Goal: Information Seeking & Learning: Learn about a topic

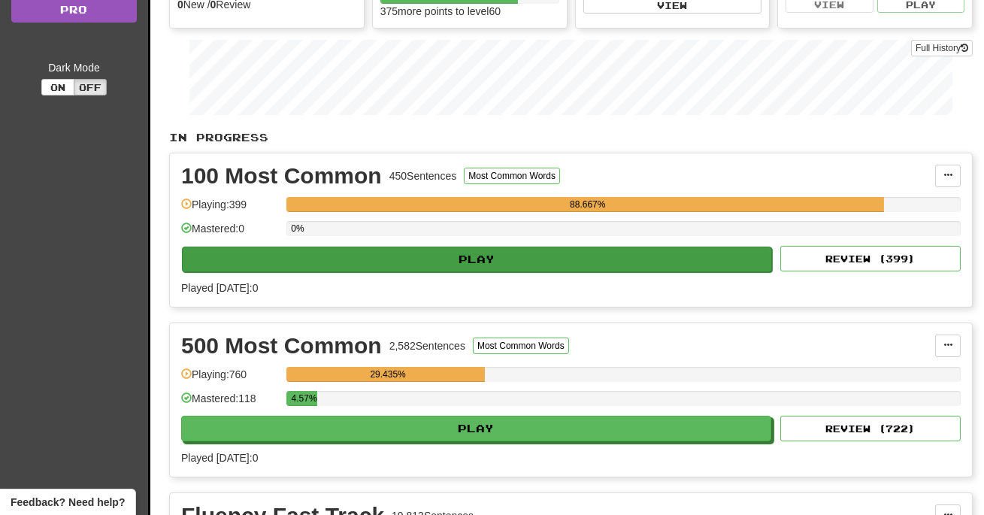
scroll to position [197, 0]
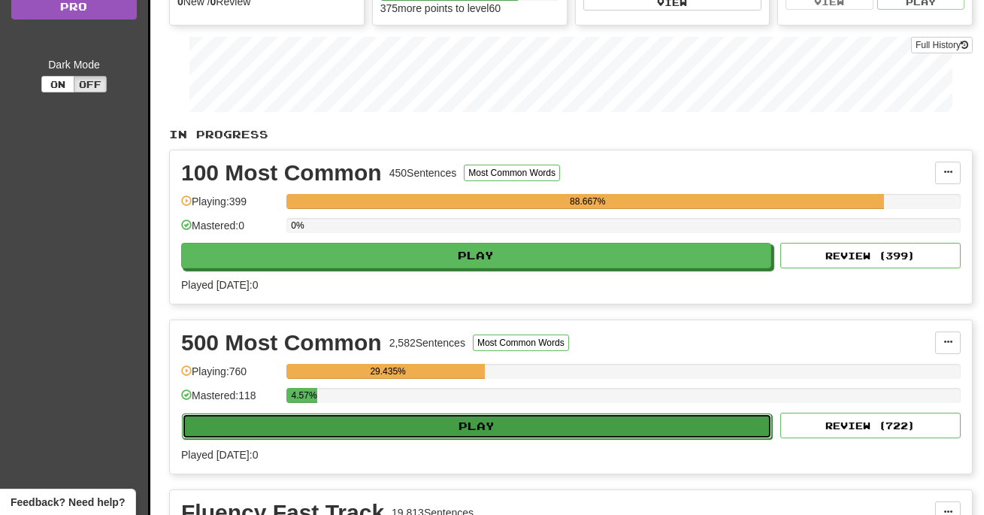
click at [540, 428] on button "Play" at bounding box center [477, 426] width 590 height 26
select select "**"
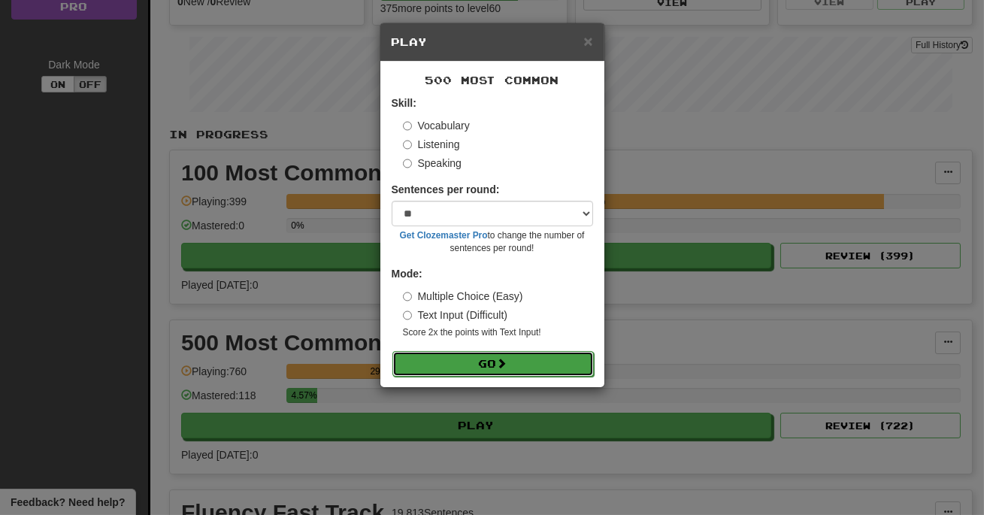
click at [497, 358] on button "Go" at bounding box center [492, 364] width 201 height 26
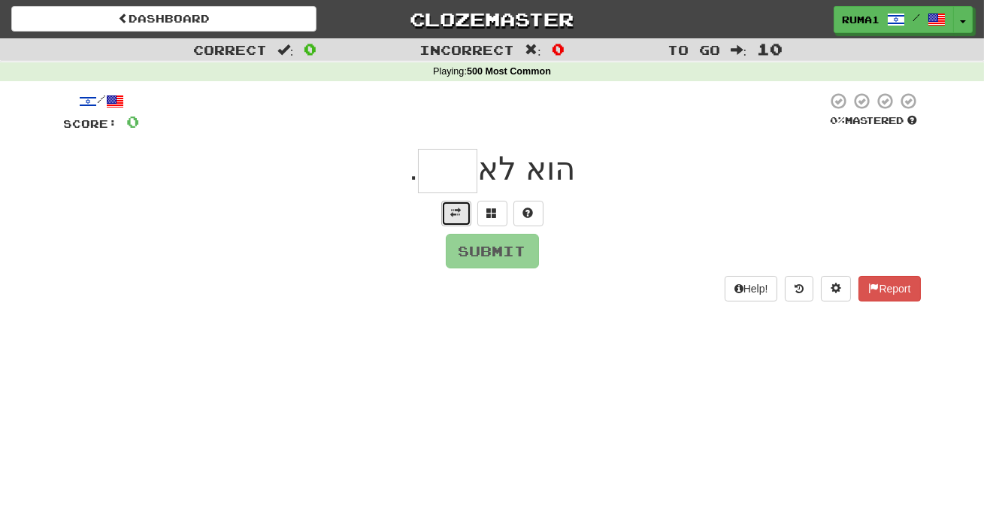
click at [458, 201] on button at bounding box center [456, 214] width 30 height 26
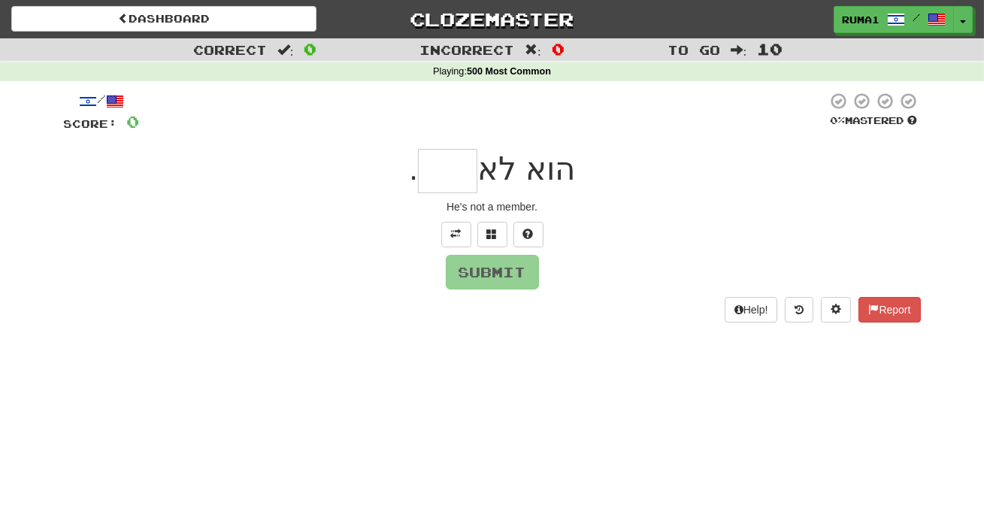
click at [466, 152] on input "text" at bounding box center [447, 171] width 59 height 44
click at [492, 231] on span at bounding box center [492, 233] width 11 height 11
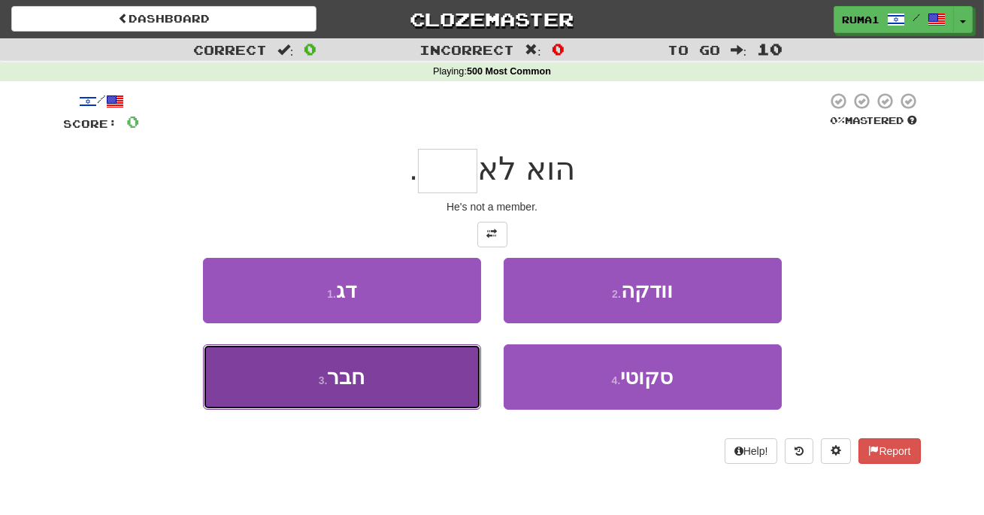
click at [424, 387] on button "3 . חבר" at bounding box center [342, 376] width 278 height 65
type input "***"
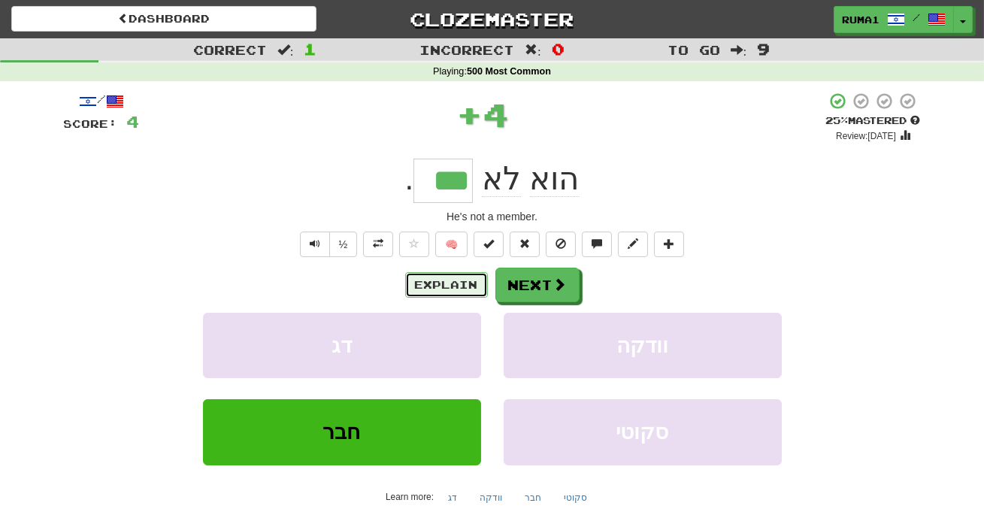
click at [456, 281] on button "Explain" at bounding box center [446, 285] width 83 height 26
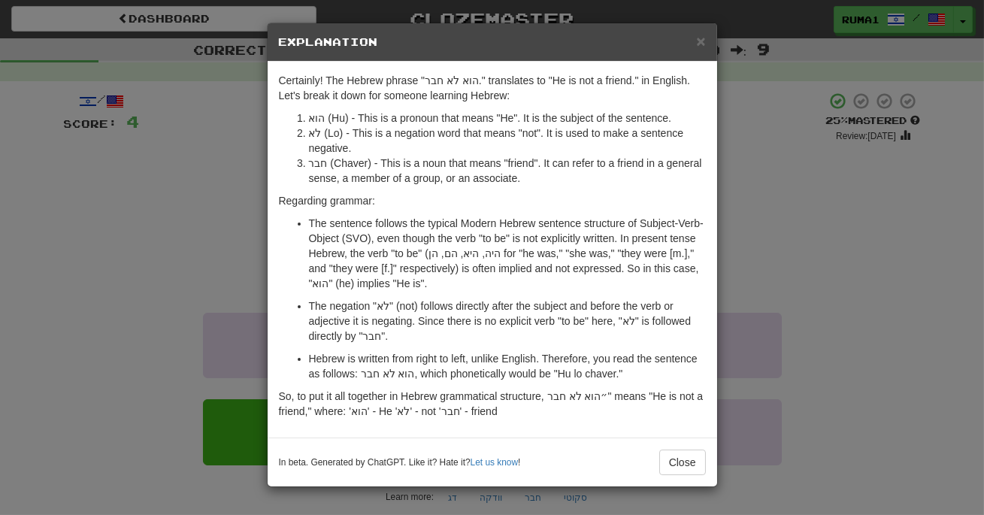
click at [125, 288] on div "× Explanation Certainly! The Hebrew phrase "הוא לא חבר." translates to "He is n…" at bounding box center [492, 257] width 984 height 515
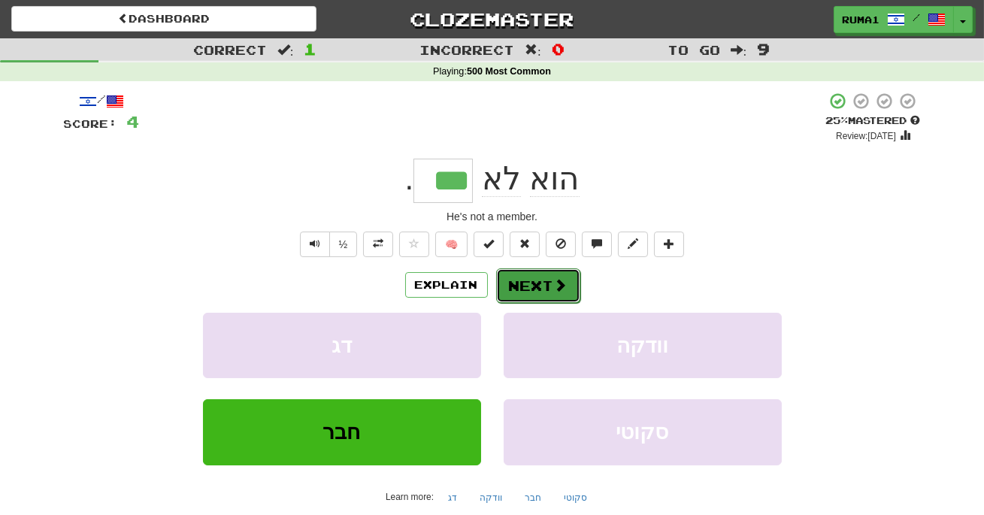
click at [557, 286] on span at bounding box center [561, 285] width 14 height 14
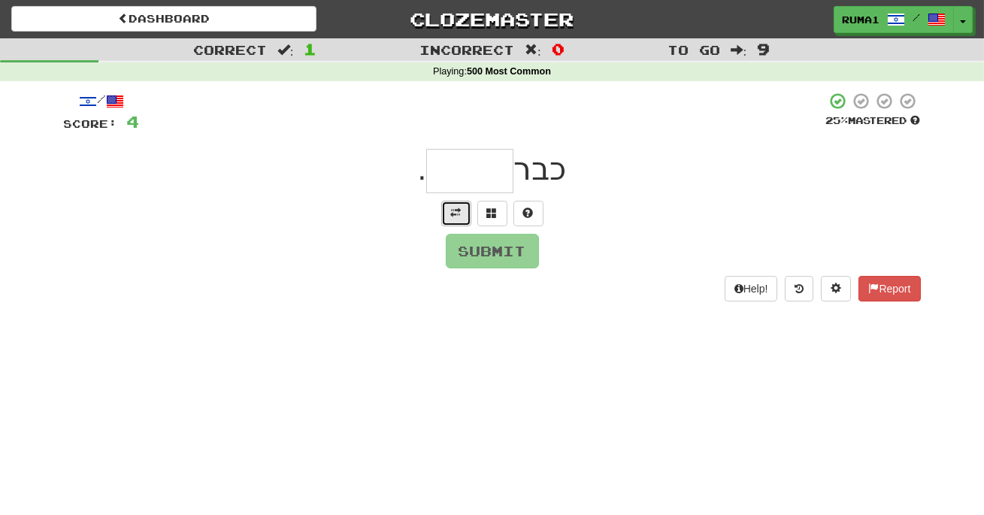
click at [455, 213] on span at bounding box center [456, 212] width 11 height 11
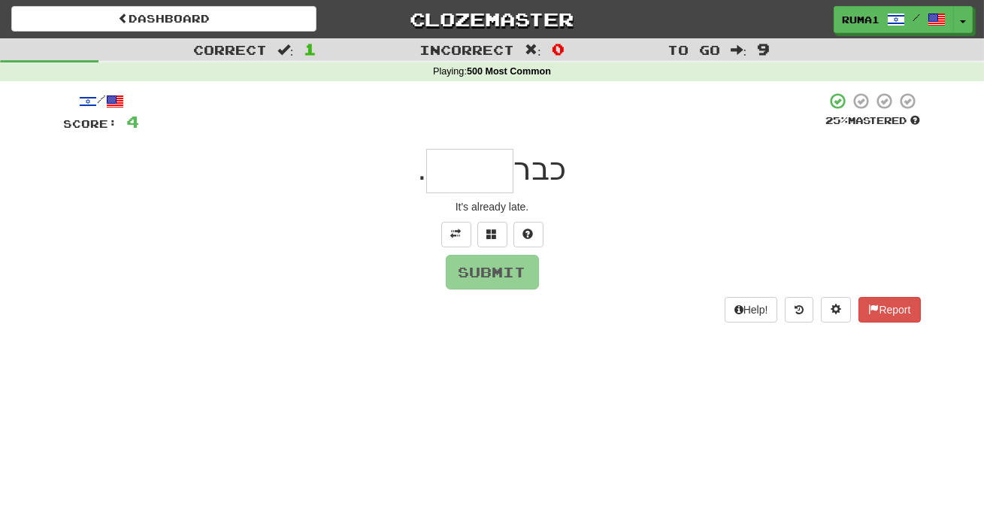
click at [486, 168] on input "text" at bounding box center [469, 171] width 87 height 44
type input "*****"
click at [503, 283] on button "Submit" at bounding box center [492, 272] width 93 height 35
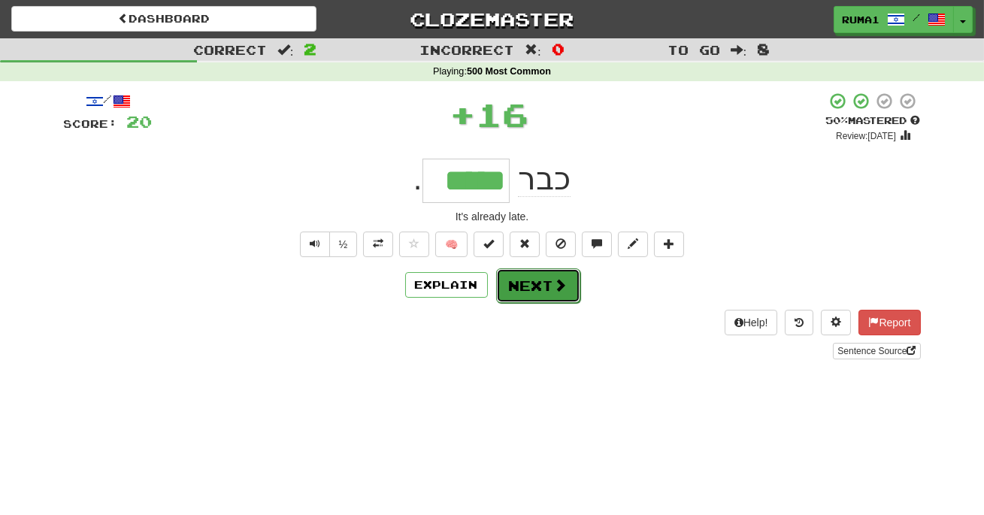
click at [565, 295] on button "Next" at bounding box center [538, 285] width 84 height 35
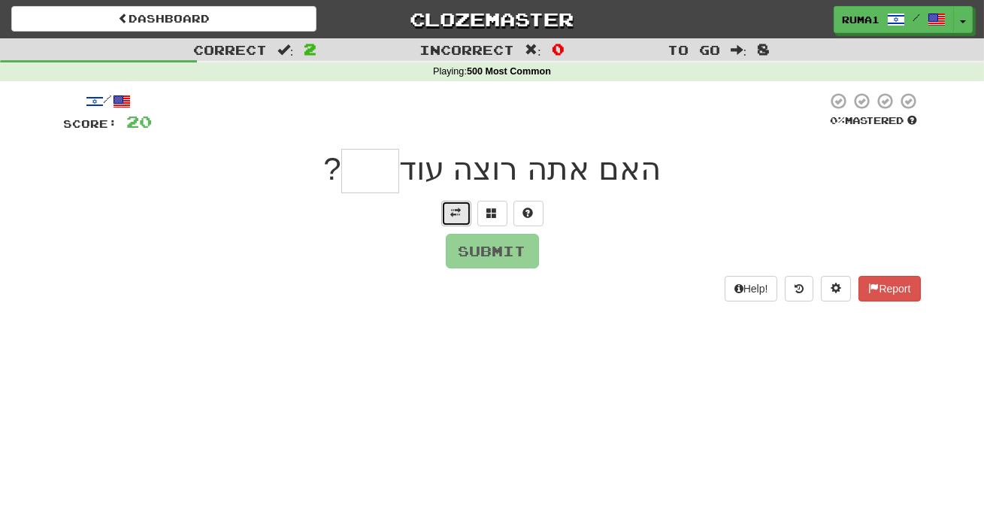
click at [452, 210] on span at bounding box center [456, 212] width 11 height 11
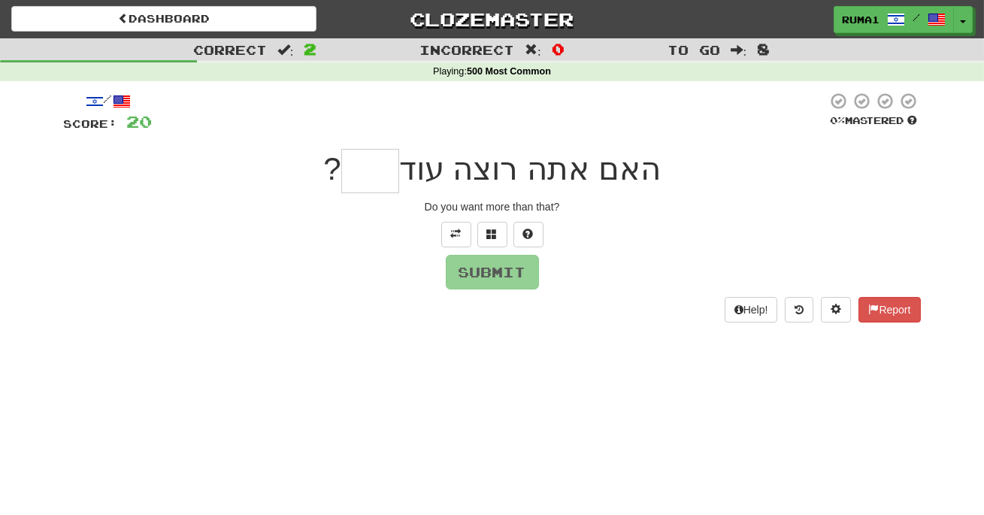
click at [362, 168] on input "text" at bounding box center [370, 171] width 58 height 44
type input "***"
click at [514, 269] on button "Submit" at bounding box center [492, 272] width 93 height 35
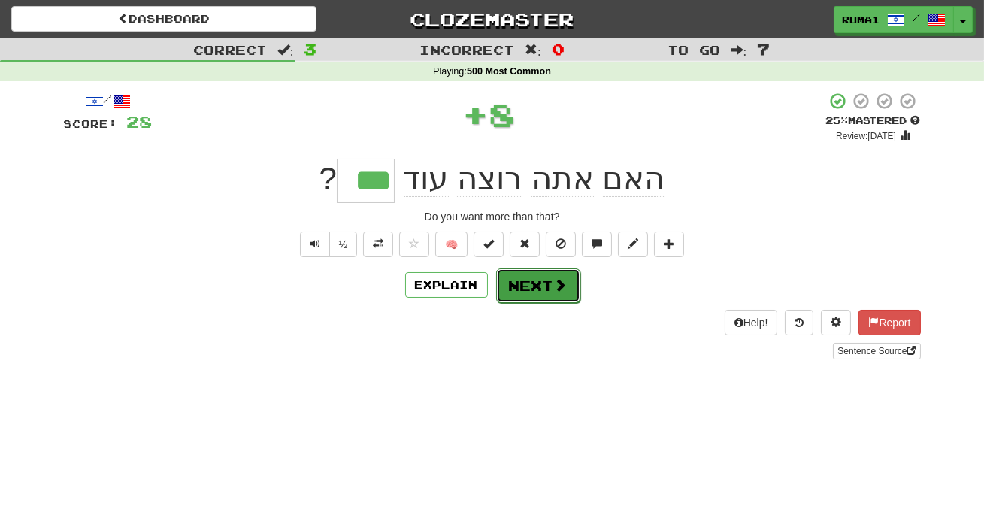
click at [530, 283] on button "Next" at bounding box center [538, 285] width 84 height 35
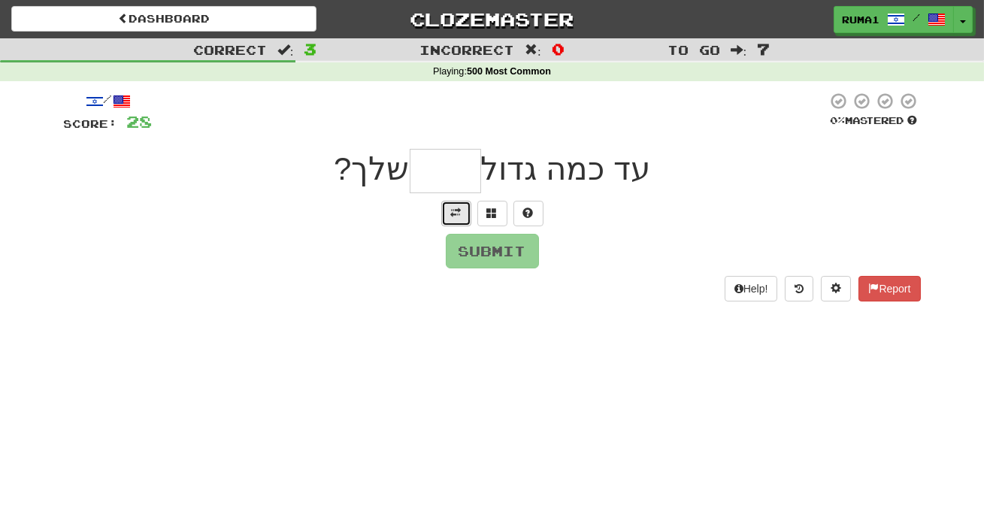
click at [455, 213] on span at bounding box center [456, 212] width 11 height 11
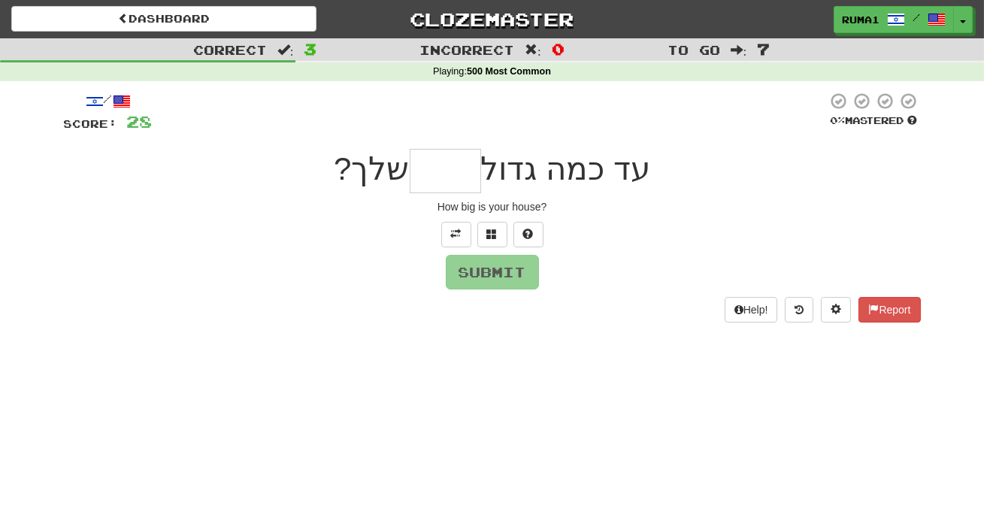
click at [464, 174] on input "text" at bounding box center [444, 171] width 71 height 44
click at [455, 183] on input "text" at bounding box center [444, 171] width 71 height 44
click at [477, 162] on input "text" at bounding box center [444, 171] width 71 height 44
type input "****"
click at [499, 275] on button "Submit" at bounding box center [492, 272] width 93 height 35
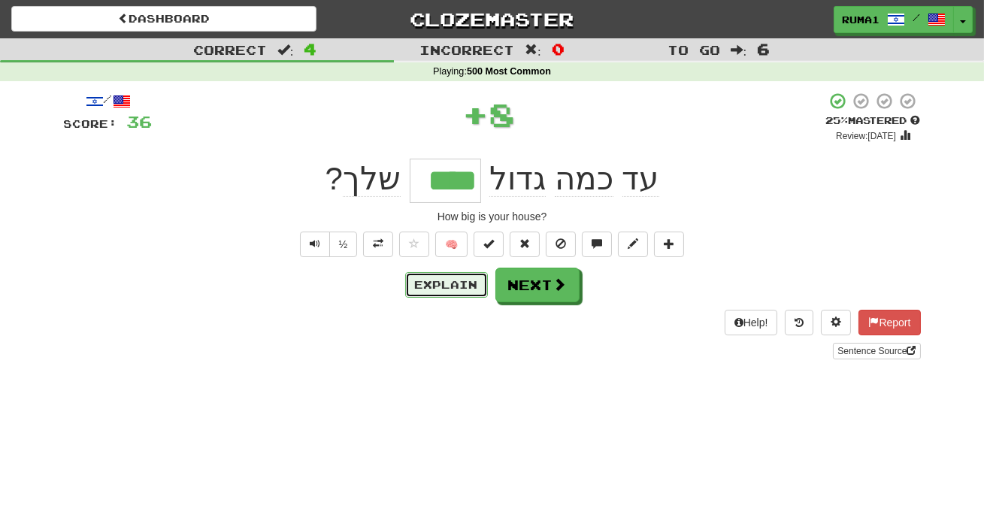
click at [450, 281] on button "Explain" at bounding box center [446, 285] width 83 height 26
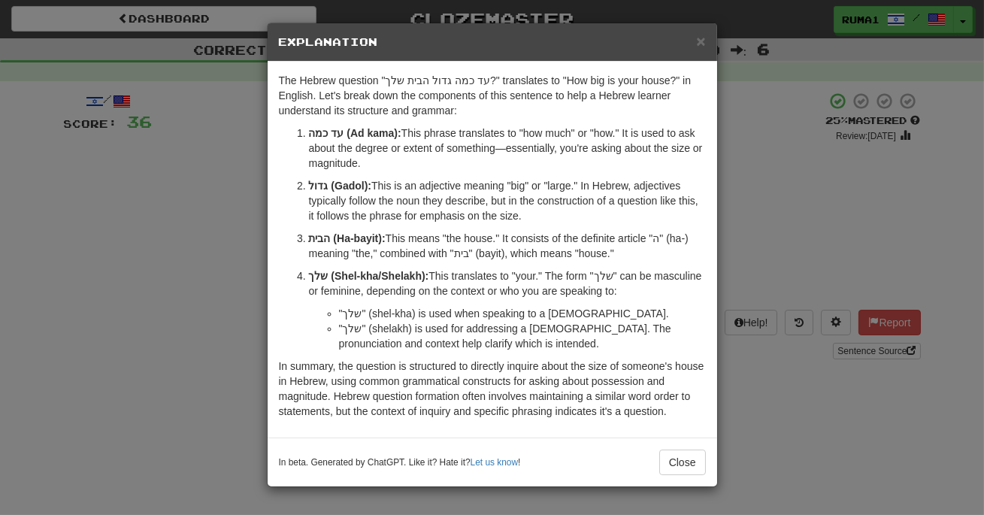
click at [159, 358] on div "× Explanation The Hebrew question "עד כמה גדול הבית שלך?" translates to "How bi…" at bounding box center [492, 257] width 984 height 515
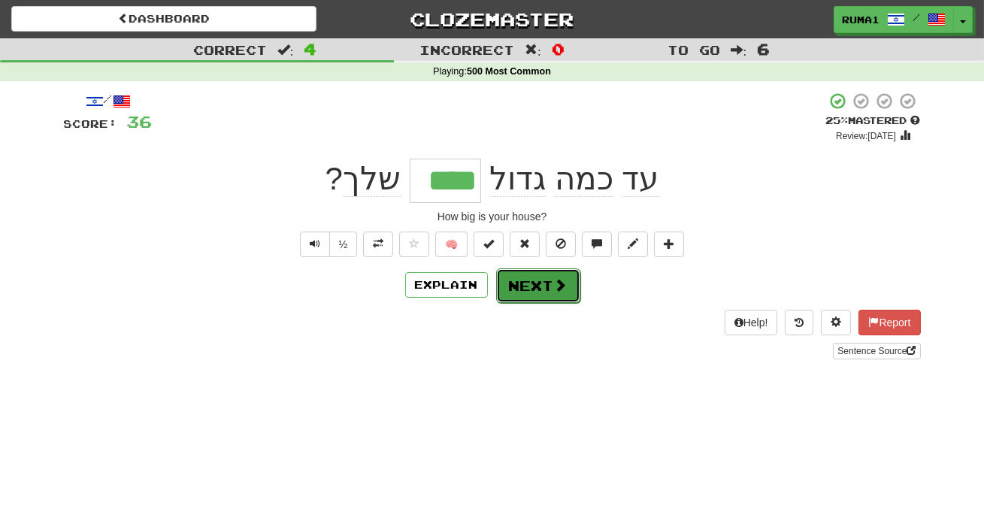
click at [554, 285] on span at bounding box center [561, 285] width 14 height 14
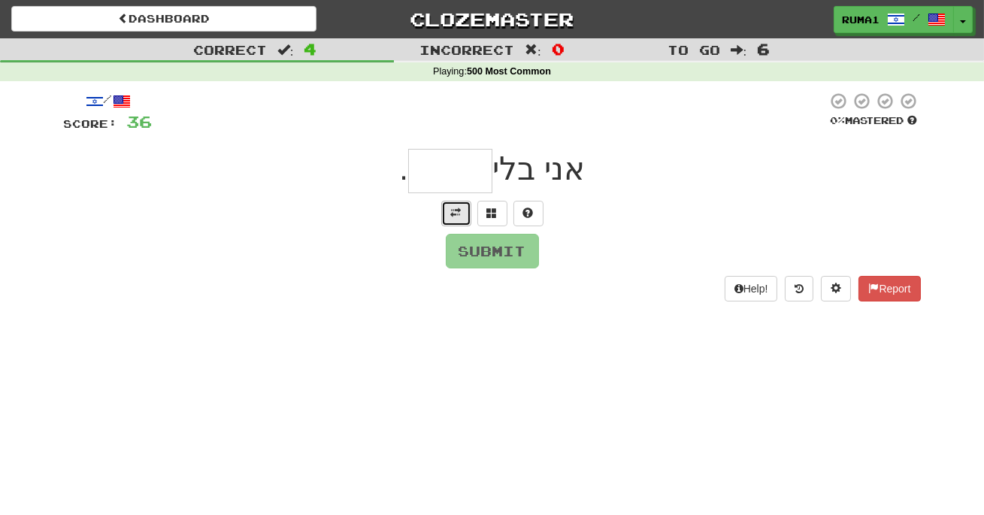
click at [452, 213] on span at bounding box center [456, 212] width 11 height 11
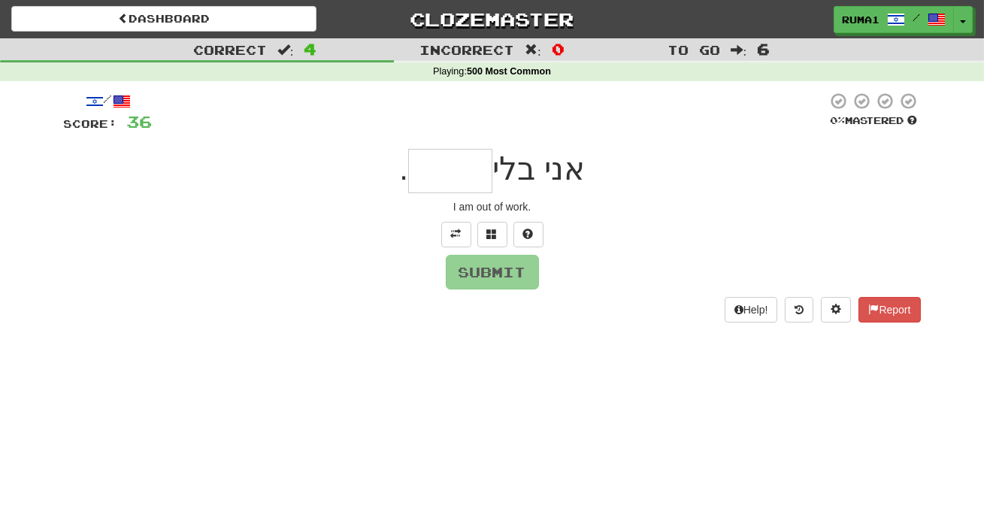
click at [464, 165] on input "text" at bounding box center [450, 171] width 84 height 44
type input "*****"
click at [521, 278] on button "Submit" at bounding box center [492, 272] width 93 height 35
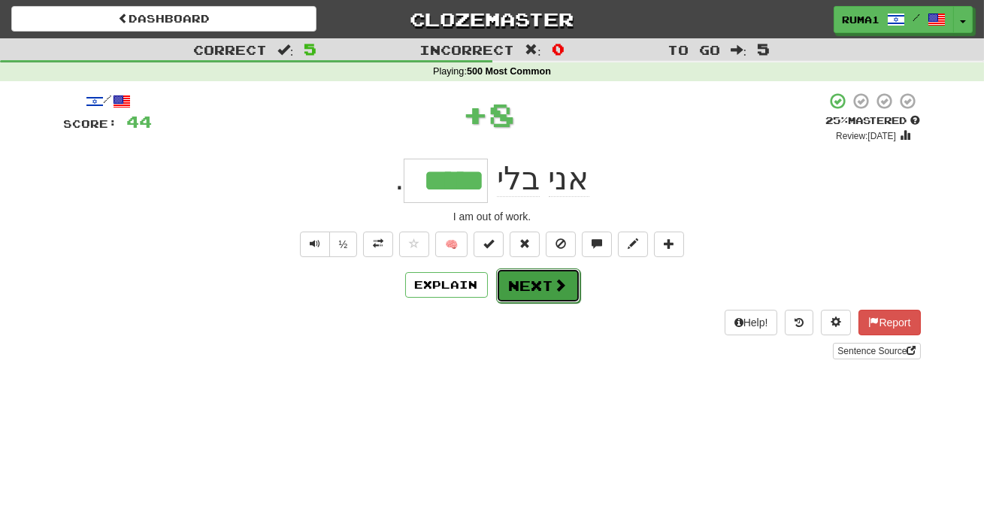
click at [523, 288] on button "Next" at bounding box center [538, 285] width 84 height 35
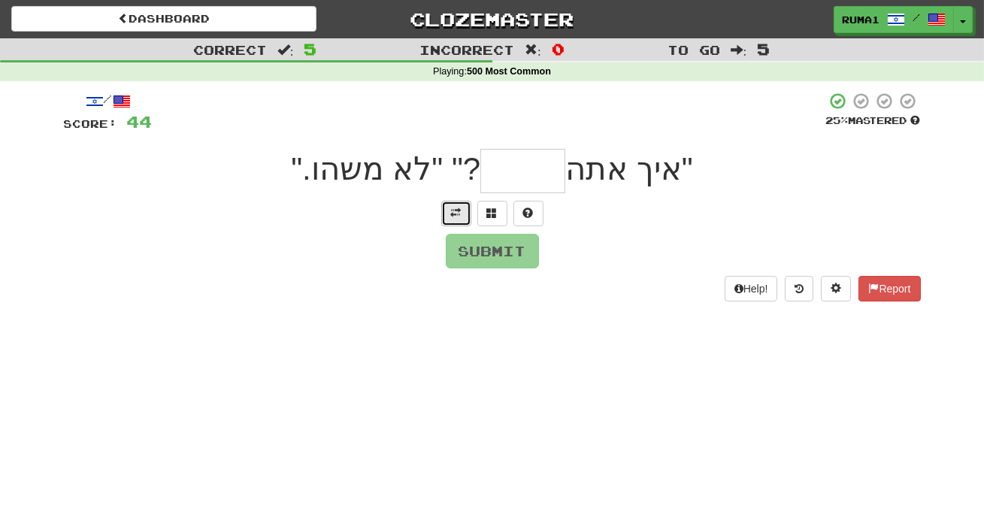
click at [454, 219] on button at bounding box center [456, 214] width 30 height 26
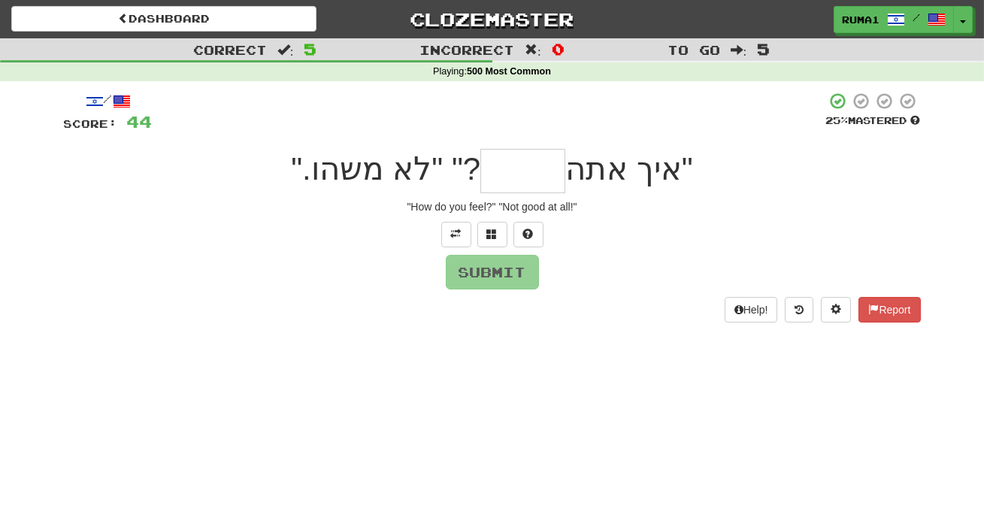
click at [534, 172] on input "text" at bounding box center [522, 171] width 85 height 44
click at [545, 168] on input "text" at bounding box center [522, 171] width 85 height 44
type input "*****"
click at [501, 274] on button "Submit" at bounding box center [492, 272] width 93 height 35
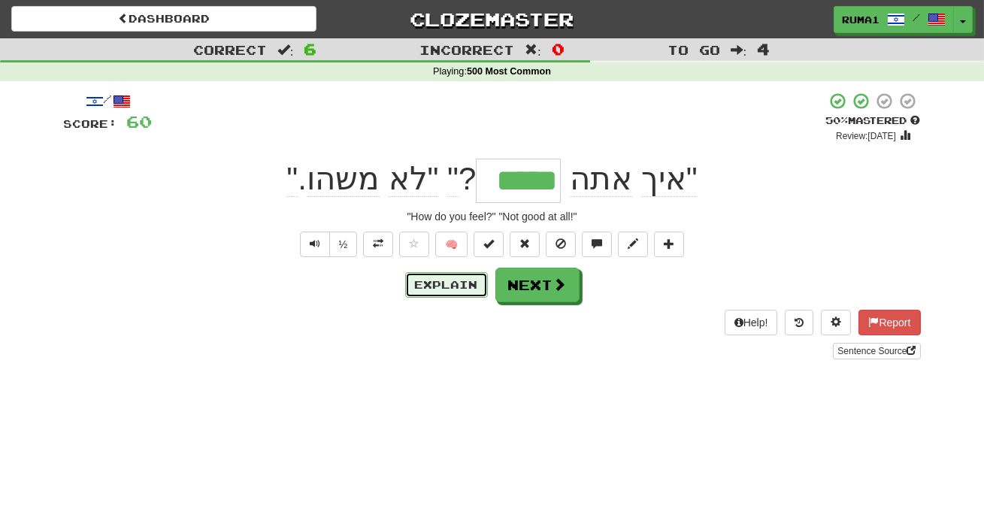
click at [458, 287] on button "Explain" at bounding box center [446, 285] width 83 height 26
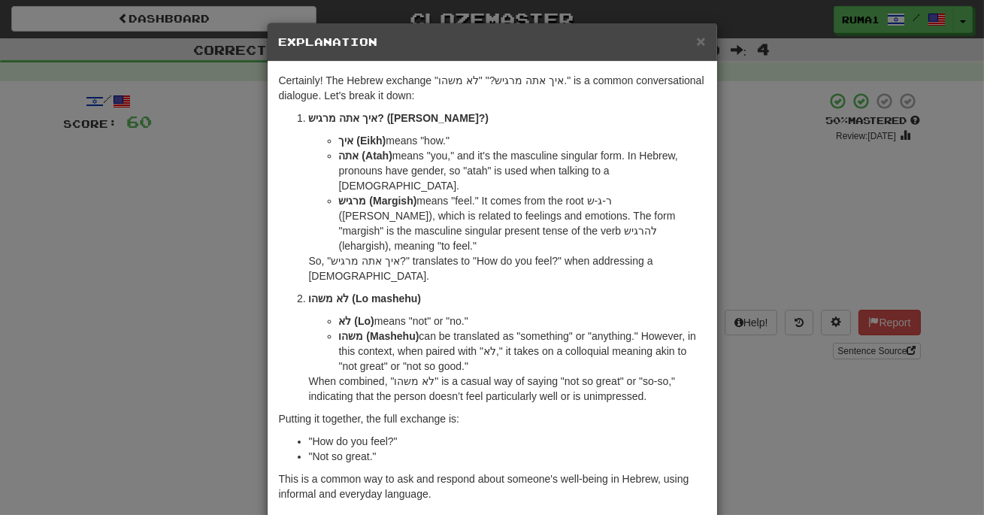
click at [162, 358] on div "× Explanation Certainly! The Hebrew exchange "איך אתה מרגיש?" "לא משהו." is a c…" at bounding box center [492, 257] width 984 height 515
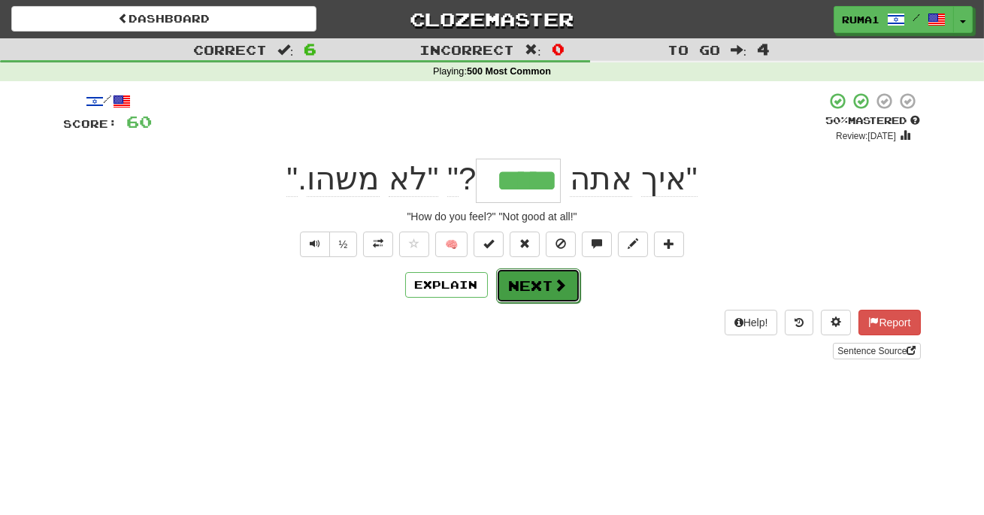
click at [525, 285] on button "Next" at bounding box center [538, 285] width 84 height 35
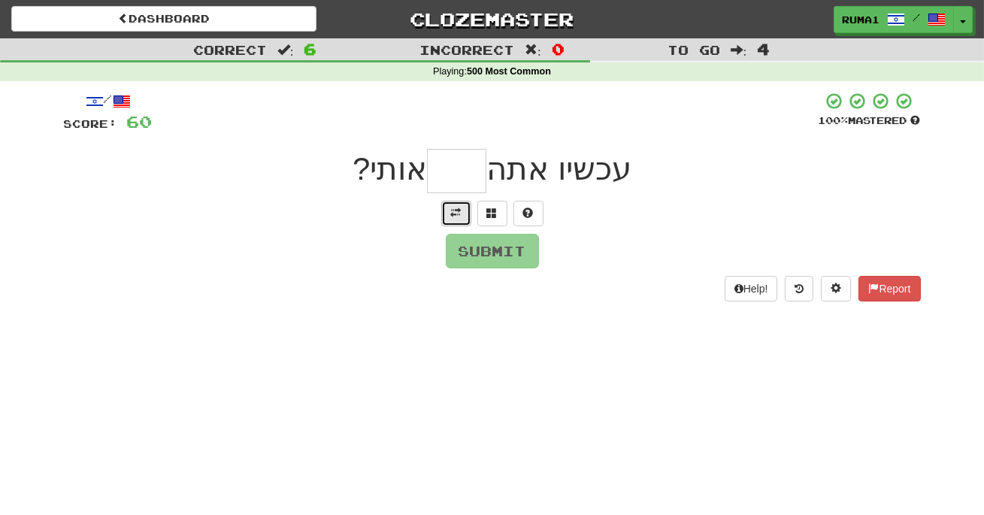
click at [455, 213] on span at bounding box center [456, 212] width 11 height 11
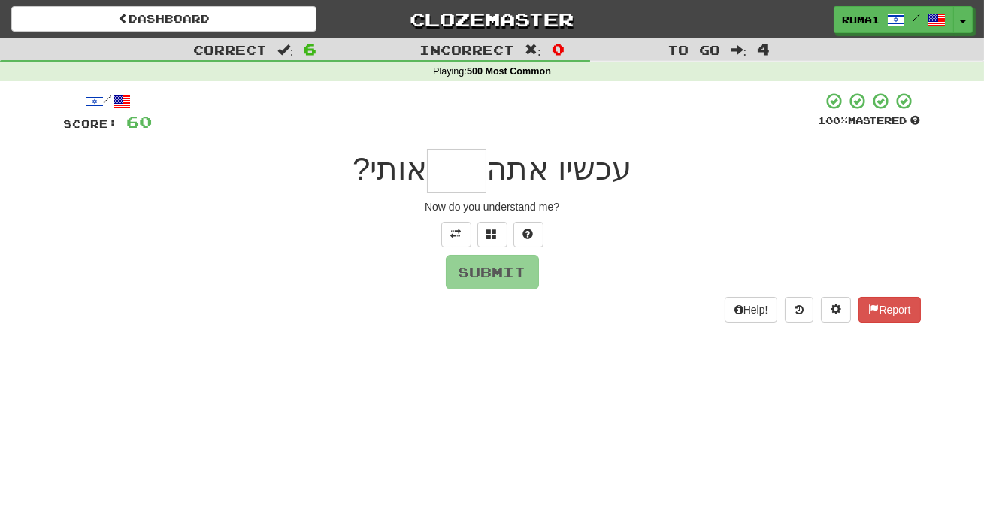
click at [470, 177] on input "text" at bounding box center [456, 171] width 59 height 44
type input "****"
click at [500, 282] on button "Submit" at bounding box center [492, 272] width 93 height 35
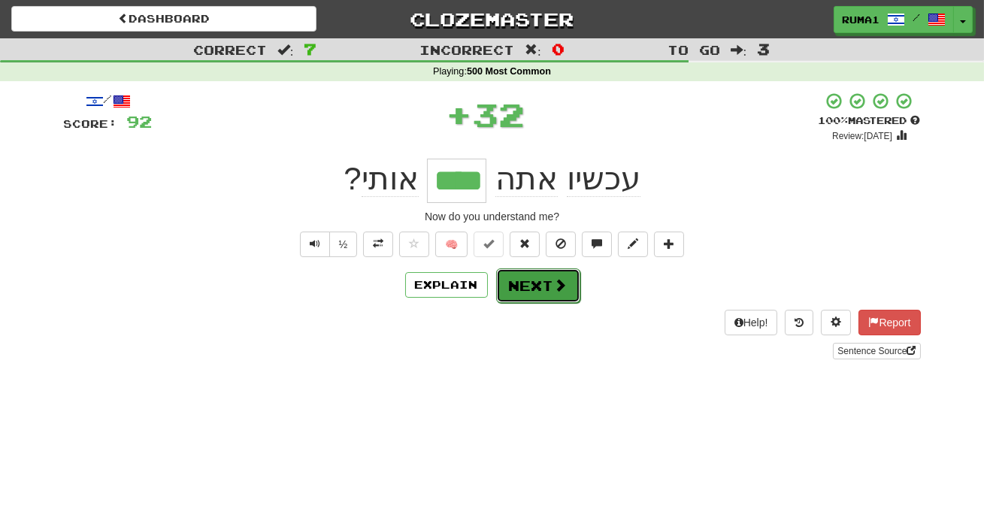
click at [554, 296] on button "Next" at bounding box center [538, 285] width 84 height 35
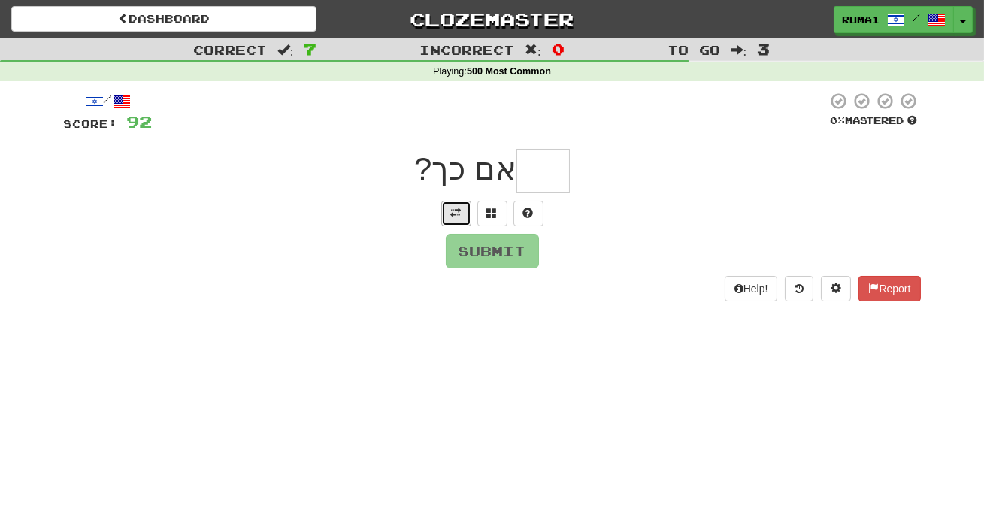
click at [455, 215] on span at bounding box center [456, 212] width 11 height 11
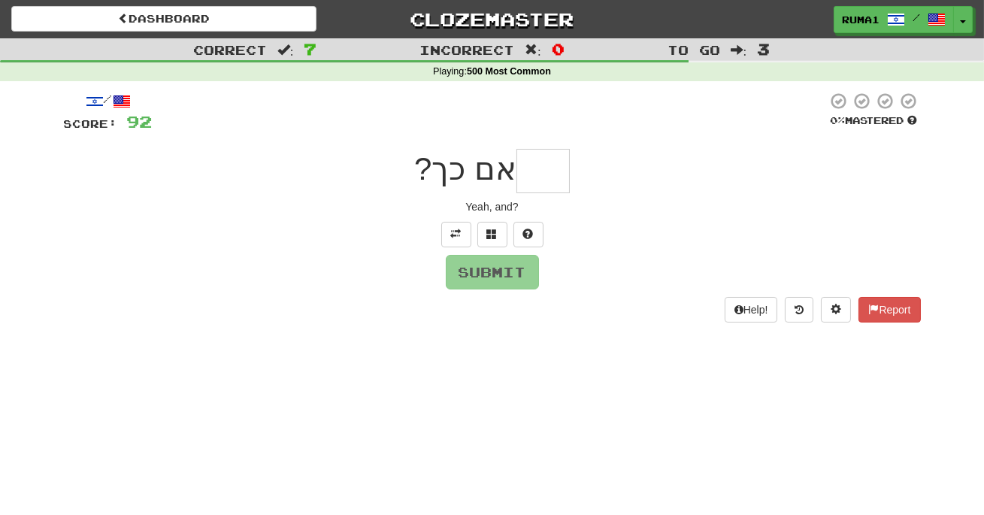
click at [524, 183] on input "text" at bounding box center [542, 171] width 53 height 44
type input "*"
click at [496, 237] on span at bounding box center [492, 233] width 11 height 11
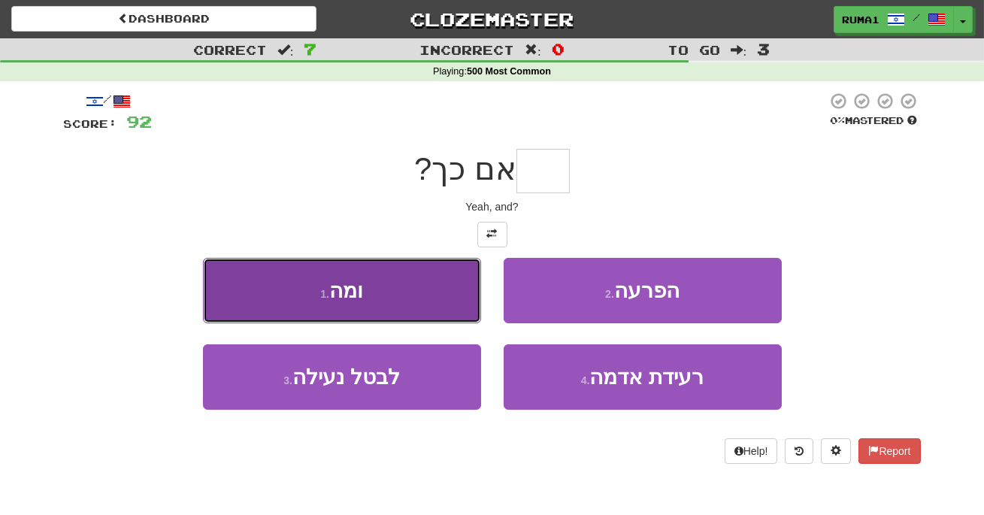
click at [424, 302] on button "1 . ומה" at bounding box center [342, 290] width 278 height 65
type input "***"
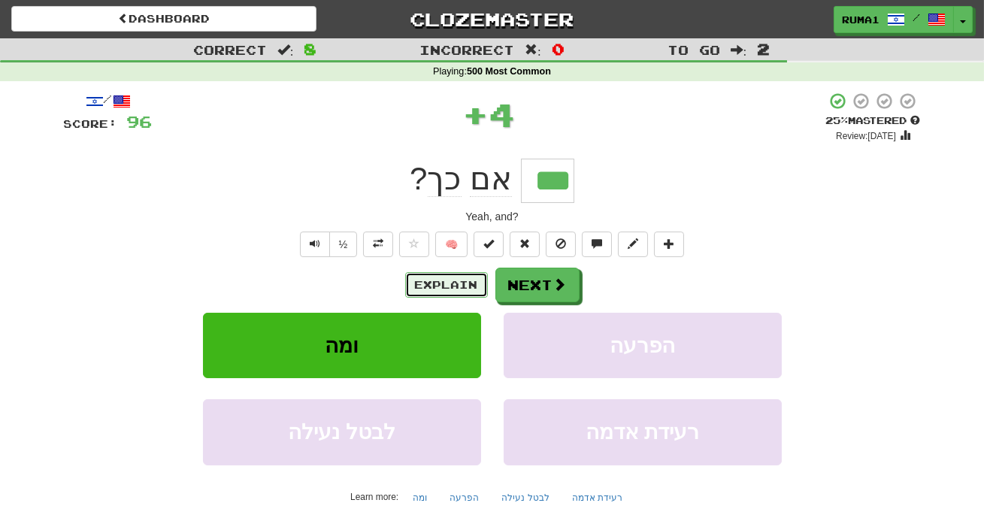
click at [470, 283] on button "Explain" at bounding box center [446, 285] width 83 height 26
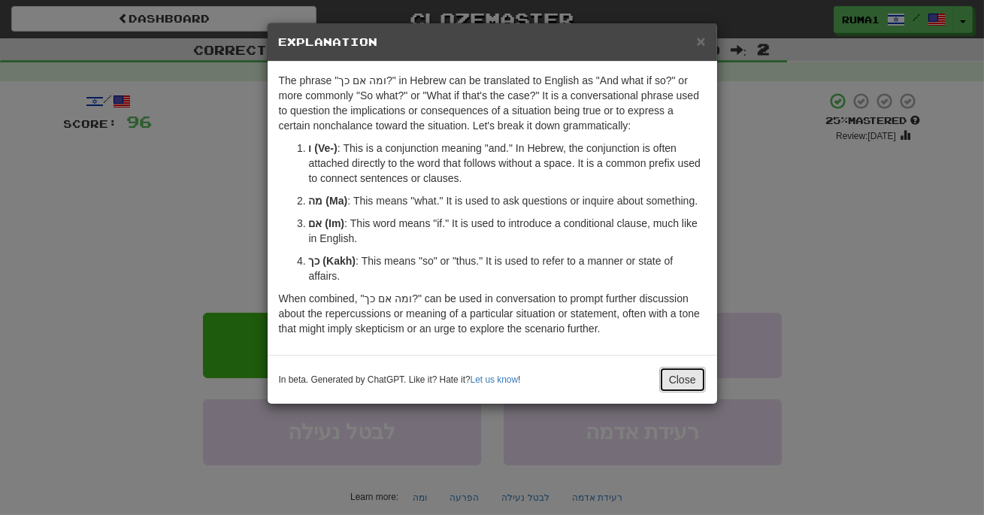
click at [682, 376] on button "Close" at bounding box center [682, 380] width 47 height 26
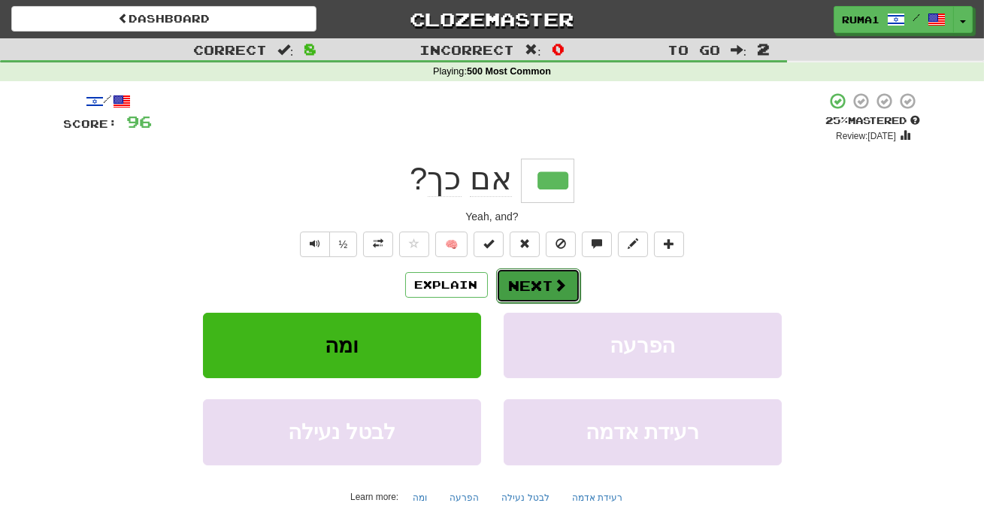
click at [528, 286] on button "Next" at bounding box center [538, 285] width 84 height 35
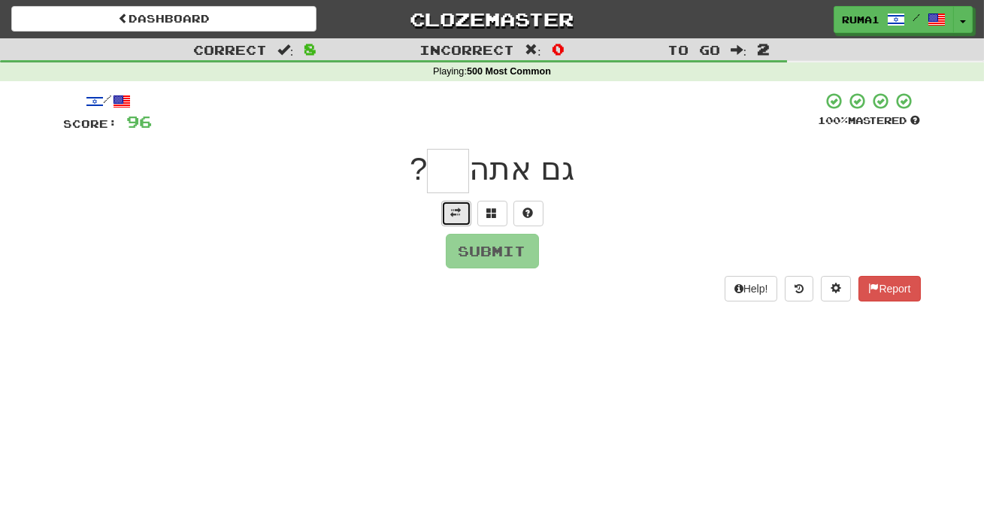
click at [464, 209] on button at bounding box center [456, 214] width 30 height 26
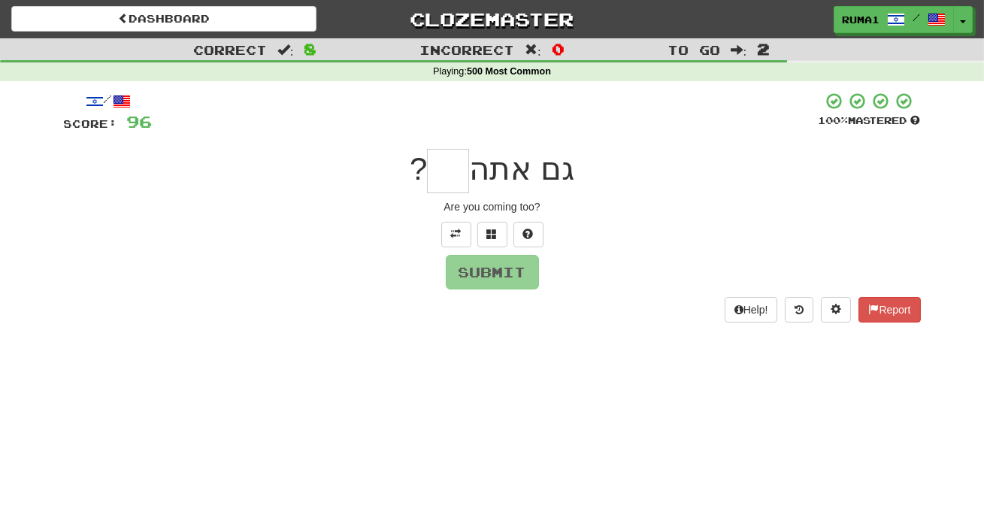
click at [455, 185] on input "text" at bounding box center [448, 171] width 42 height 44
type input "**"
click at [517, 276] on button "Submit" at bounding box center [492, 272] width 93 height 35
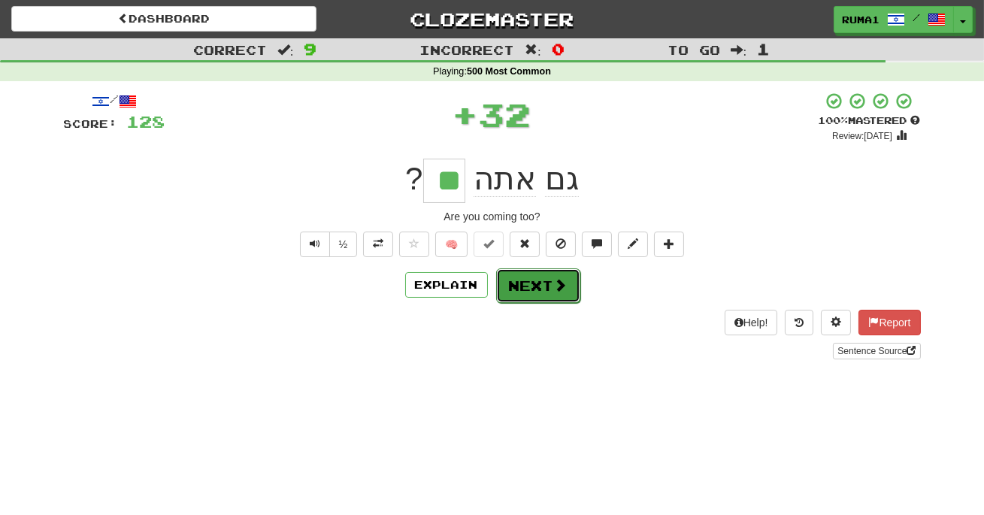
click at [549, 284] on button "Next" at bounding box center [538, 285] width 84 height 35
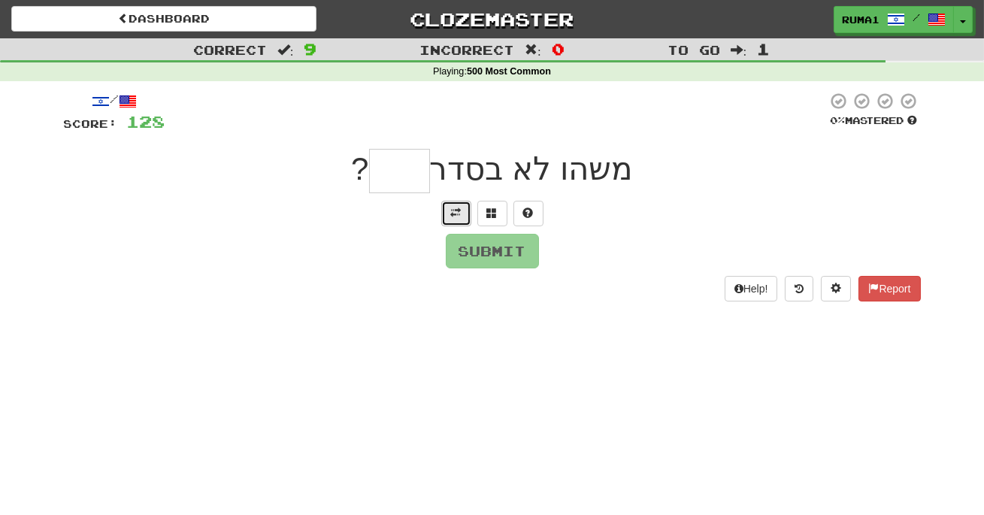
click at [458, 210] on span at bounding box center [456, 212] width 11 height 11
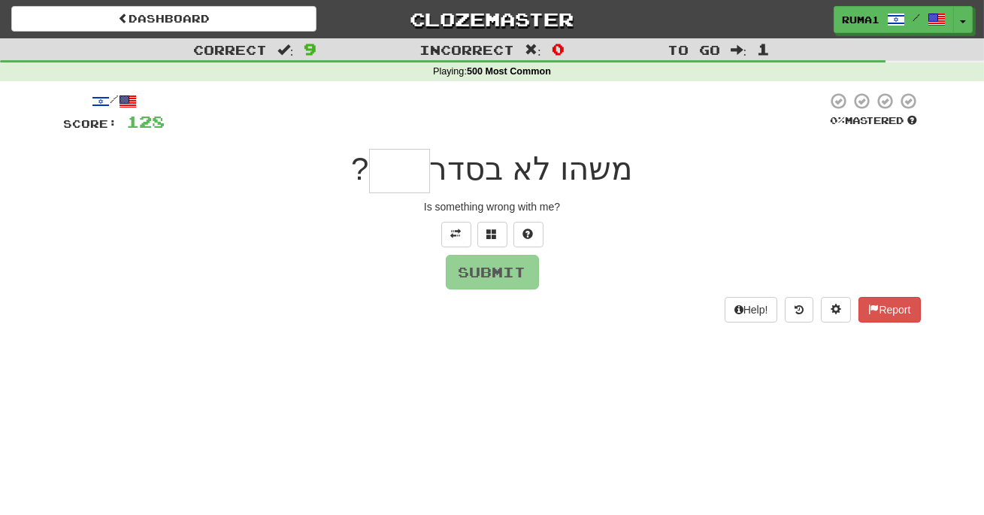
click at [397, 174] on input "text" at bounding box center [399, 171] width 61 height 44
click at [396, 158] on input "text" at bounding box center [399, 171] width 61 height 44
type input "*"
type input "****"
click at [521, 282] on button "Submit" at bounding box center [492, 272] width 93 height 35
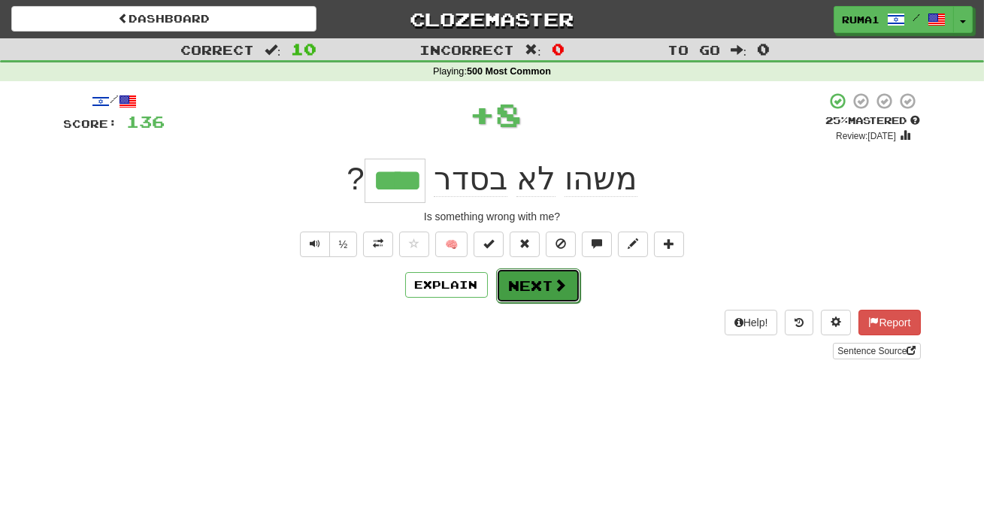
click at [562, 298] on button "Next" at bounding box center [538, 285] width 84 height 35
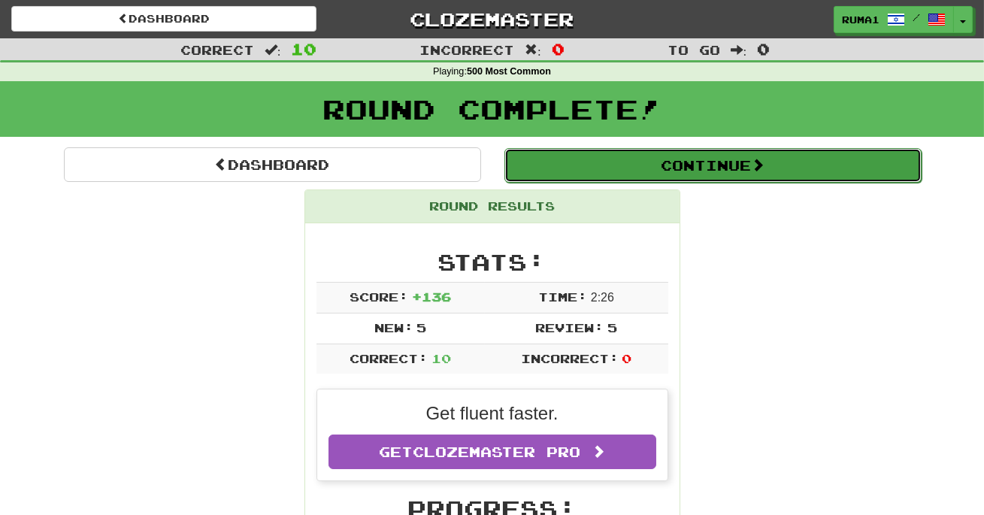
click at [713, 168] on button "Continue" at bounding box center [712, 165] width 417 height 35
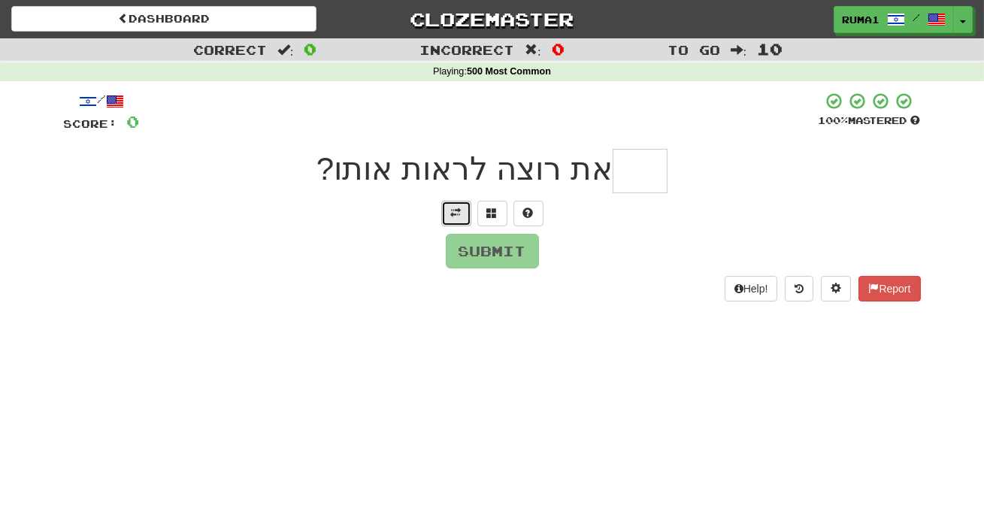
click at [462, 219] on button at bounding box center [456, 214] width 30 height 26
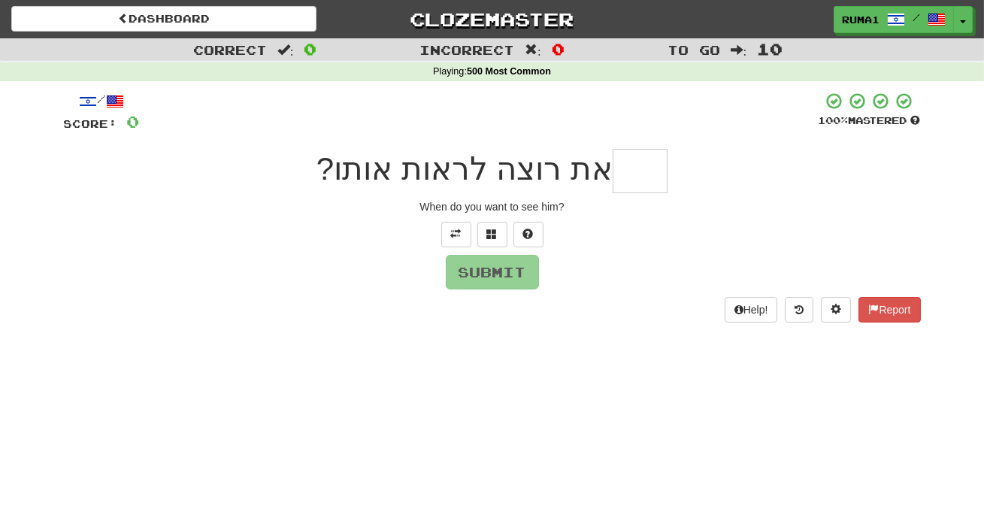
click at [639, 176] on input "text" at bounding box center [639, 171] width 55 height 44
type input "***"
click at [490, 276] on button "Submit" at bounding box center [492, 272] width 93 height 35
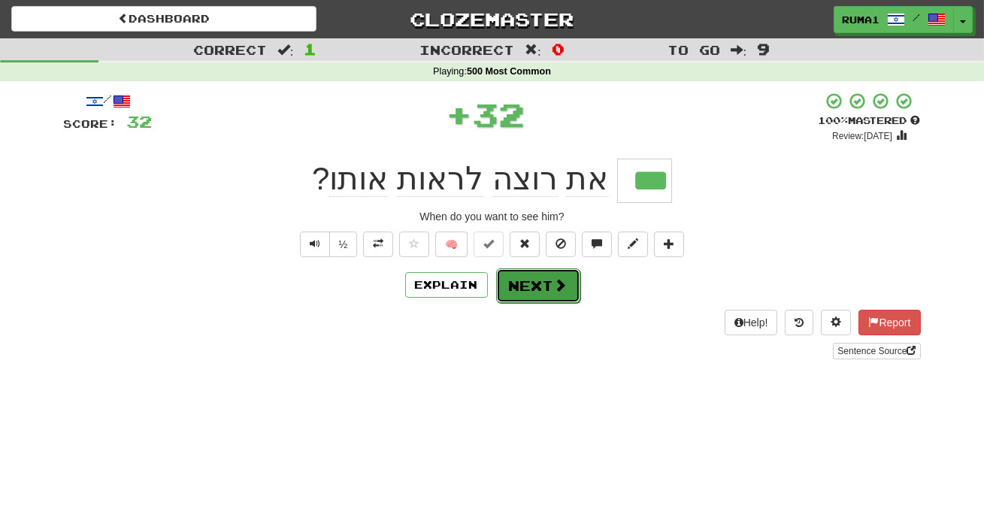
click at [537, 280] on button "Next" at bounding box center [538, 285] width 84 height 35
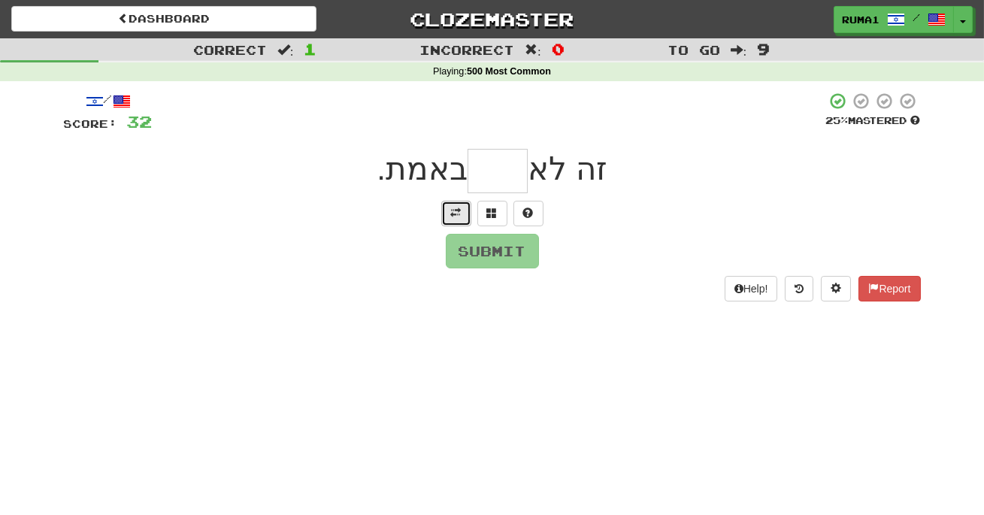
click at [462, 220] on button at bounding box center [456, 214] width 30 height 26
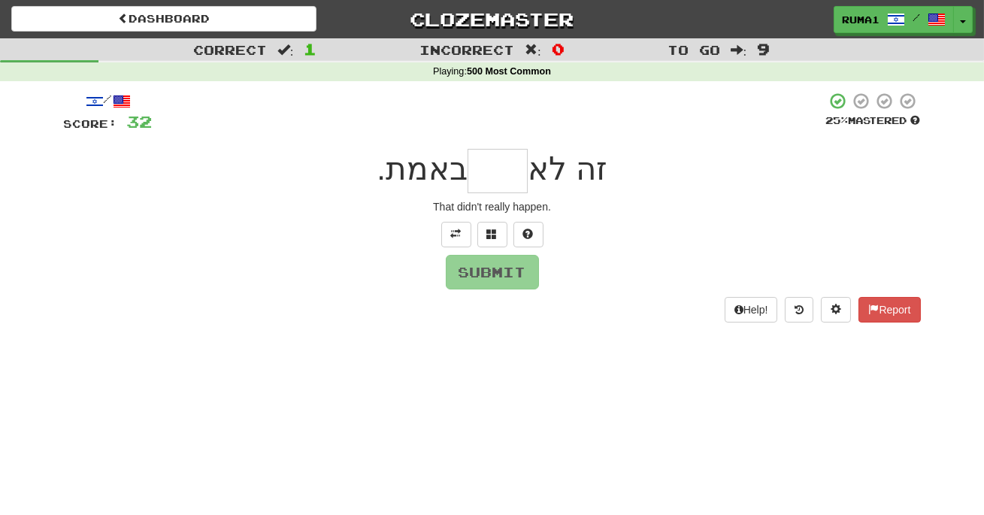
click at [506, 175] on input "text" at bounding box center [497, 171] width 60 height 44
type input "*"
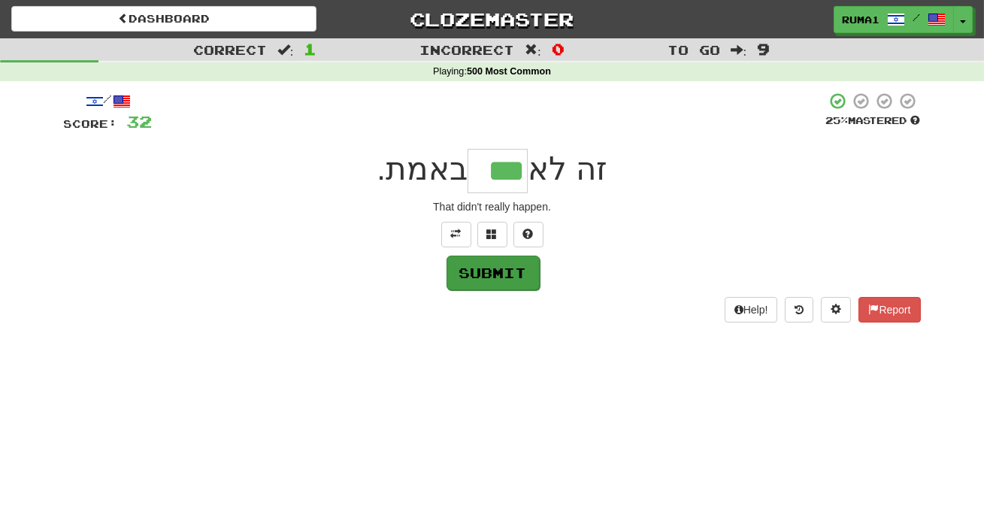
type input "***"
click at [507, 278] on button "Submit" at bounding box center [492, 272] width 93 height 35
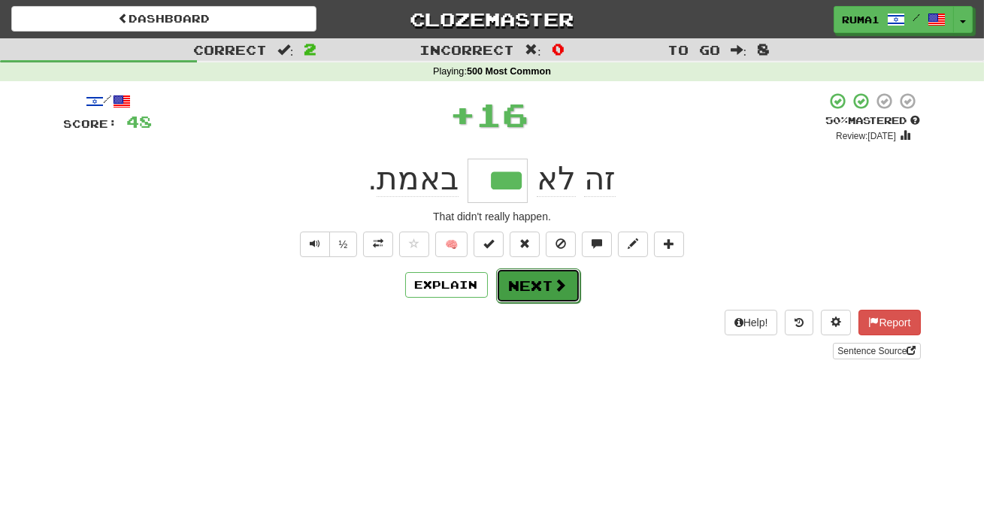
click at [556, 293] on button "Next" at bounding box center [538, 285] width 84 height 35
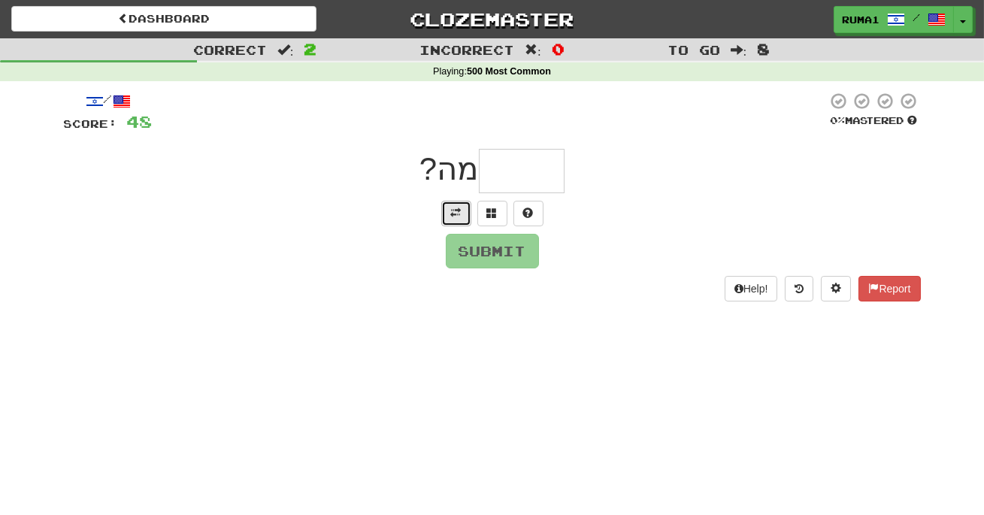
click at [448, 214] on button at bounding box center [456, 214] width 30 height 26
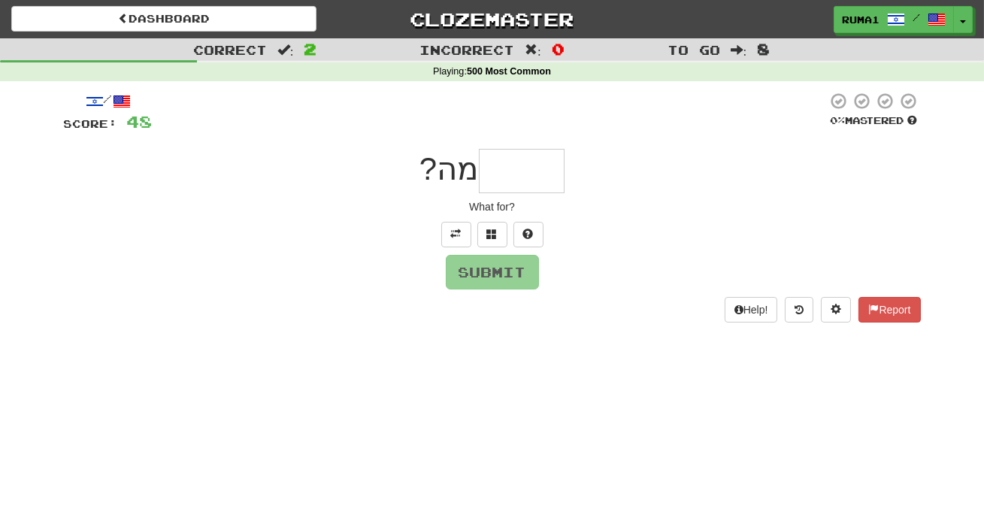
click at [524, 175] on input "text" at bounding box center [522, 171] width 86 height 44
type input "*****"
click at [502, 284] on button "Submit" at bounding box center [492, 272] width 93 height 35
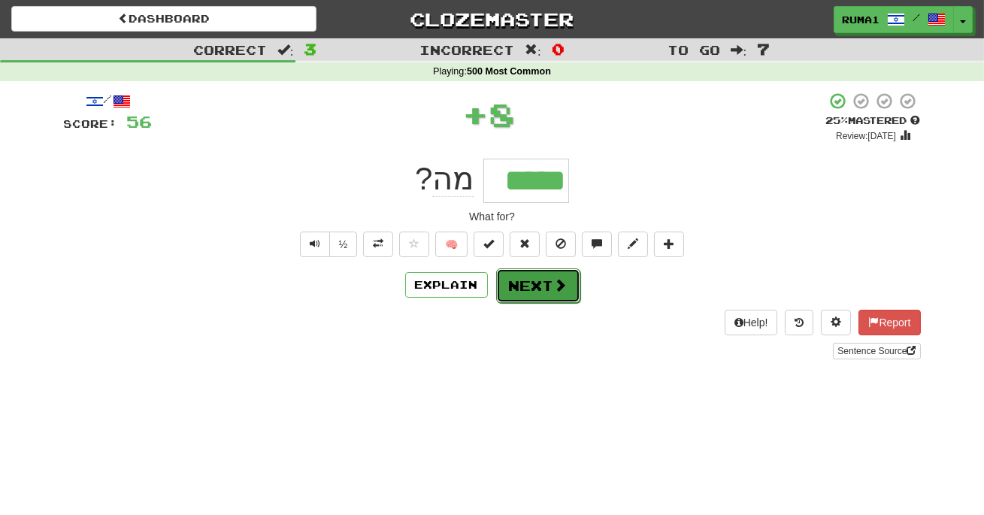
click at [554, 289] on span at bounding box center [561, 285] width 14 height 14
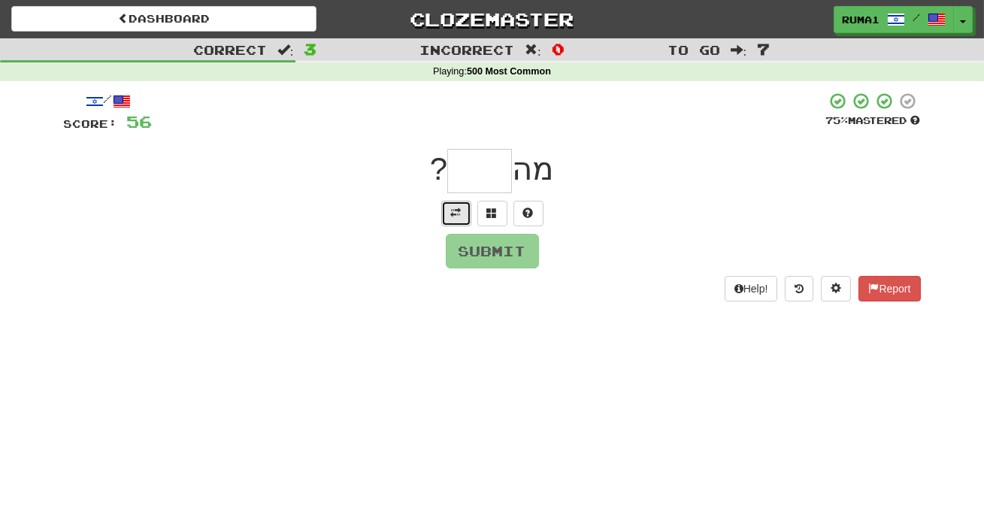
click at [453, 220] on button at bounding box center [456, 214] width 30 height 26
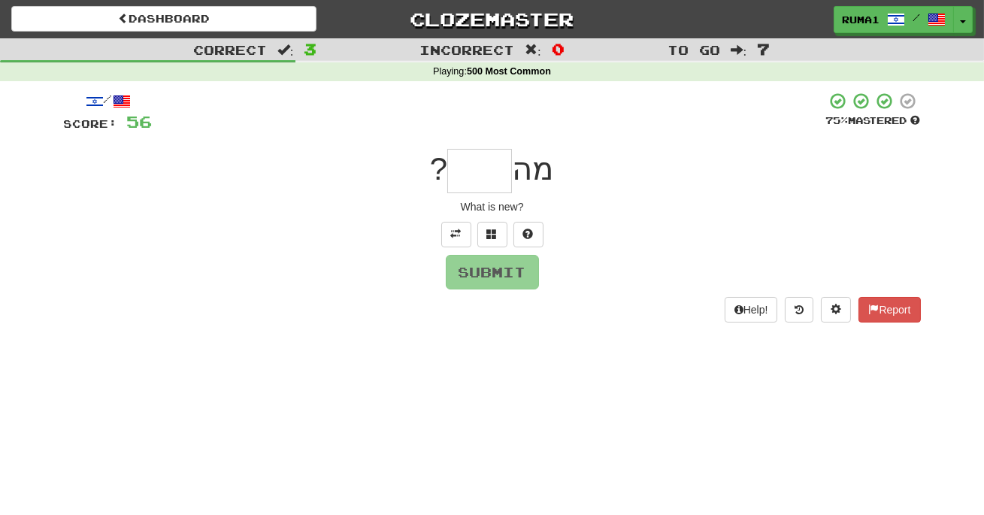
click at [474, 178] on input "text" at bounding box center [479, 171] width 65 height 44
type input "***"
click at [537, 266] on button "Submit" at bounding box center [492, 272] width 93 height 35
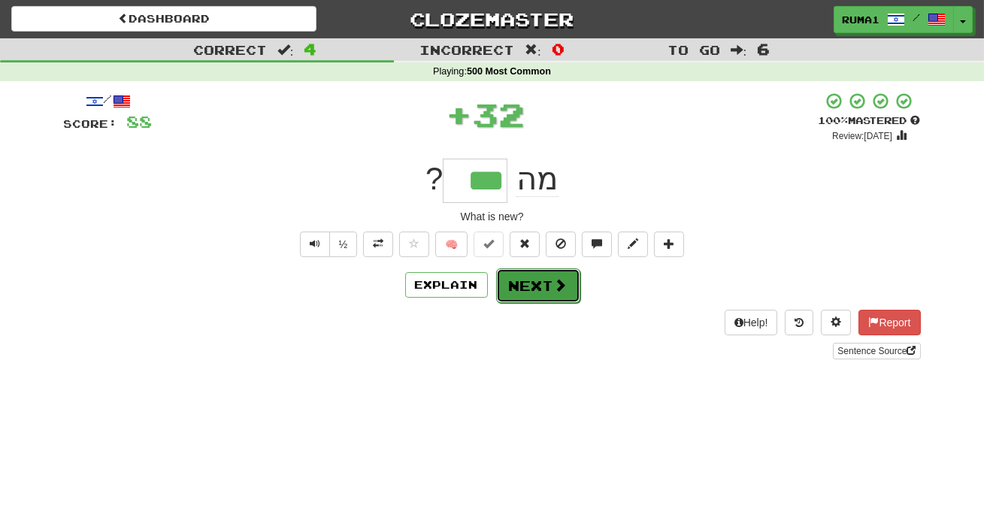
click at [547, 287] on button "Next" at bounding box center [538, 285] width 84 height 35
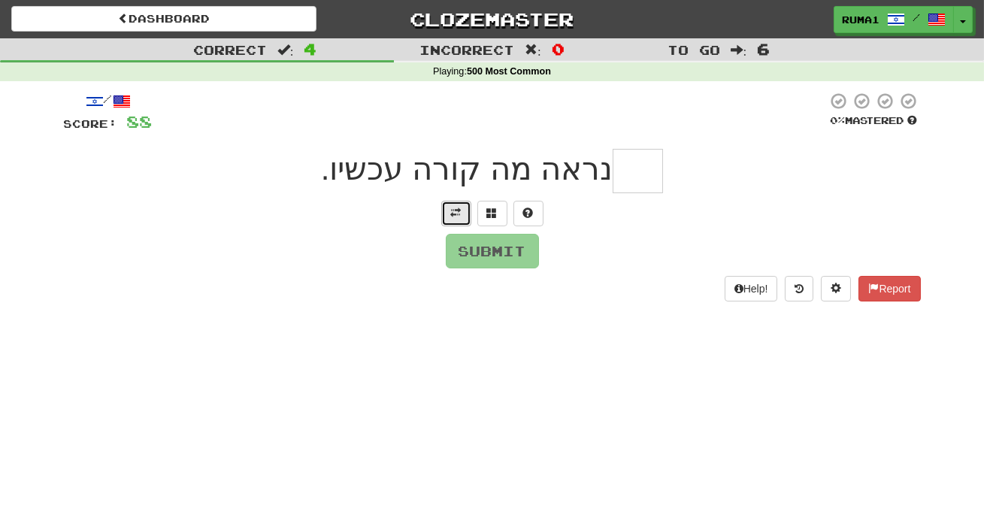
click at [459, 213] on span at bounding box center [456, 212] width 11 height 11
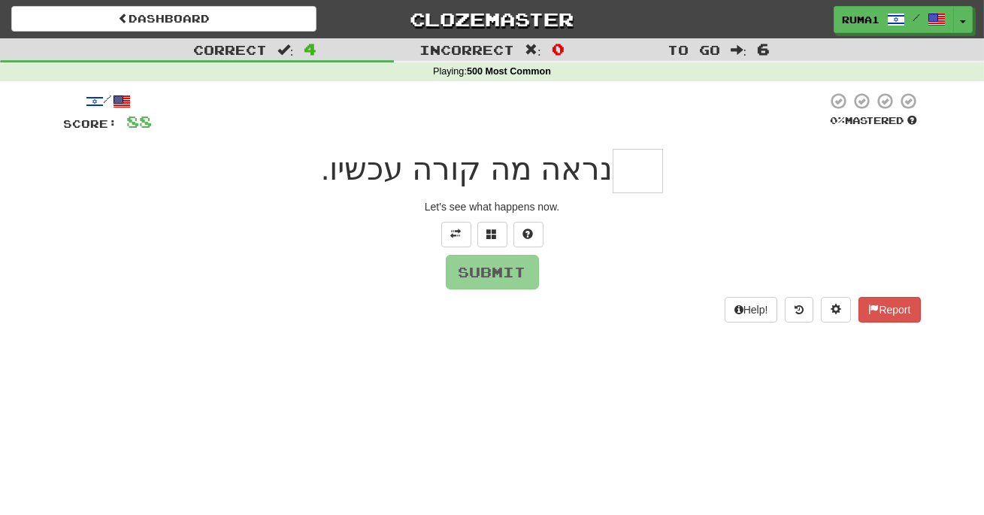
click at [599, 177] on span "נראה מה קורה עכשיו." at bounding box center [467, 168] width 292 height 35
click at [626, 169] on input "text" at bounding box center [637, 171] width 50 height 44
type input "*"
click at [521, 234] on button at bounding box center [528, 235] width 30 height 26
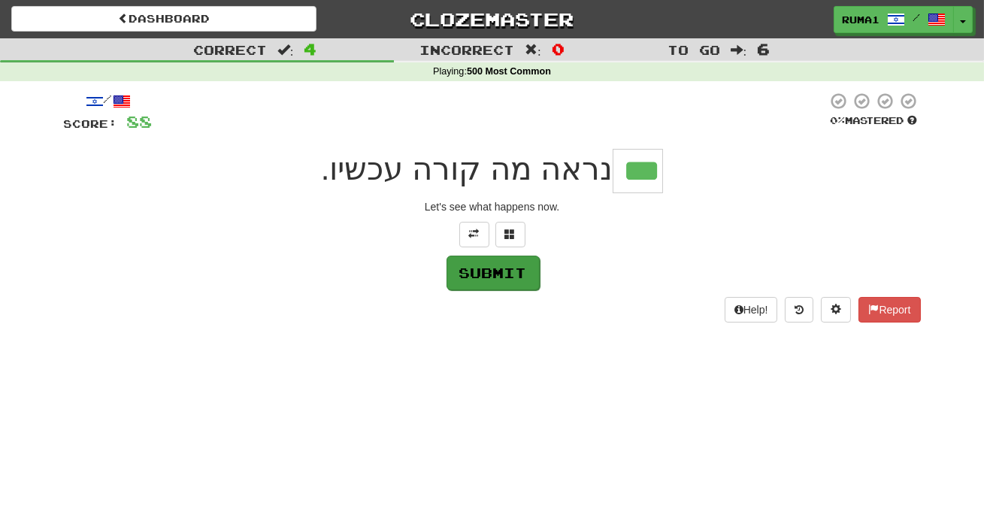
type input "***"
click at [509, 283] on button "Submit" at bounding box center [492, 272] width 93 height 35
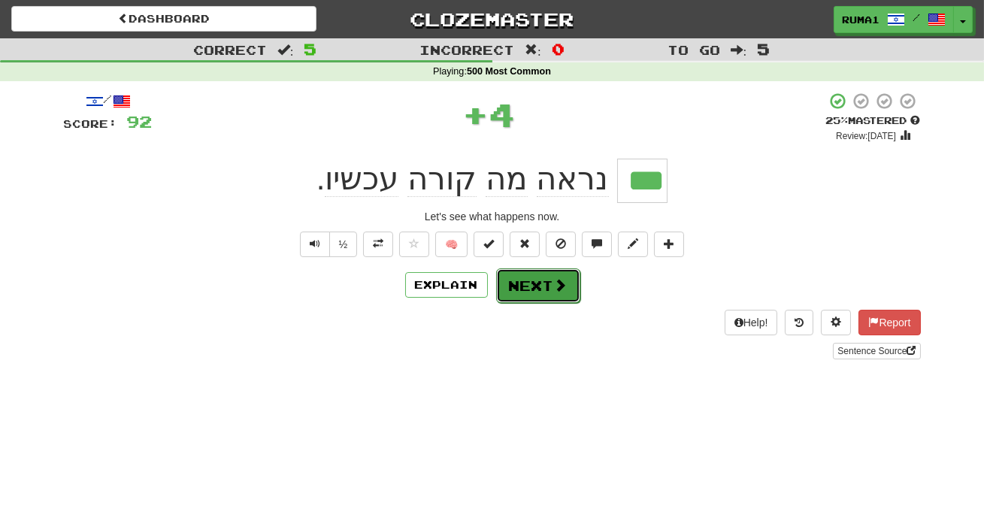
click at [536, 286] on button "Next" at bounding box center [538, 285] width 84 height 35
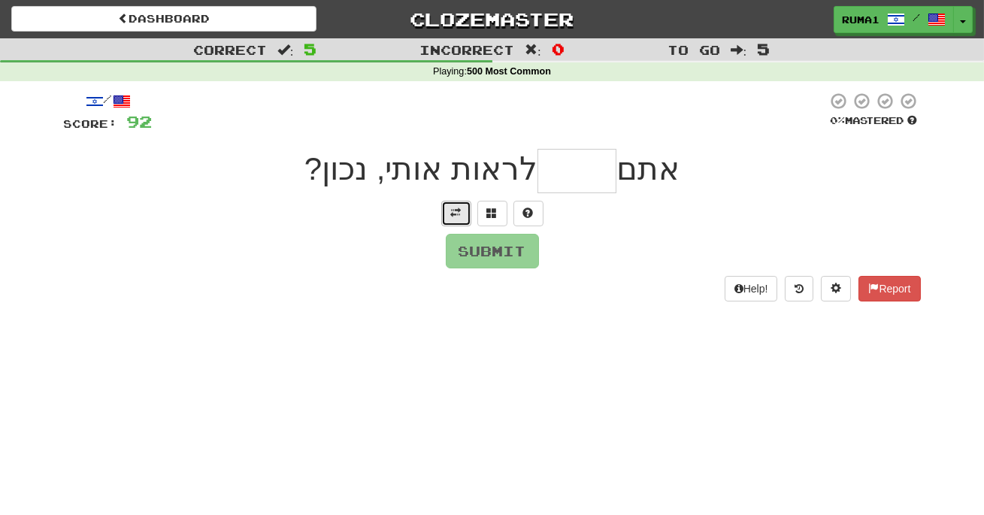
click at [447, 215] on button at bounding box center [456, 214] width 30 height 26
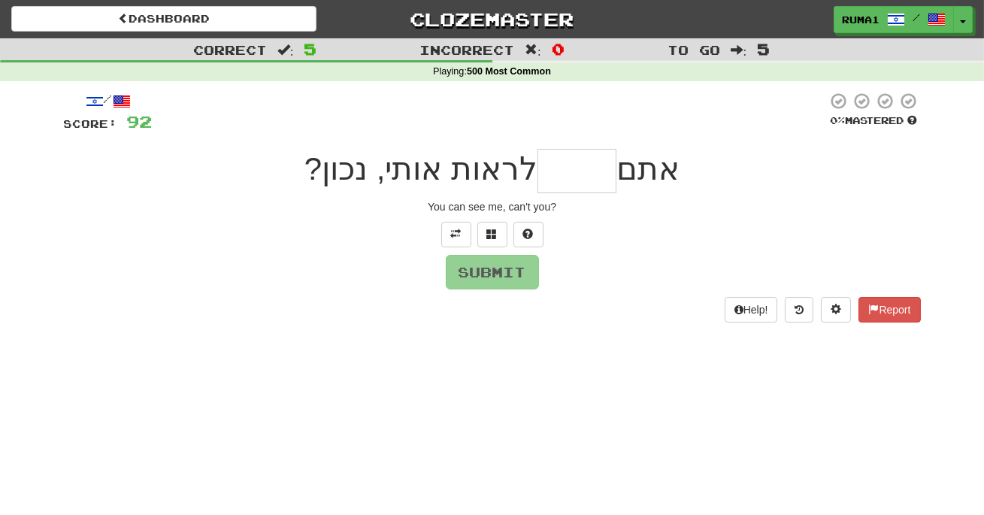
click at [557, 161] on input "text" at bounding box center [576, 171] width 79 height 44
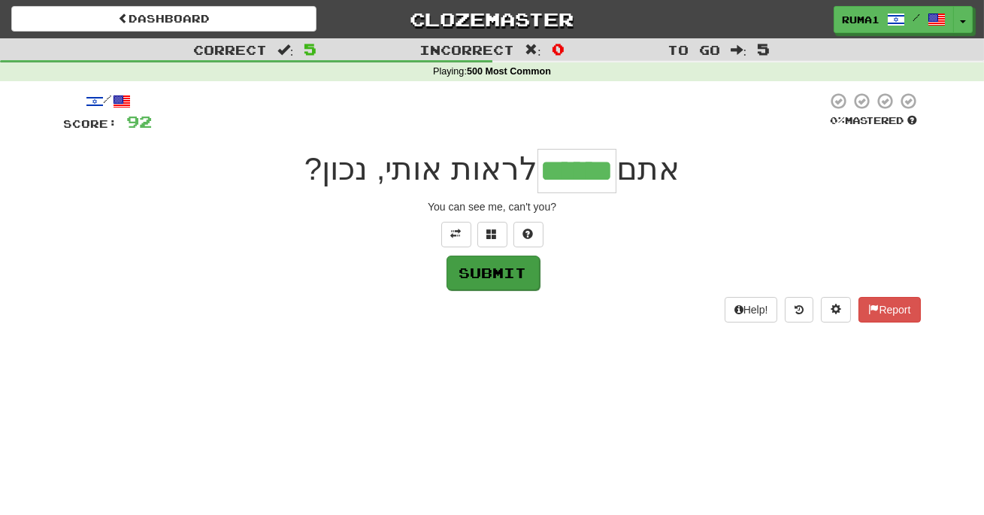
type input "******"
click at [495, 271] on button "Submit" at bounding box center [492, 272] width 93 height 35
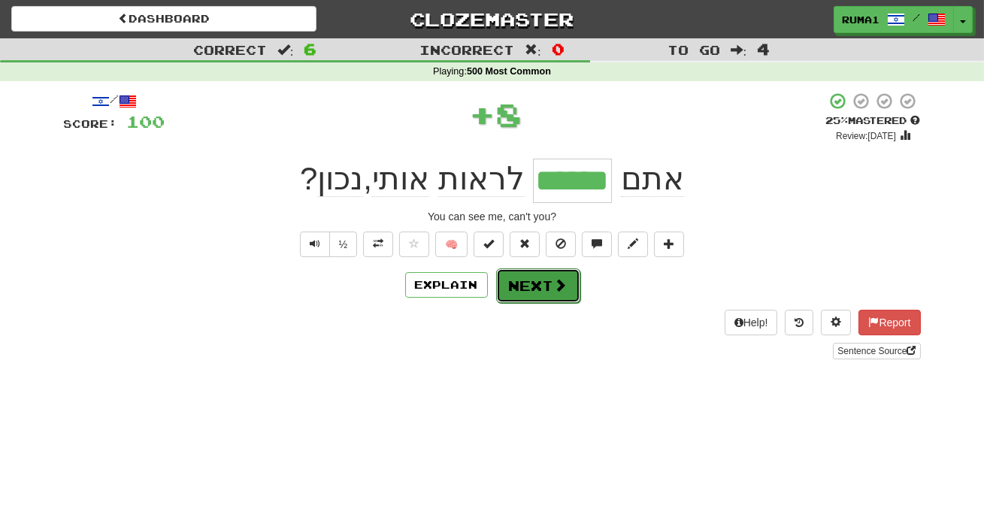
click at [544, 289] on button "Next" at bounding box center [538, 285] width 84 height 35
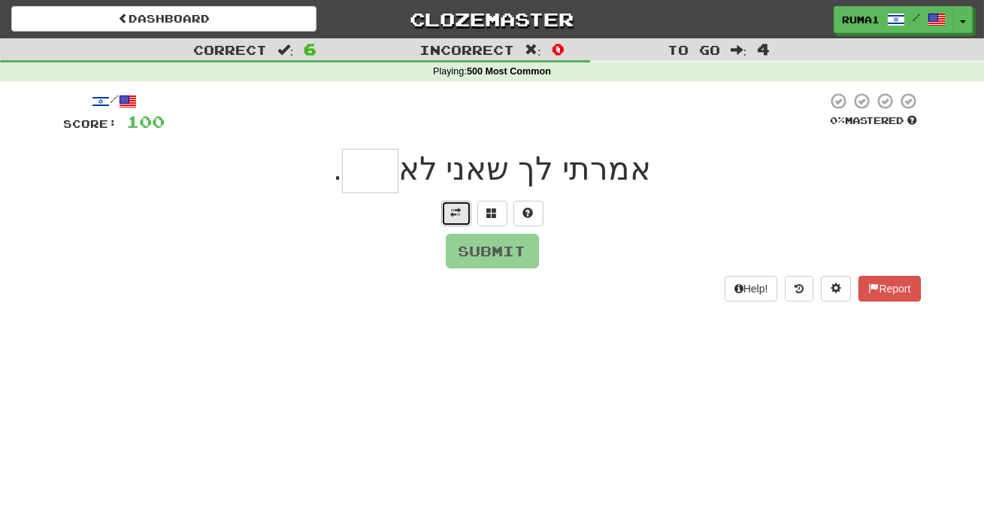
click at [452, 219] on button at bounding box center [456, 214] width 30 height 26
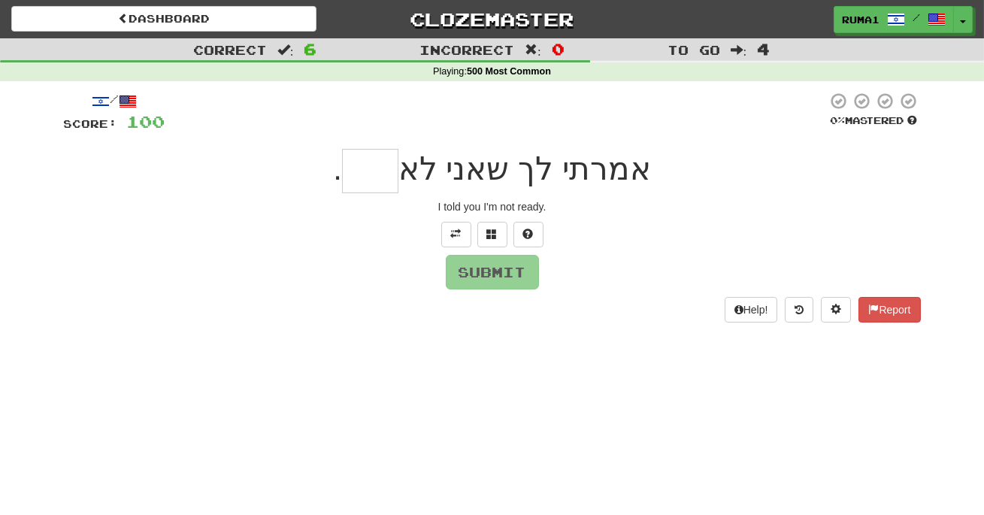
click at [365, 175] on input "text" at bounding box center [370, 171] width 56 height 44
click at [497, 234] on button at bounding box center [492, 235] width 30 height 26
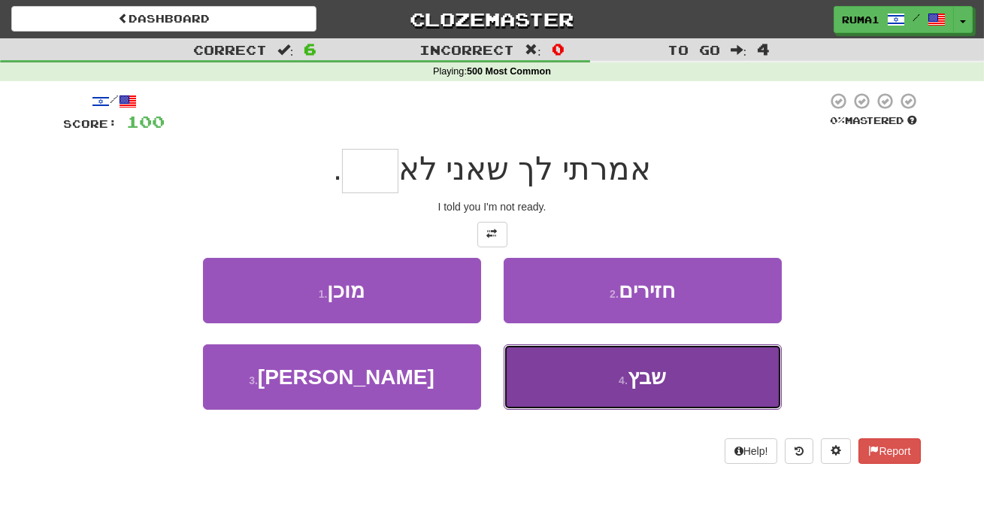
click at [663, 369] on span "שבץ" at bounding box center [646, 376] width 38 height 23
type input "****"
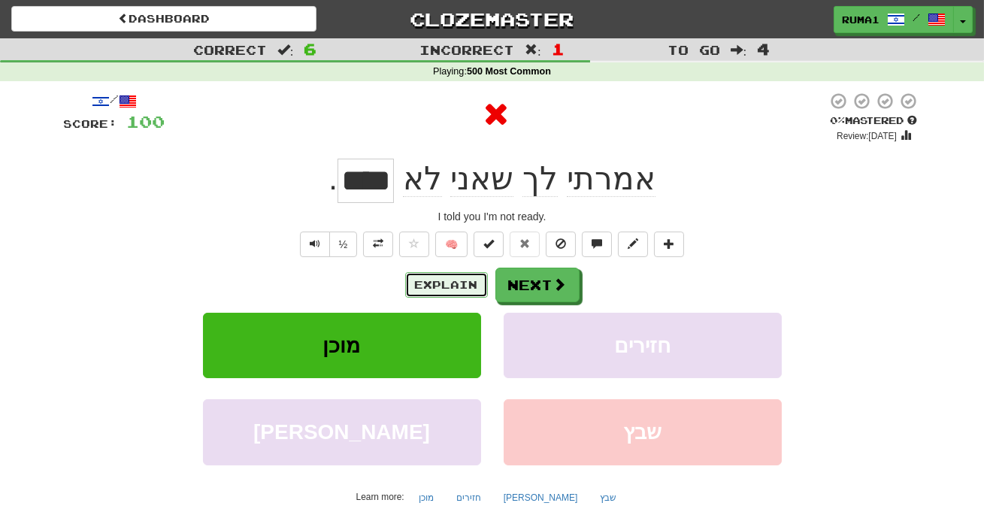
click at [453, 290] on button "Explain" at bounding box center [446, 285] width 83 height 26
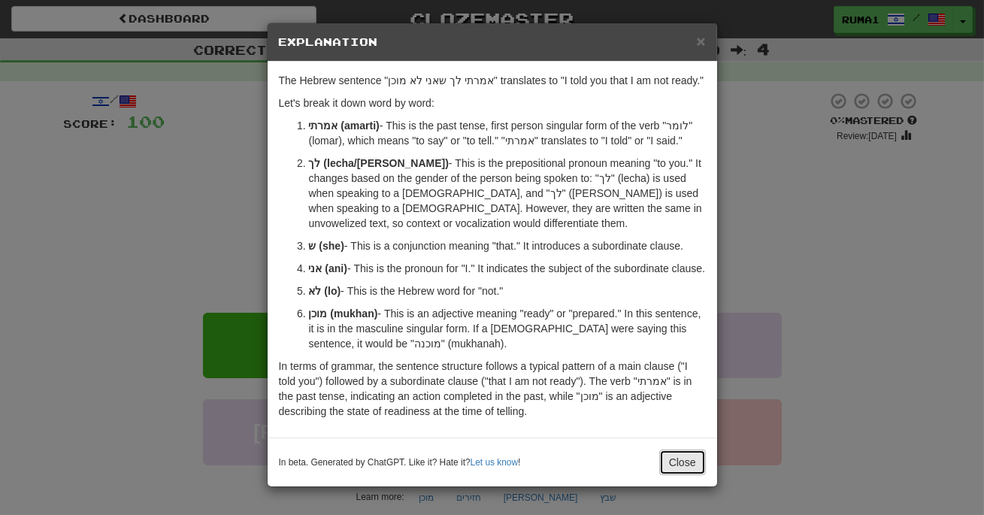
click at [684, 475] on button "Close" at bounding box center [682, 462] width 47 height 26
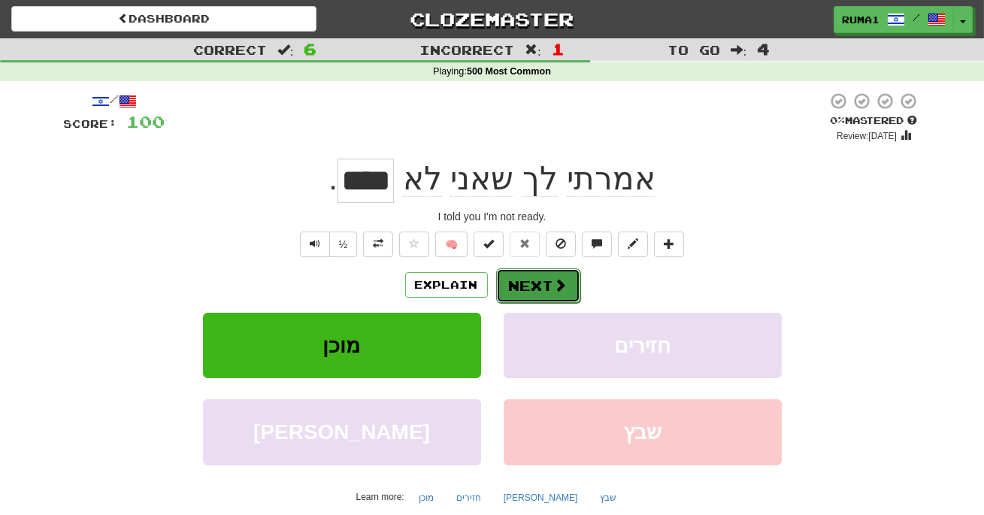
click at [555, 281] on span at bounding box center [561, 285] width 14 height 14
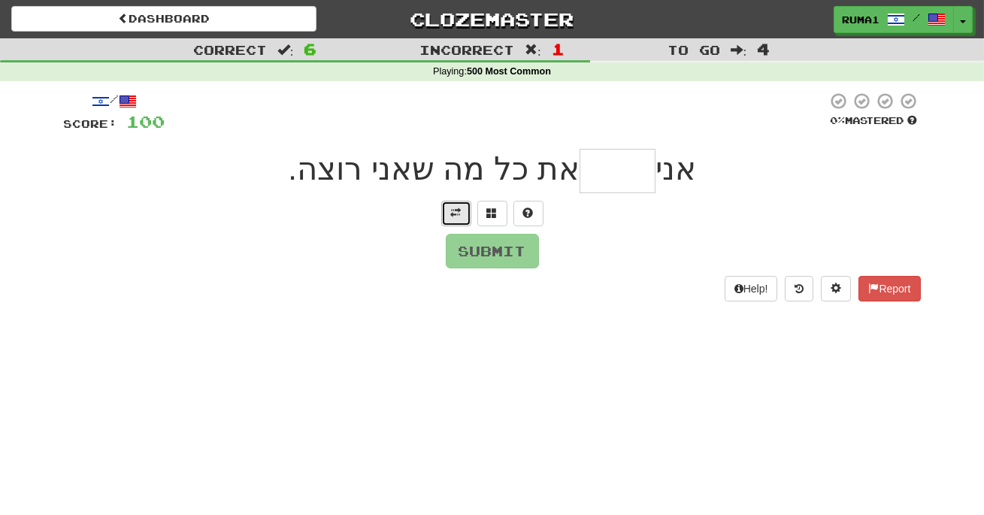
click at [453, 207] on span at bounding box center [456, 212] width 11 height 11
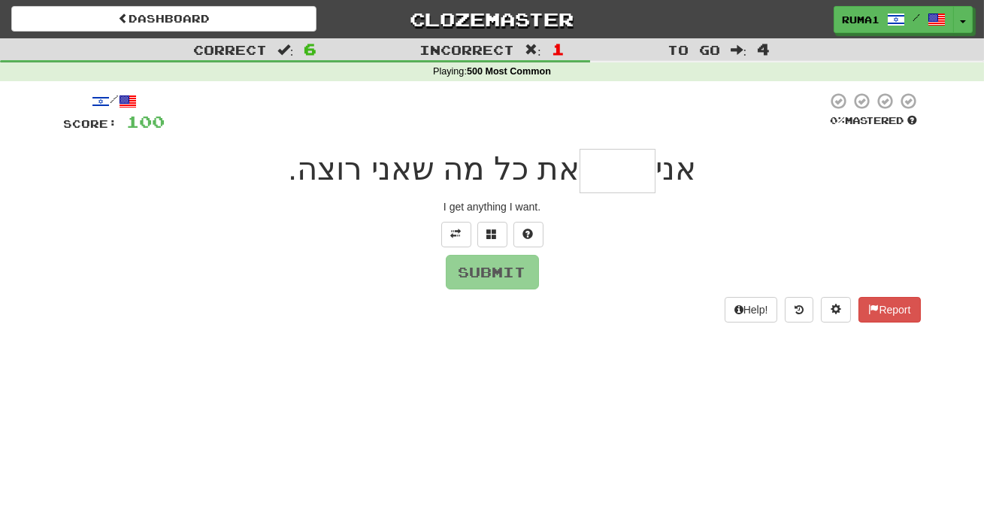
click at [624, 181] on input "text" at bounding box center [617, 171] width 76 height 44
type input "****"
click at [522, 263] on button "Submit" at bounding box center [492, 272] width 93 height 35
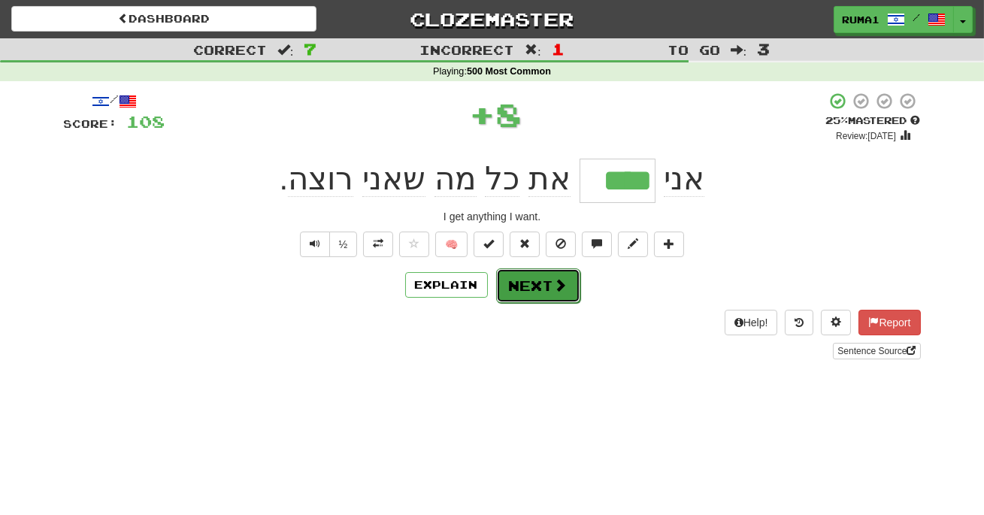
click at [560, 295] on button "Next" at bounding box center [538, 285] width 84 height 35
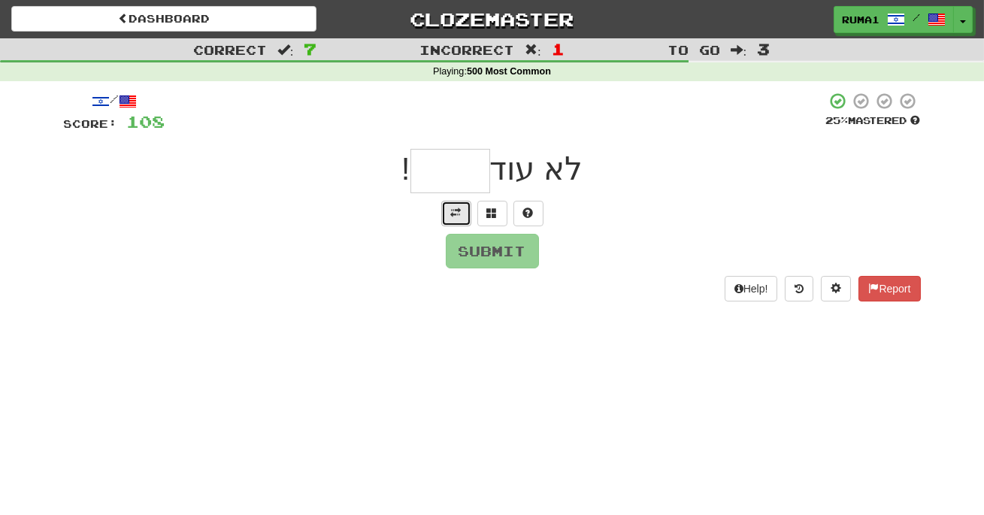
click at [460, 212] on span at bounding box center [456, 212] width 11 height 11
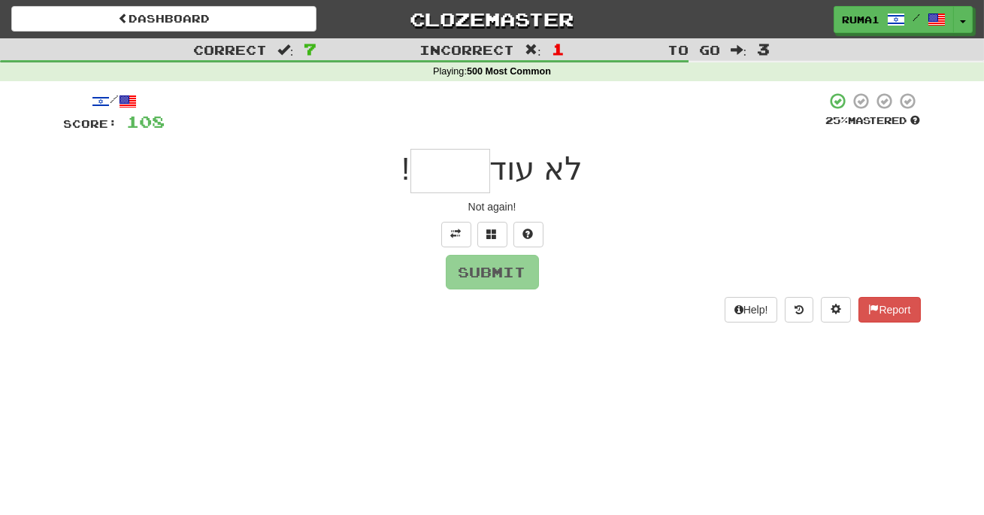
click at [468, 177] on input "text" at bounding box center [450, 171] width 80 height 44
type input "*"
click at [523, 240] on button at bounding box center [528, 235] width 30 height 26
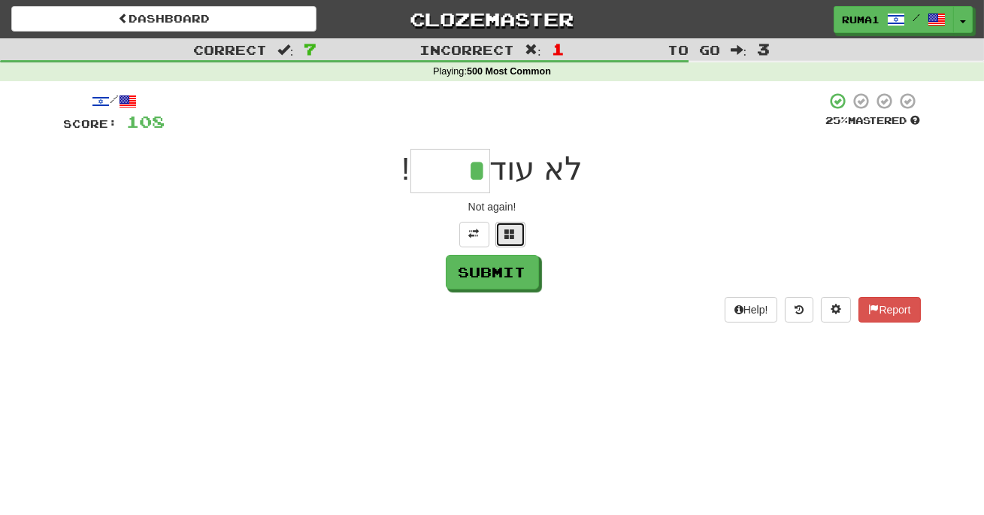
click at [516, 233] on button at bounding box center [510, 235] width 30 height 26
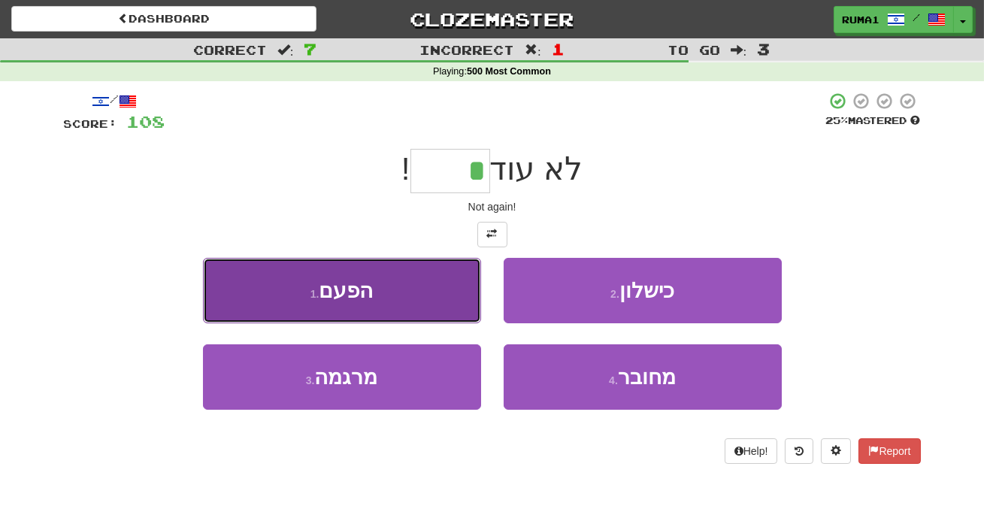
click at [385, 309] on button "1 . הפעם" at bounding box center [342, 290] width 278 height 65
type input "****"
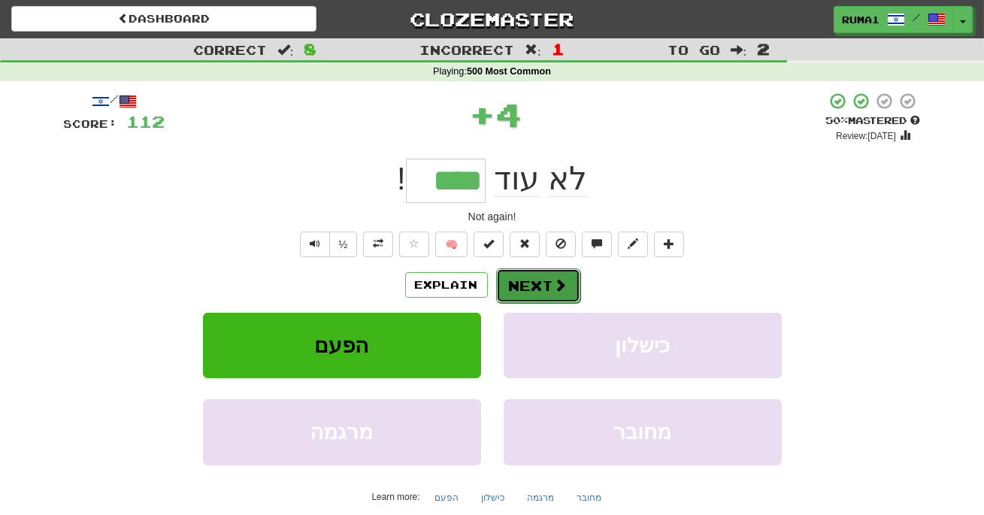
click at [536, 283] on button "Next" at bounding box center [538, 285] width 84 height 35
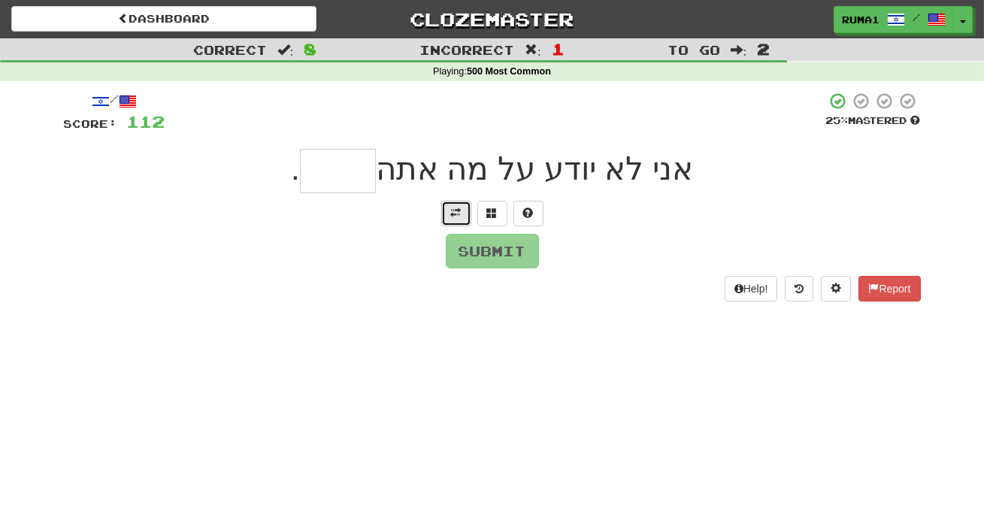
click at [460, 215] on span at bounding box center [456, 212] width 11 height 11
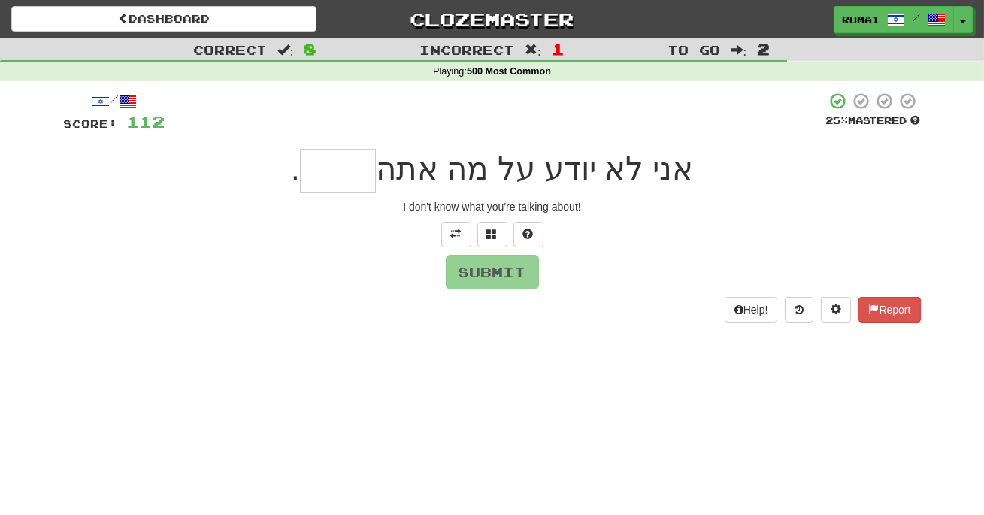
click at [352, 186] on input "text" at bounding box center [338, 171] width 76 height 44
type input "****"
click at [492, 277] on button "Submit" at bounding box center [492, 272] width 93 height 35
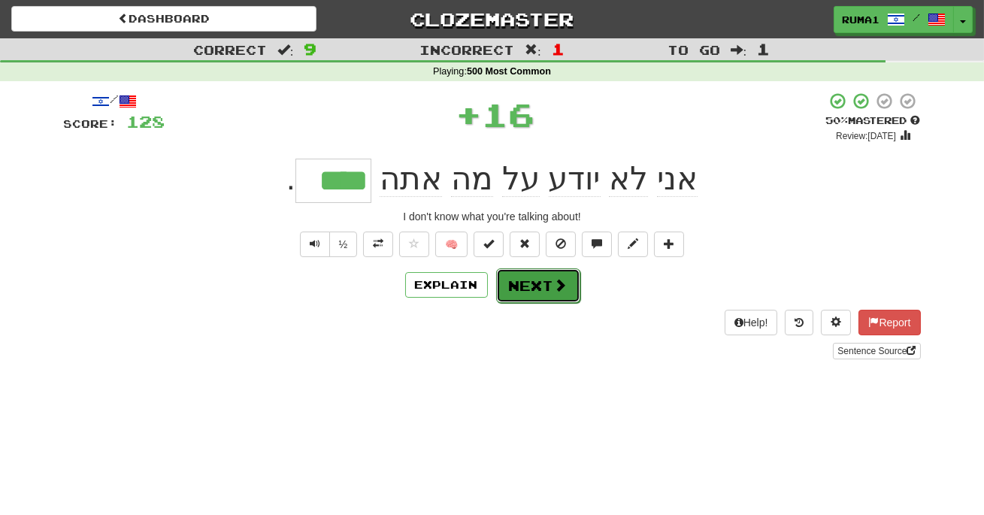
click at [554, 289] on span at bounding box center [561, 285] width 14 height 14
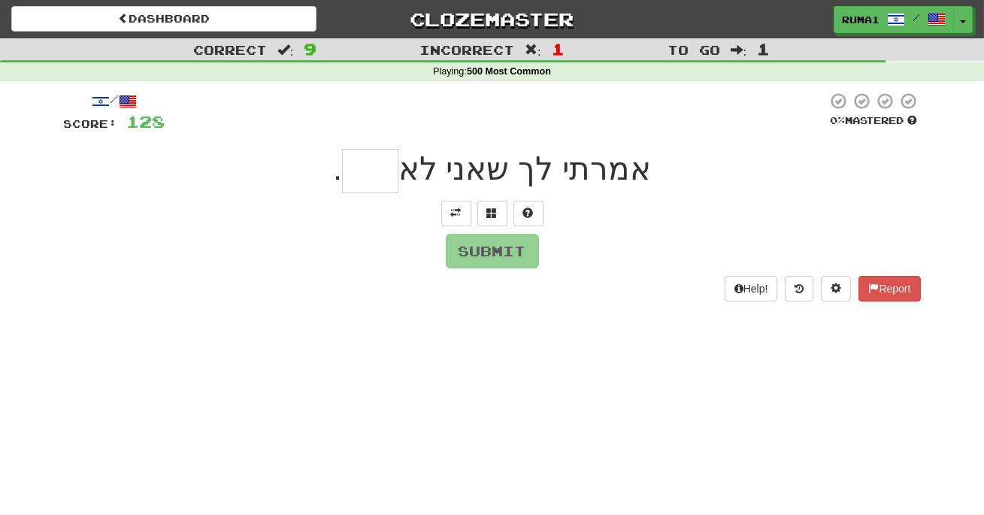
click at [384, 160] on input "text" at bounding box center [370, 171] width 56 height 44
click at [455, 208] on span at bounding box center [456, 212] width 11 height 11
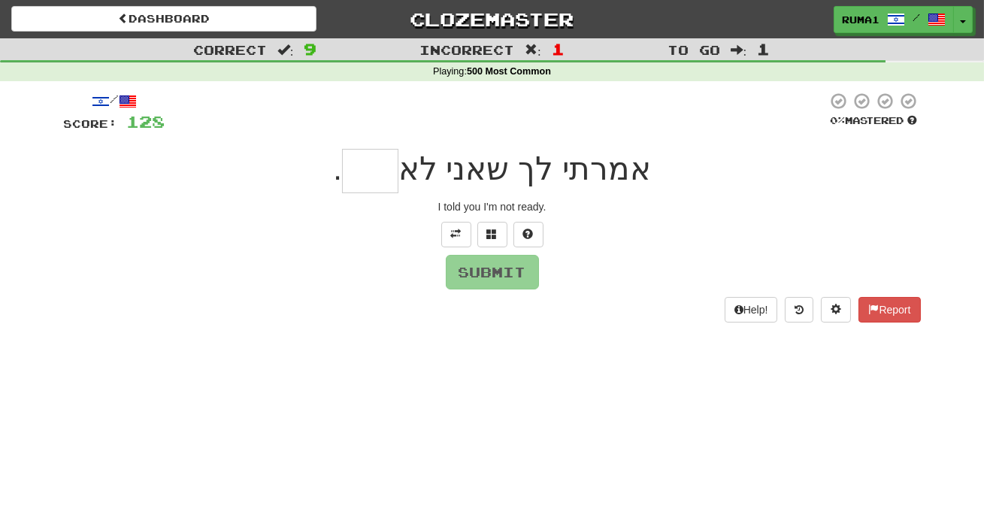
click at [377, 167] on input "text" at bounding box center [370, 171] width 56 height 44
type input "****"
click at [521, 274] on button "Submit" at bounding box center [492, 272] width 93 height 35
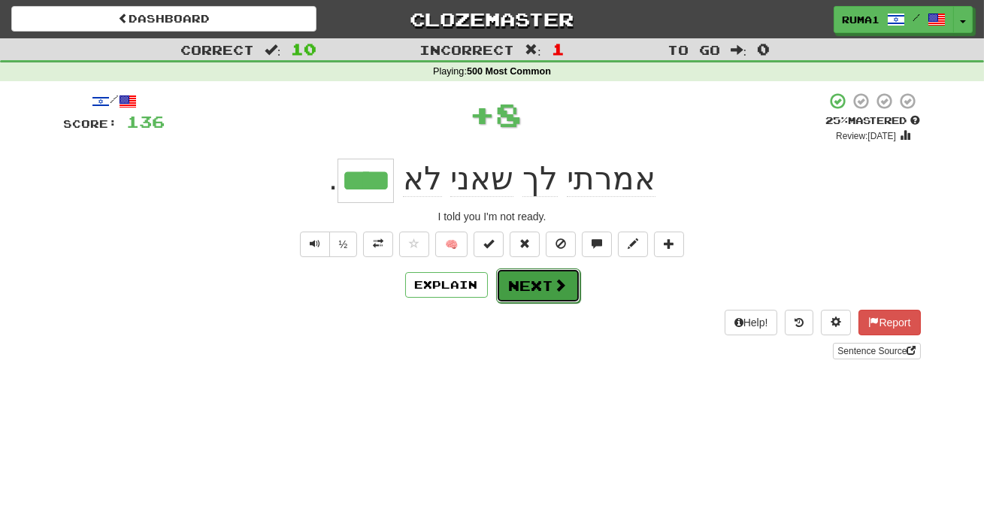
click at [548, 293] on button "Next" at bounding box center [538, 285] width 84 height 35
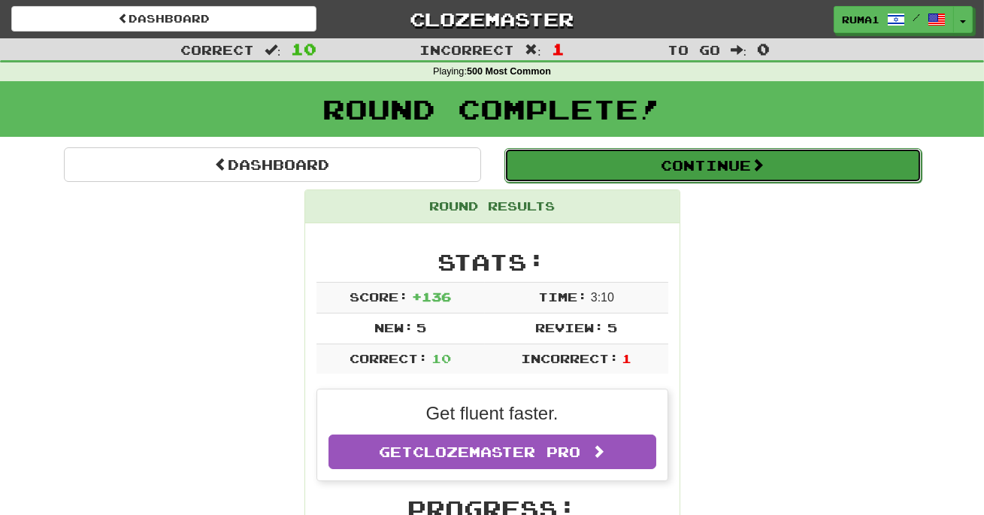
click at [736, 173] on button "Continue" at bounding box center [712, 165] width 417 height 35
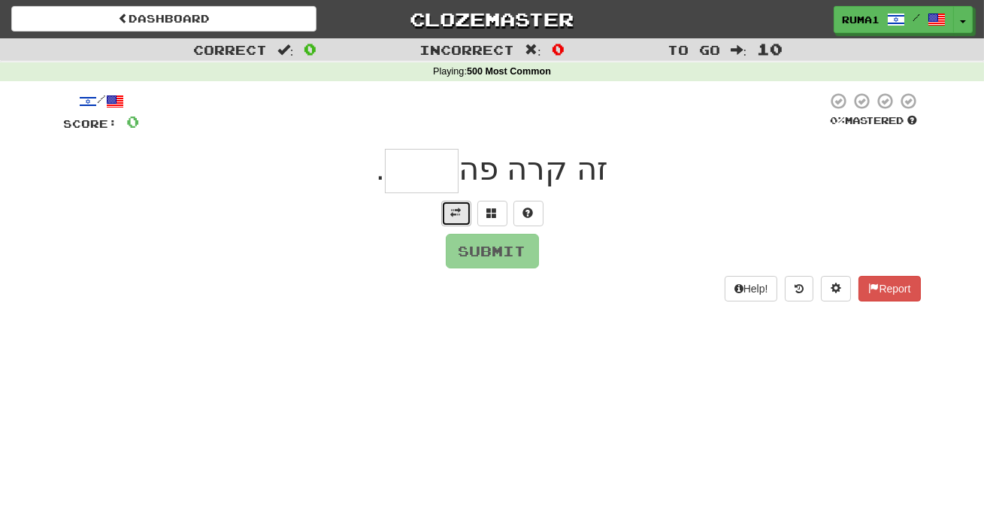
click at [454, 217] on button at bounding box center [456, 214] width 30 height 26
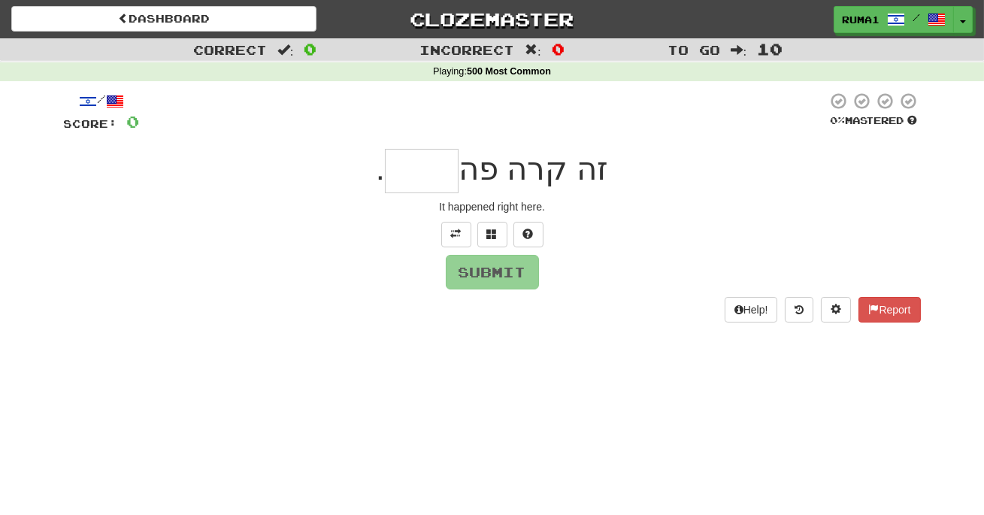
click at [425, 174] on input "text" at bounding box center [422, 171] width 74 height 44
click at [461, 235] on button at bounding box center [456, 235] width 30 height 26
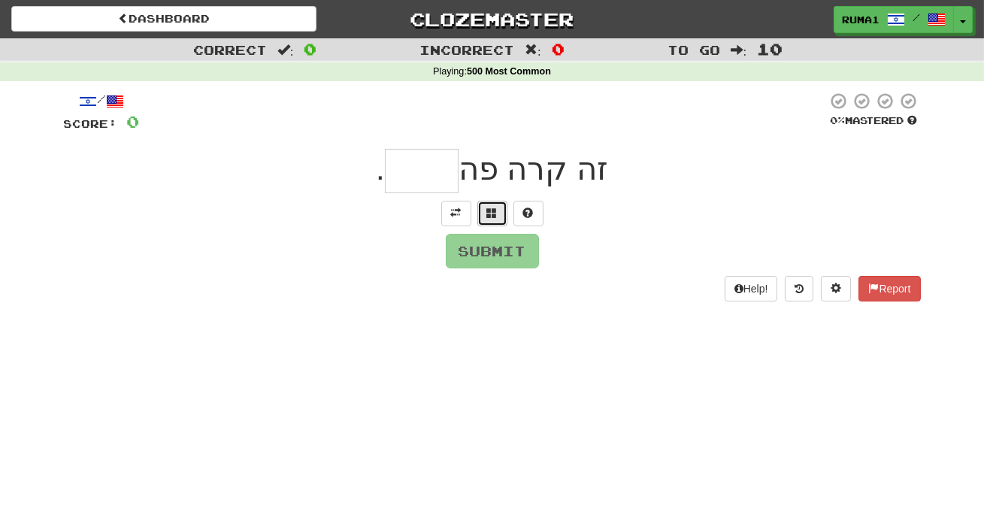
click at [491, 215] on span at bounding box center [492, 212] width 11 height 11
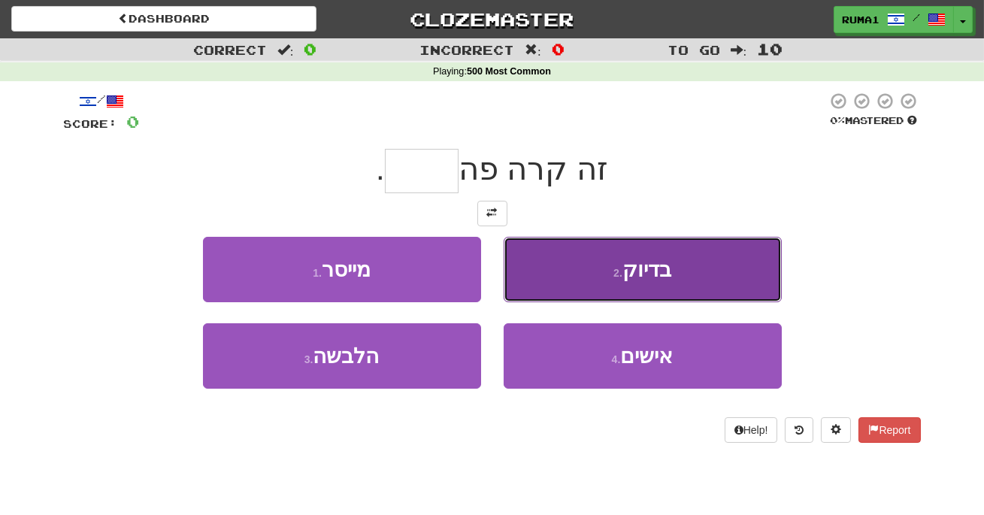
click at [633, 276] on span "בדיוק" at bounding box center [646, 269] width 49 height 23
type input "*****"
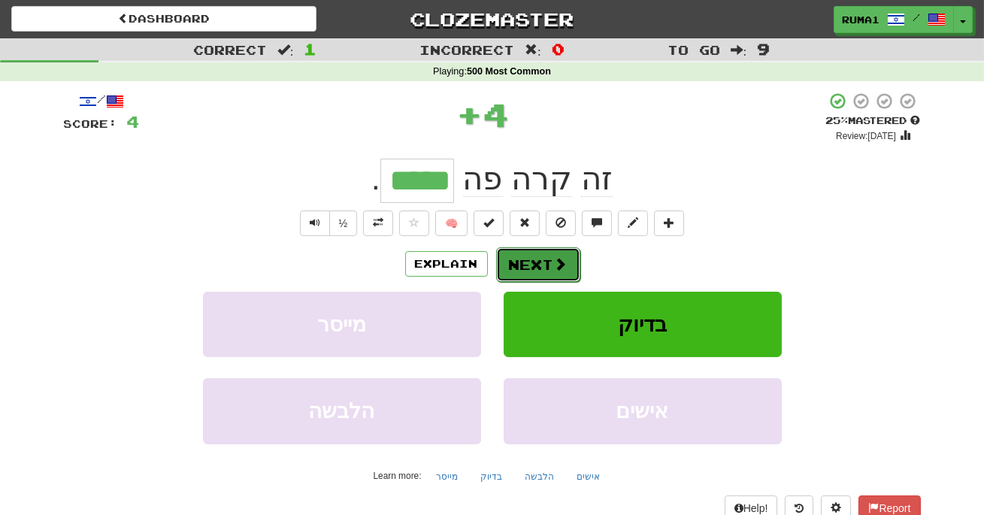
click at [559, 267] on span at bounding box center [561, 264] width 14 height 14
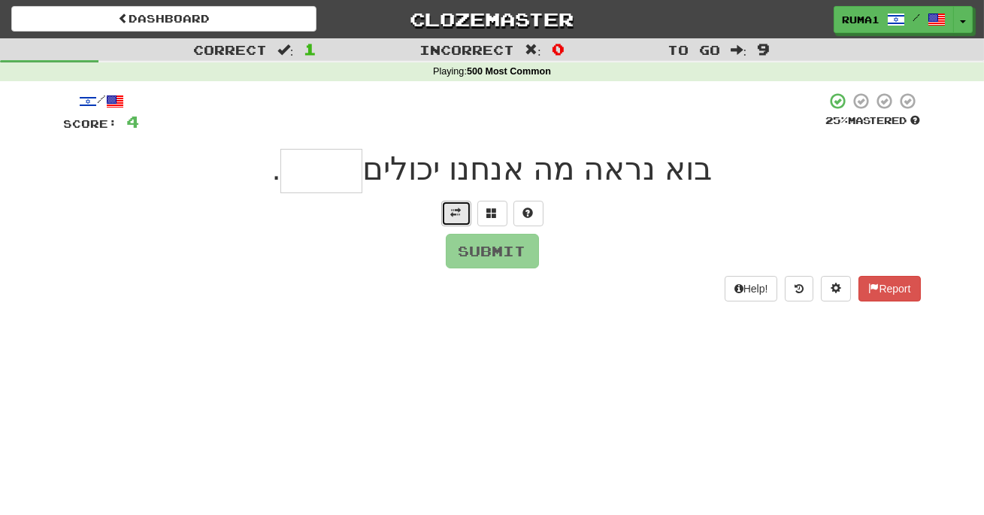
click at [459, 216] on span at bounding box center [456, 212] width 11 height 11
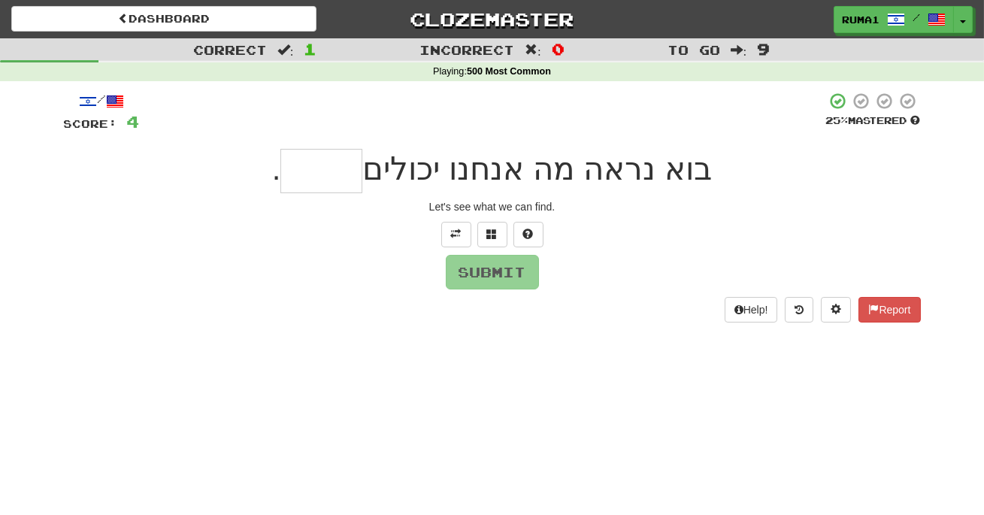
click at [350, 180] on input "text" at bounding box center [321, 171] width 82 height 44
type input "*****"
click at [494, 264] on button "Submit" at bounding box center [492, 272] width 93 height 35
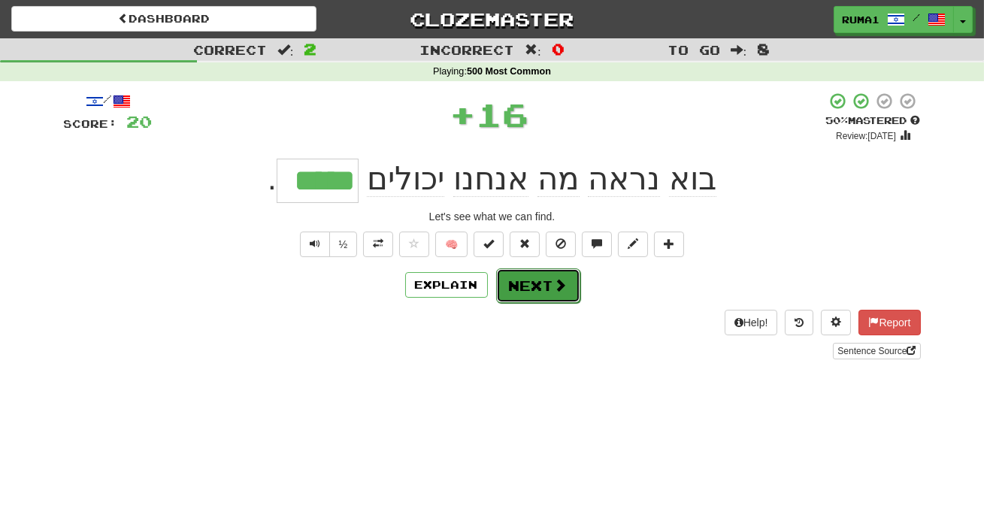
click at [548, 289] on button "Next" at bounding box center [538, 285] width 84 height 35
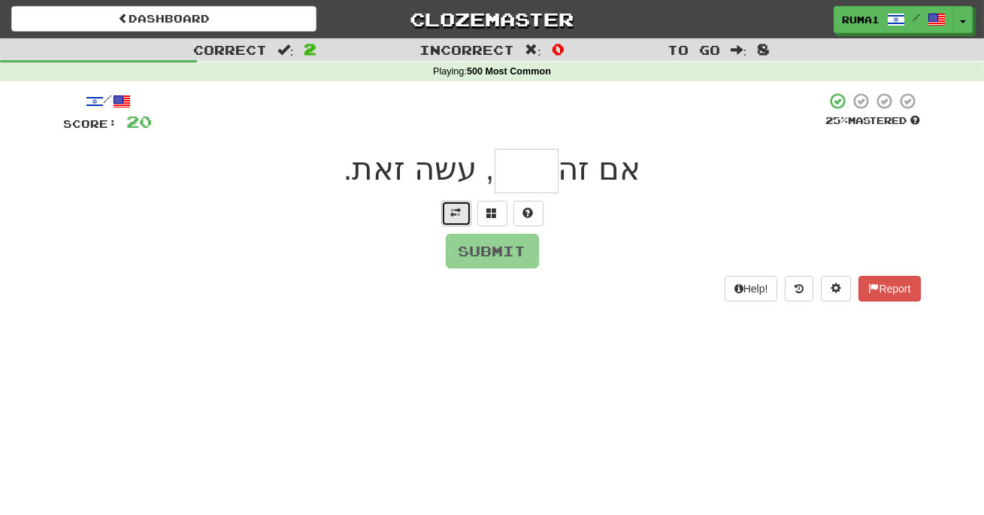
click at [456, 219] on button at bounding box center [456, 214] width 30 height 26
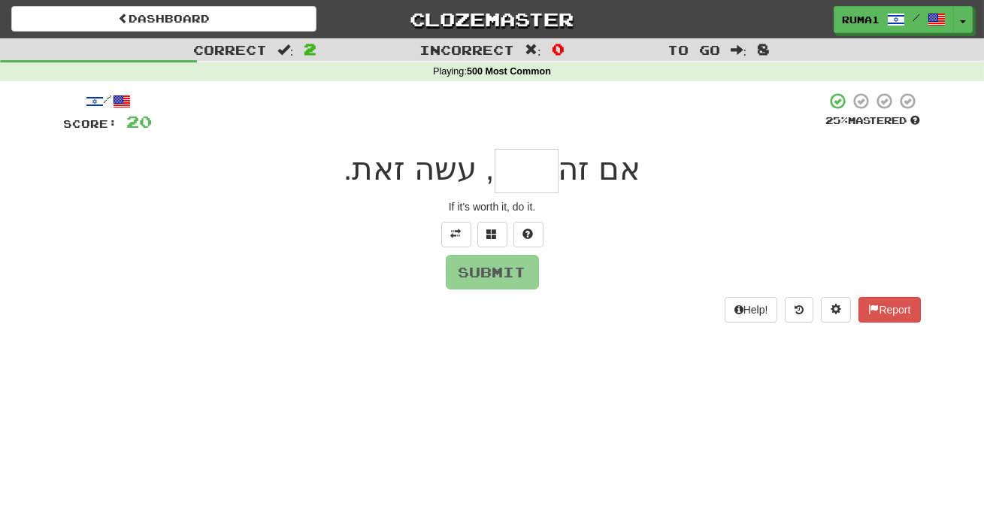
click at [542, 174] on input "text" at bounding box center [526, 171] width 64 height 44
click at [494, 225] on button at bounding box center [492, 235] width 30 height 26
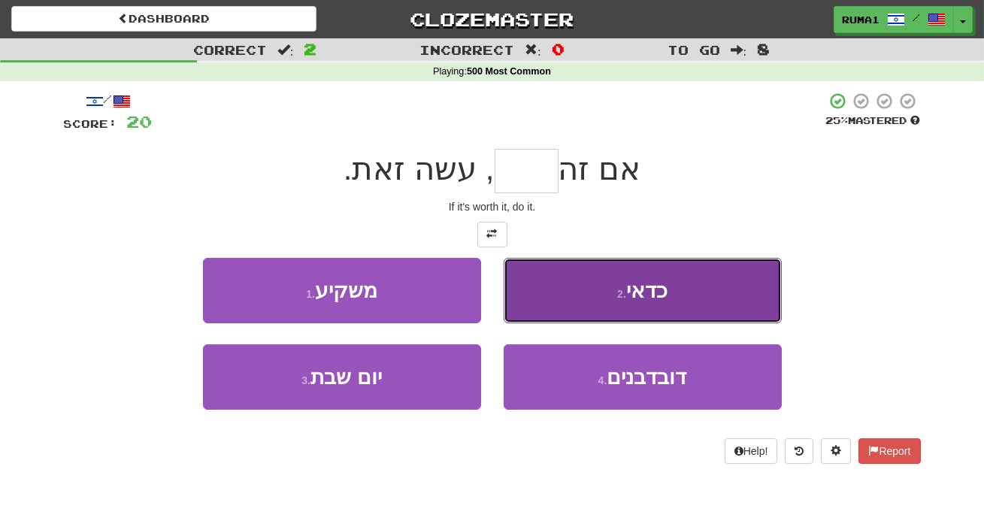
click at [539, 268] on button "2 . כדאי" at bounding box center [642, 290] width 278 height 65
type input "****"
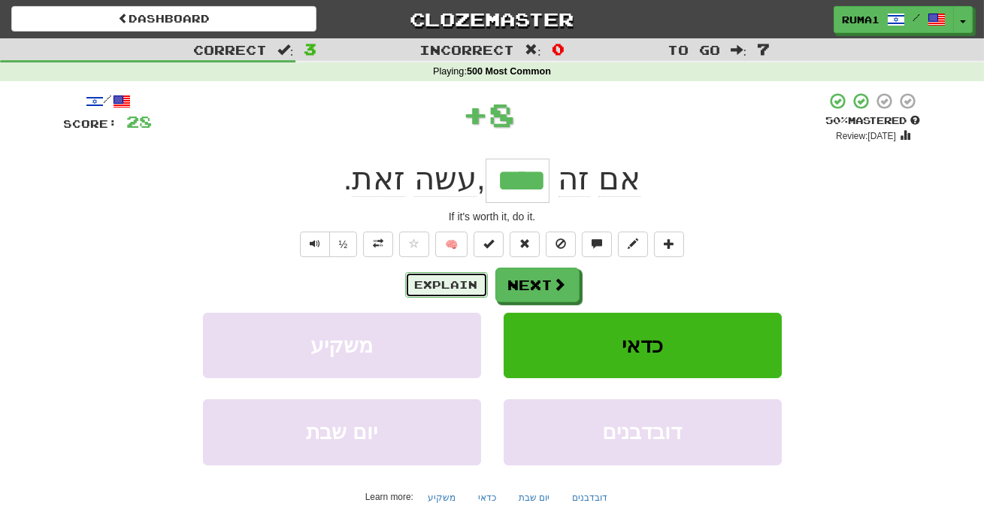
click at [459, 290] on button "Explain" at bounding box center [446, 285] width 83 height 26
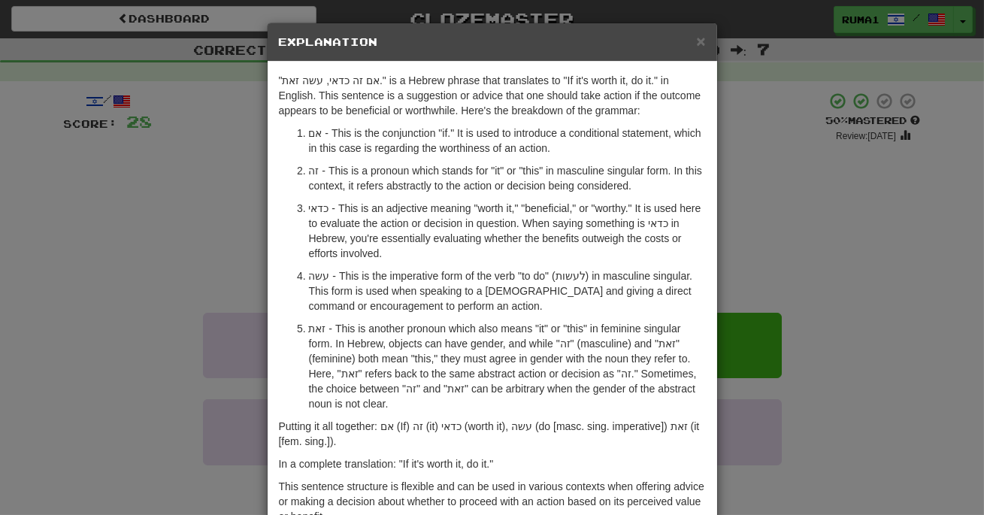
click at [787, 269] on div "× Explanation "אם זה כדאי, עשה זאת." is a Hebrew phrase that translates to "If …" at bounding box center [492, 257] width 984 height 515
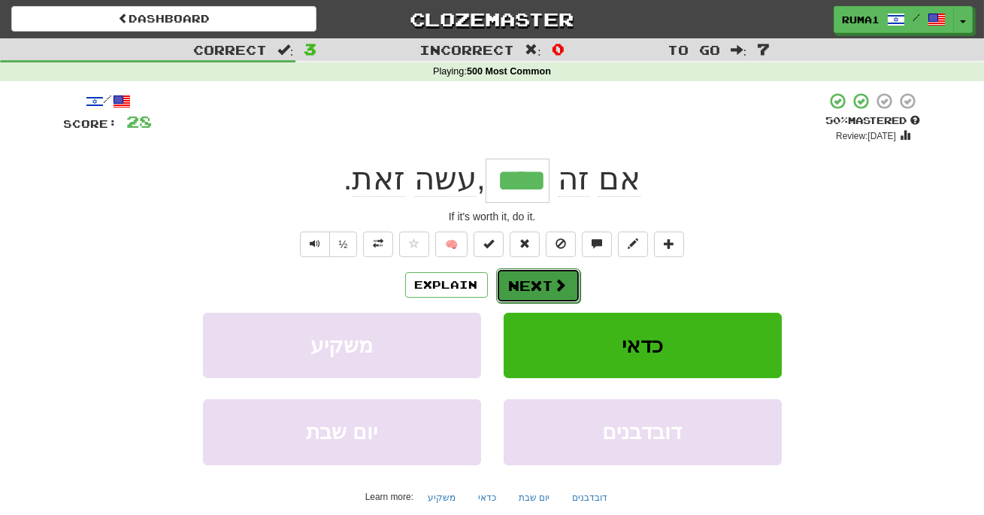
click at [570, 295] on button "Next" at bounding box center [538, 285] width 84 height 35
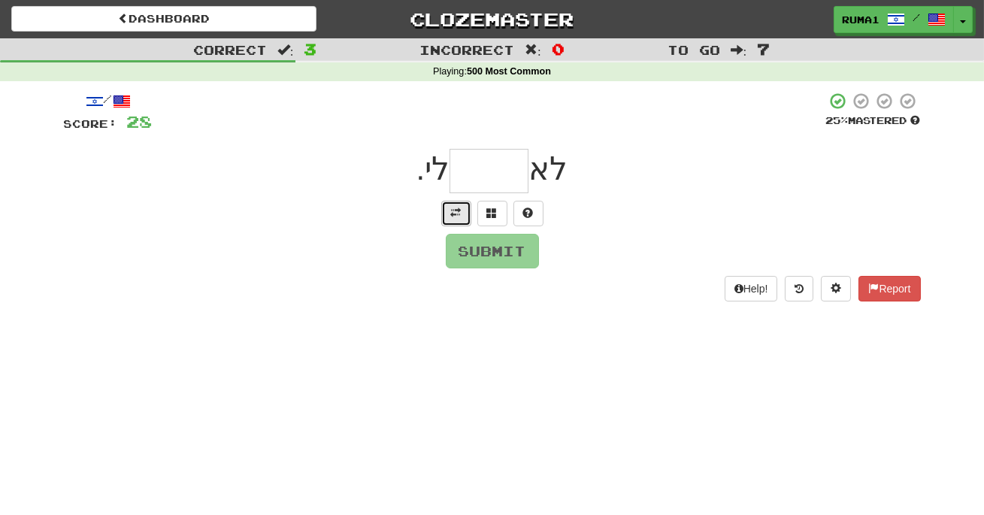
click at [456, 211] on span at bounding box center [456, 212] width 11 height 11
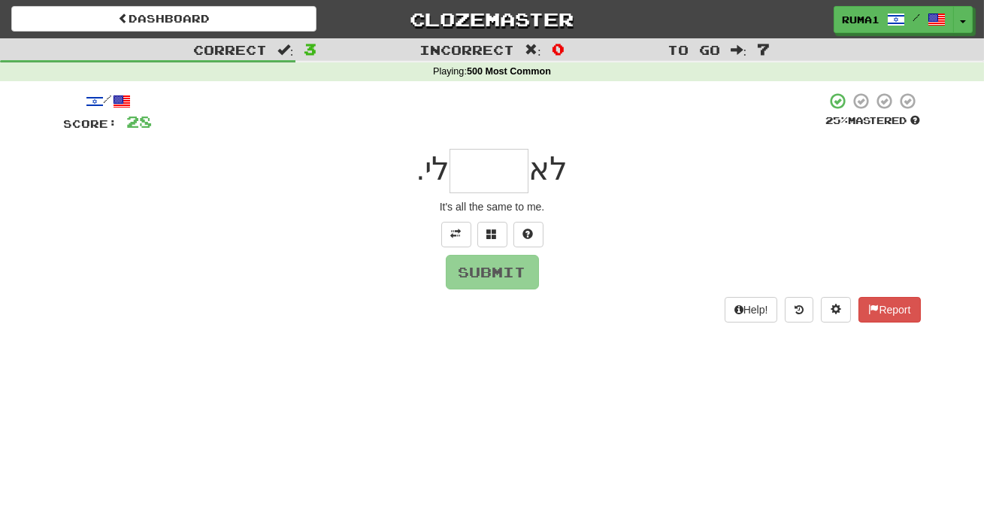
click at [515, 185] on input "text" at bounding box center [488, 171] width 79 height 44
type input "*"
click at [492, 232] on span at bounding box center [492, 233] width 11 height 11
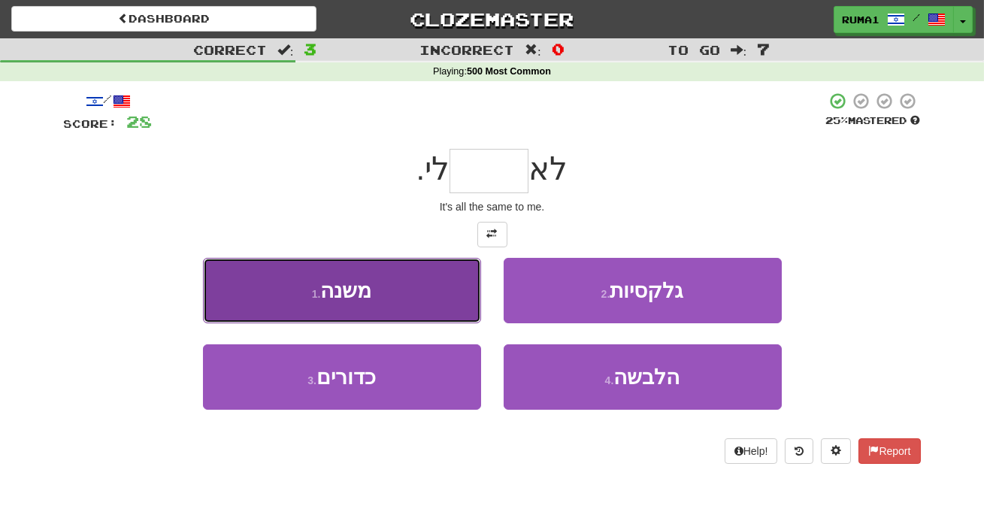
click at [382, 309] on button "1 . משנה" at bounding box center [342, 290] width 278 height 65
type input "****"
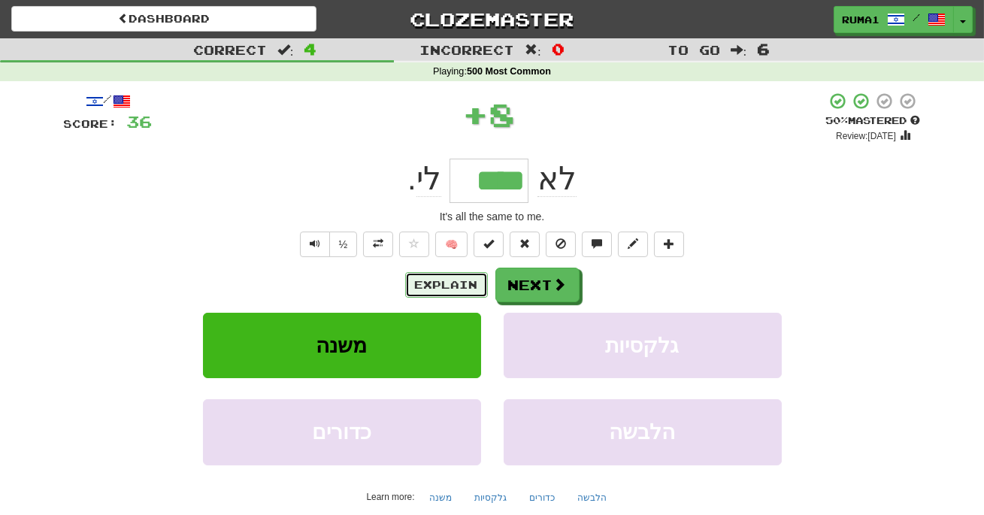
click at [463, 283] on button "Explain" at bounding box center [446, 285] width 83 height 26
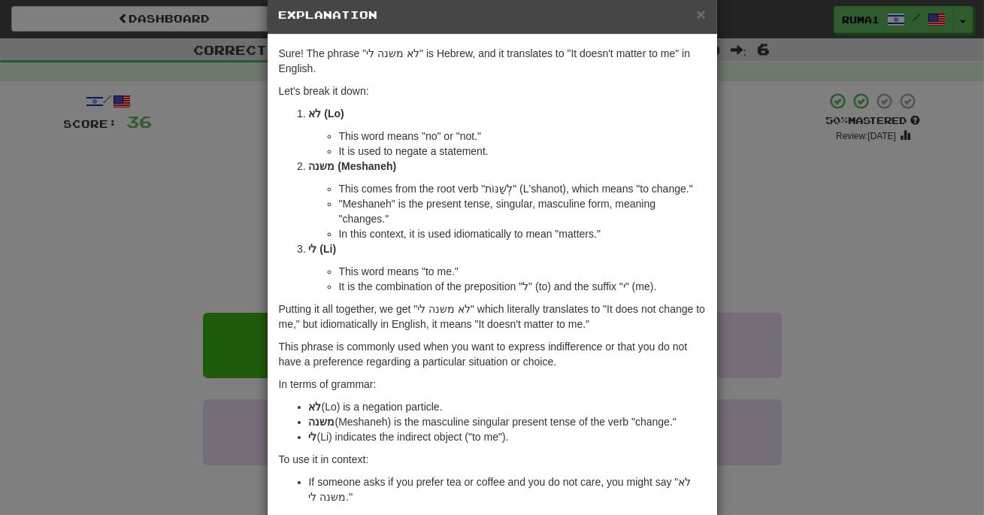
scroll to position [28, 0]
click at [813, 267] on div "× Explanation Sure! The phrase "לא משנה לי" is Hebrew, and it translates to "It…" at bounding box center [492, 257] width 984 height 515
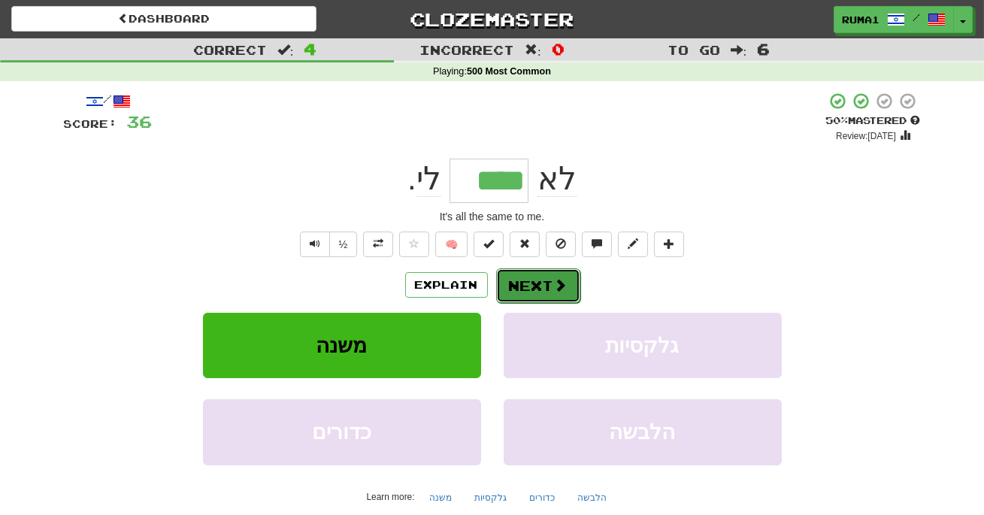
click at [558, 285] on span at bounding box center [561, 285] width 14 height 14
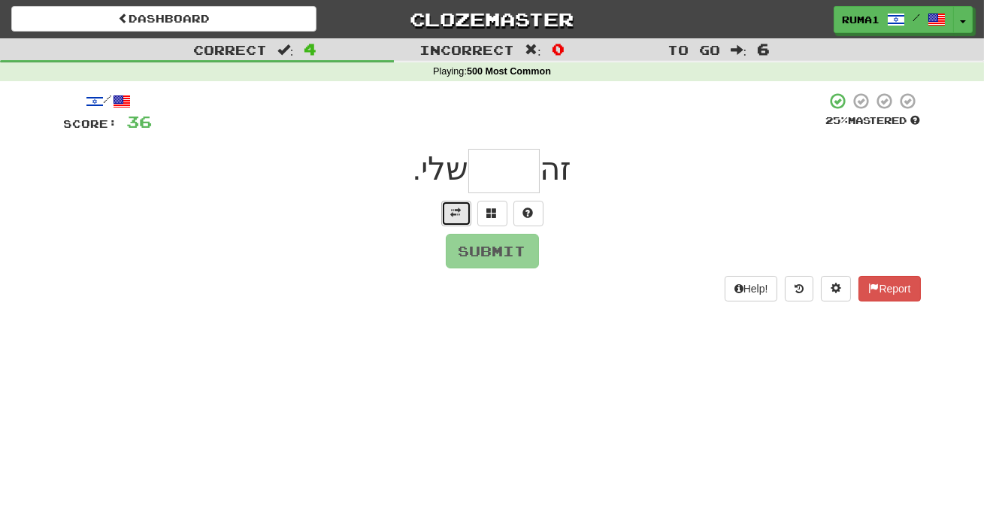
click at [454, 214] on span at bounding box center [456, 212] width 11 height 11
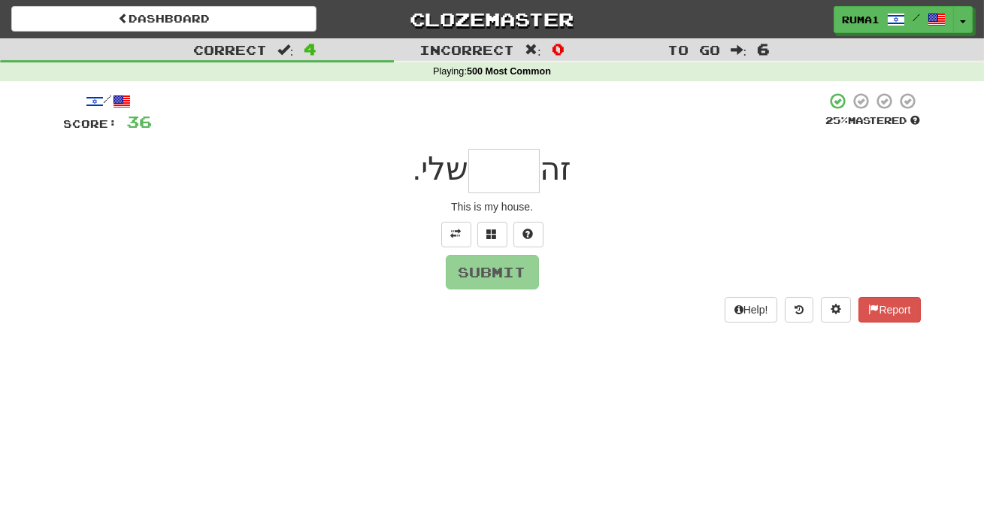
click at [504, 187] on input "text" at bounding box center [503, 171] width 71 height 44
type input "****"
click at [531, 266] on button "Submit" at bounding box center [492, 272] width 93 height 35
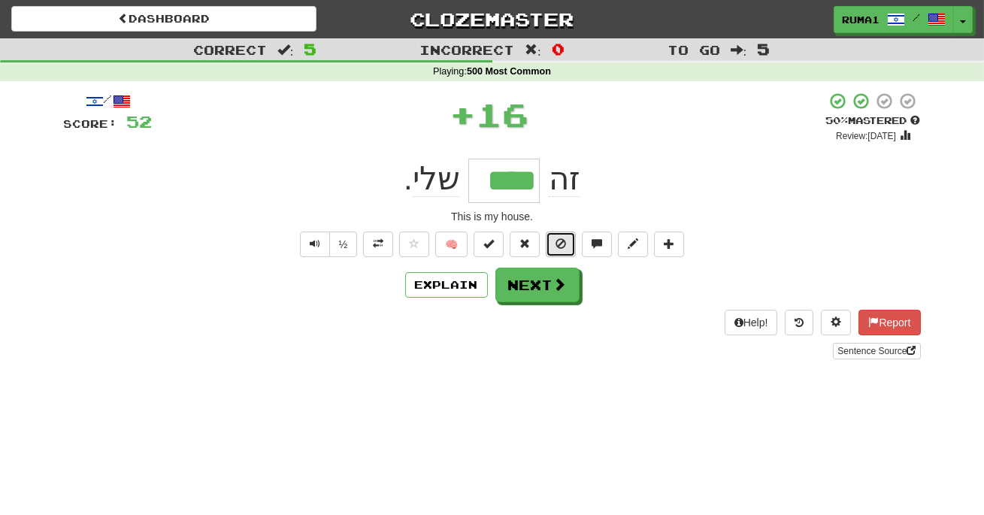
click at [557, 241] on span at bounding box center [560, 243] width 11 height 11
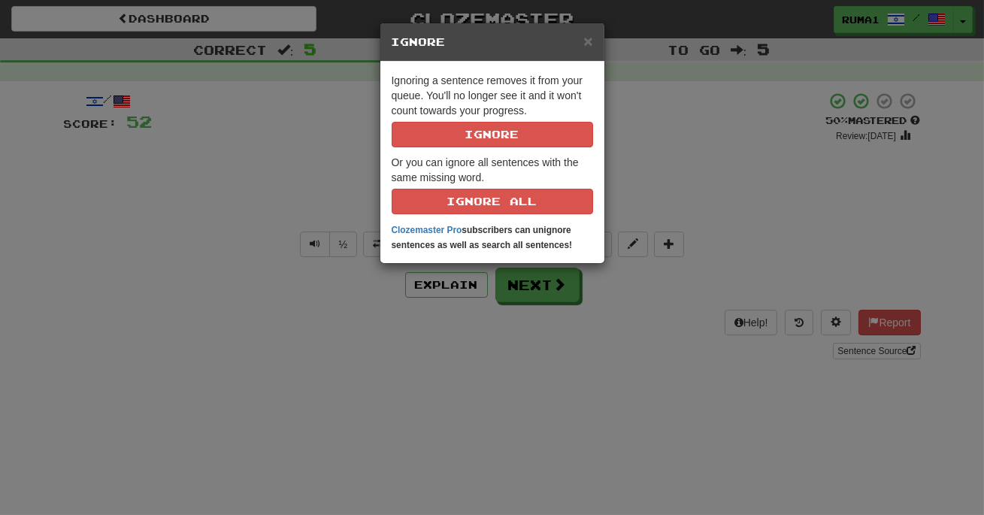
click at [637, 162] on div "× Ignore Ignoring a sentence removes it from your queue. You'll no longer see i…" at bounding box center [492, 257] width 984 height 515
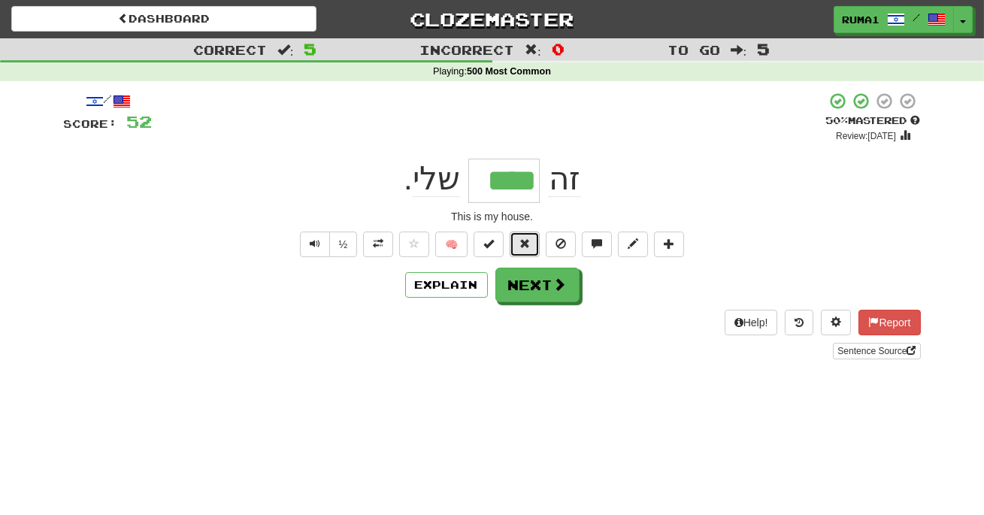
click at [528, 240] on span at bounding box center [524, 243] width 11 height 11
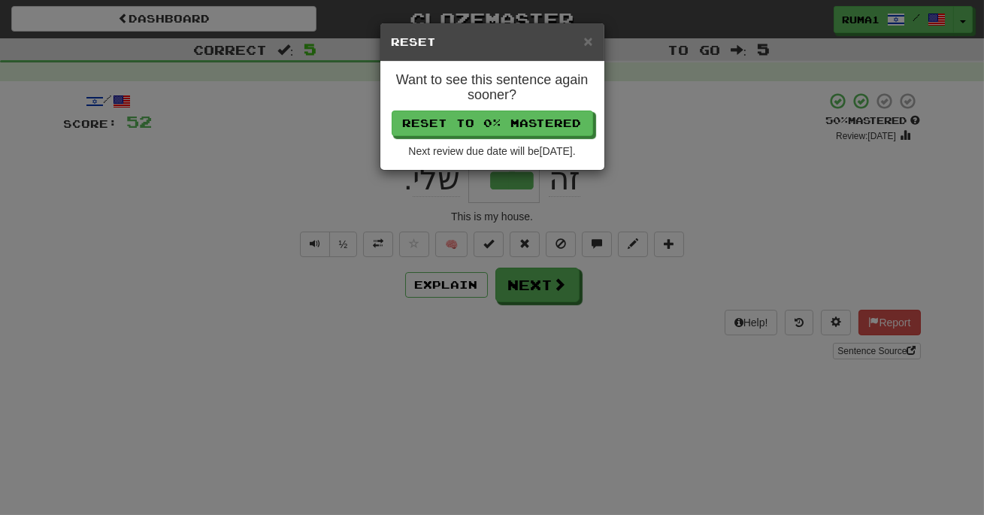
click at [618, 150] on div "× Reset Want to see this sentence again sooner? Reset to 0% Mastered Next revie…" at bounding box center [492, 257] width 984 height 515
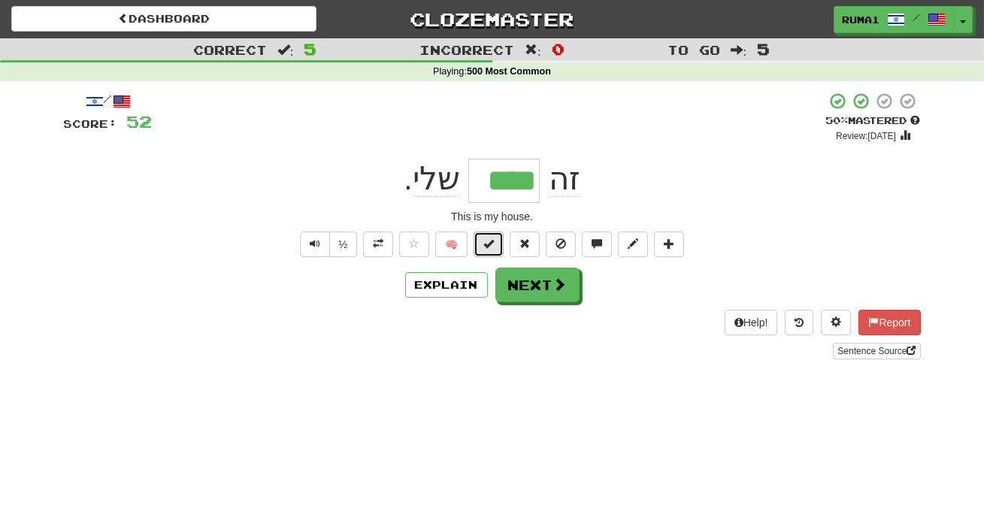
click at [497, 244] on button at bounding box center [488, 244] width 30 height 26
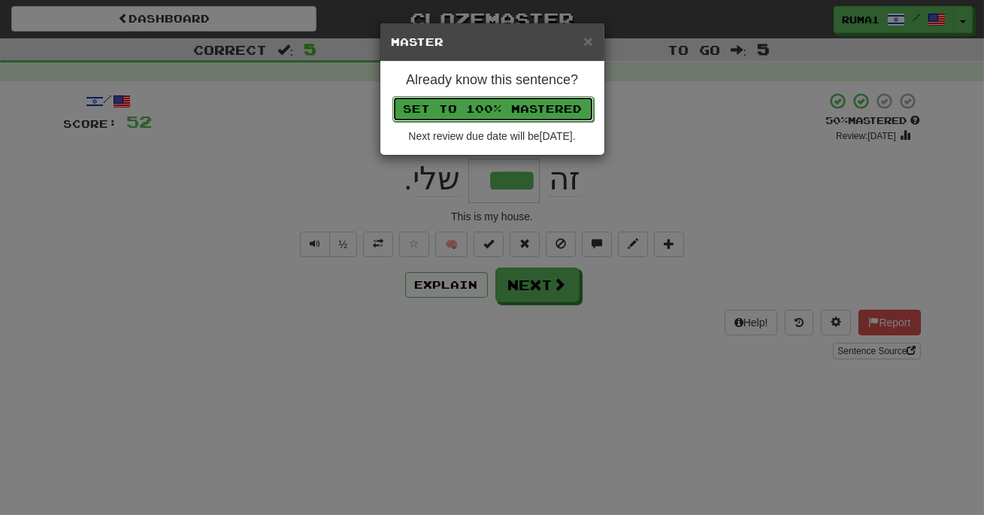
click at [518, 103] on button "Set to 100% Mastered" at bounding box center [492, 109] width 201 height 26
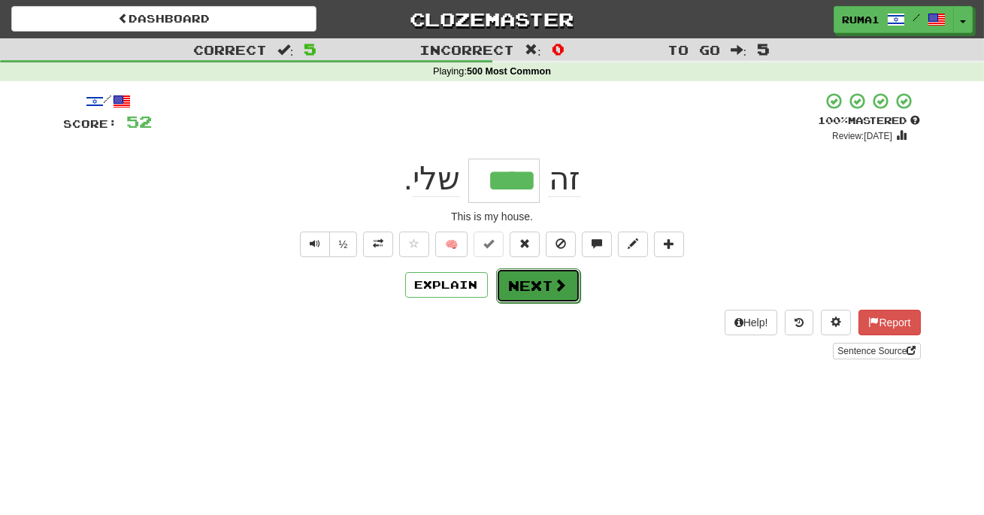
click at [551, 292] on button "Next" at bounding box center [538, 285] width 84 height 35
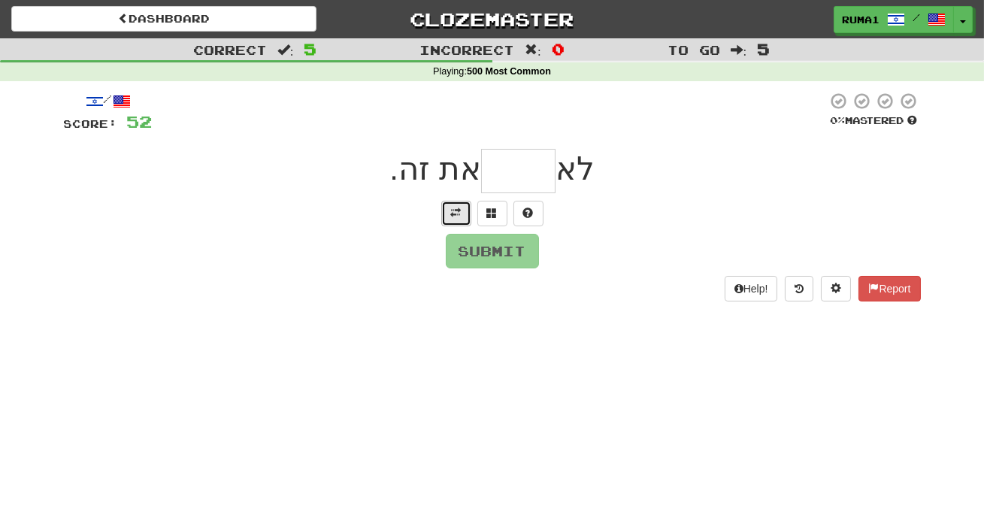
click at [461, 216] on button at bounding box center [456, 214] width 30 height 26
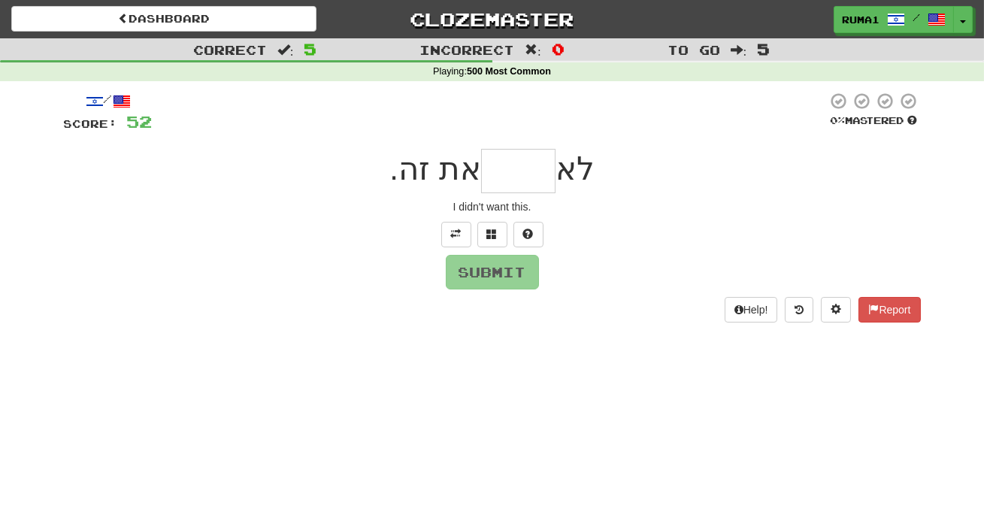
click at [529, 168] on input "text" at bounding box center [518, 171] width 74 height 44
type input "*****"
click at [512, 277] on button "Submit" at bounding box center [492, 272] width 93 height 35
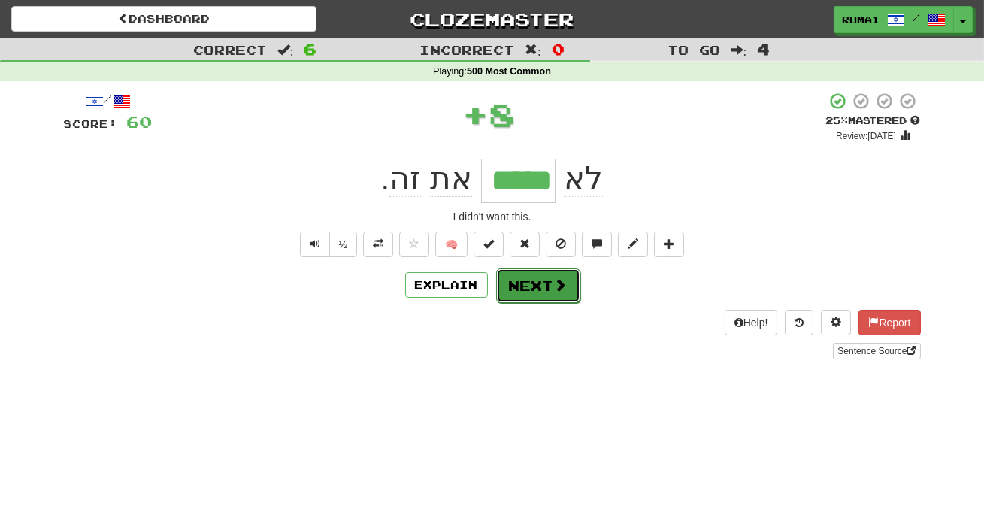
click at [554, 289] on span at bounding box center [561, 285] width 14 height 14
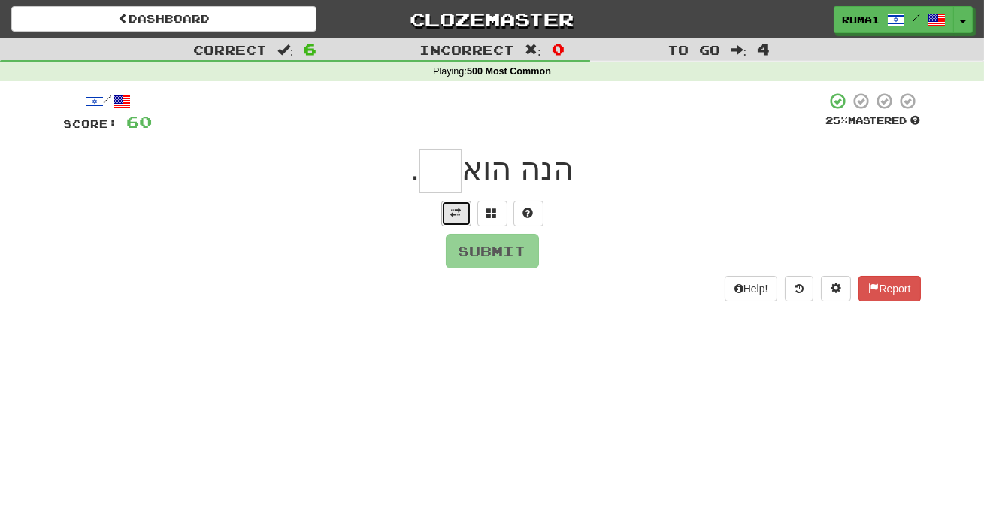
click at [455, 212] on span at bounding box center [456, 212] width 11 height 11
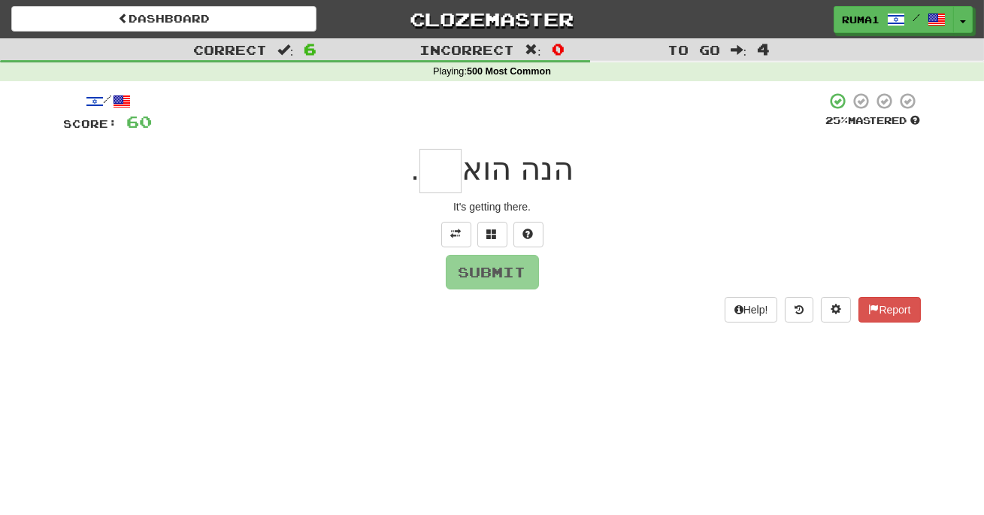
click at [449, 171] on input "text" at bounding box center [440, 171] width 42 height 44
type input "*"
click at [490, 238] on span at bounding box center [492, 233] width 11 height 11
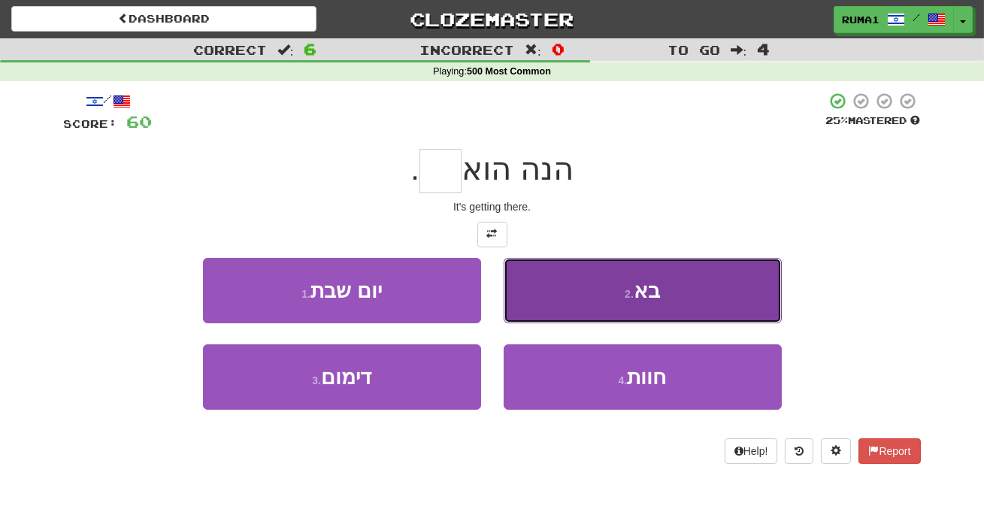
click at [645, 294] on span "בא" at bounding box center [646, 290] width 26 height 23
type input "**"
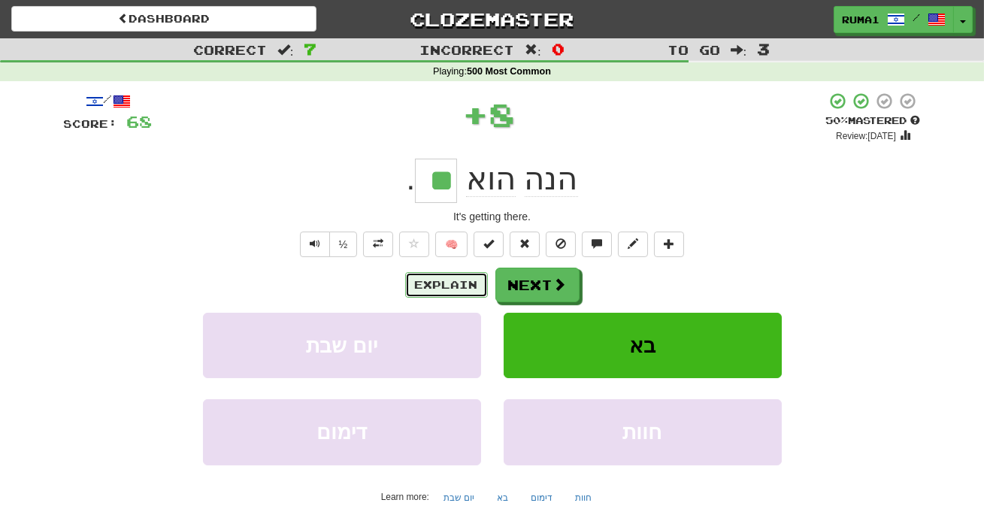
click at [457, 281] on button "Explain" at bounding box center [446, 285] width 83 height 26
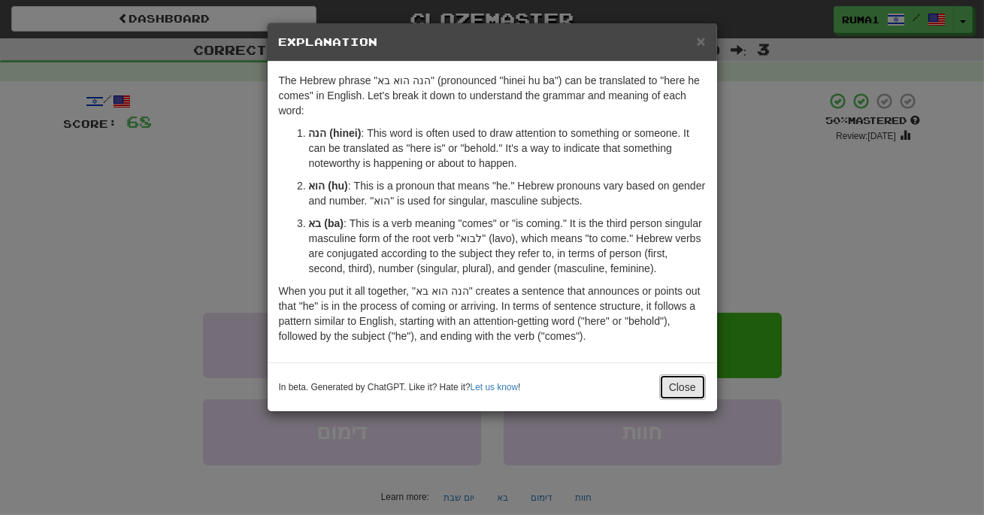
click at [688, 400] on button "Close" at bounding box center [682, 387] width 47 height 26
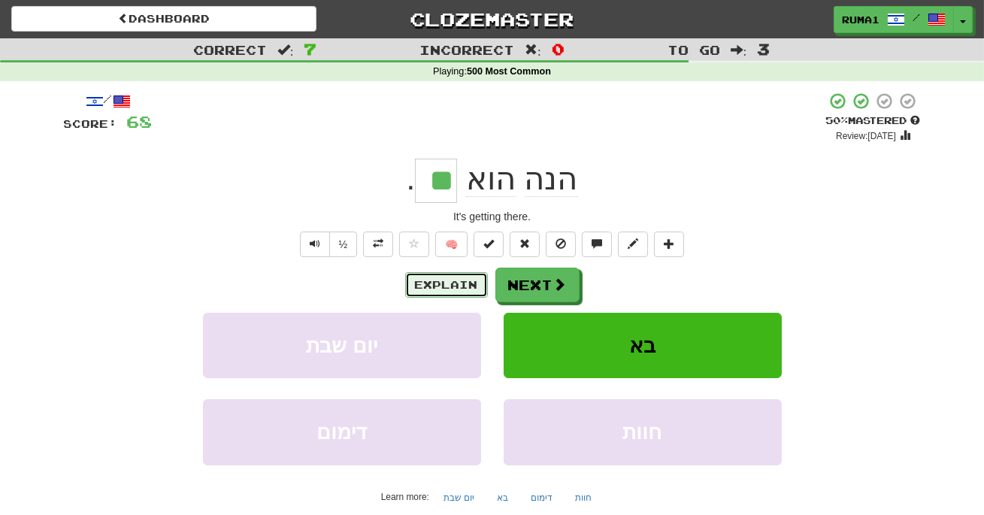
click at [459, 281] on button "Explain" at bounding box center [446, 285] width 83 height 26
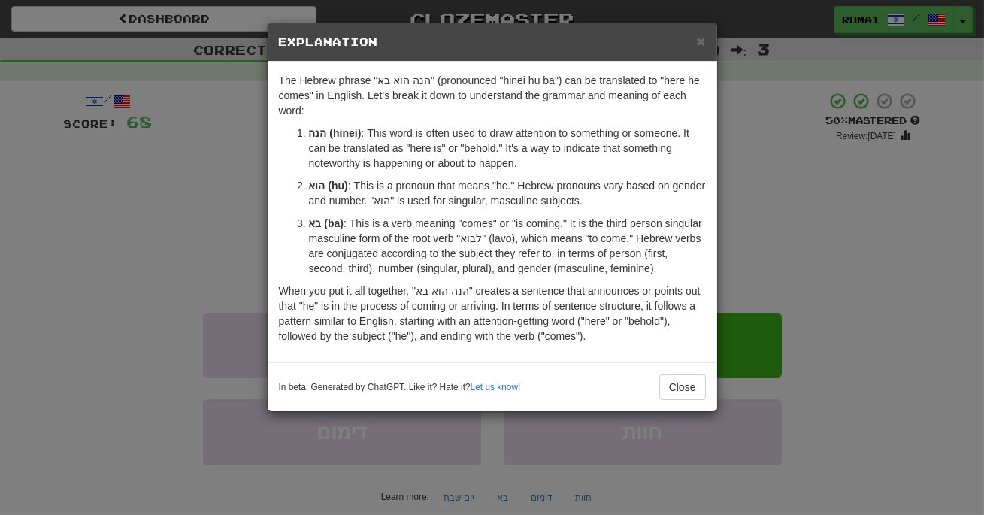
click at [195, 256] on div "× Explanation The Hebrew phrase "הנה הוא בא" (pronounced "hinei hu ba") can be …" at bounding box center [492, 257] width 984 height 515
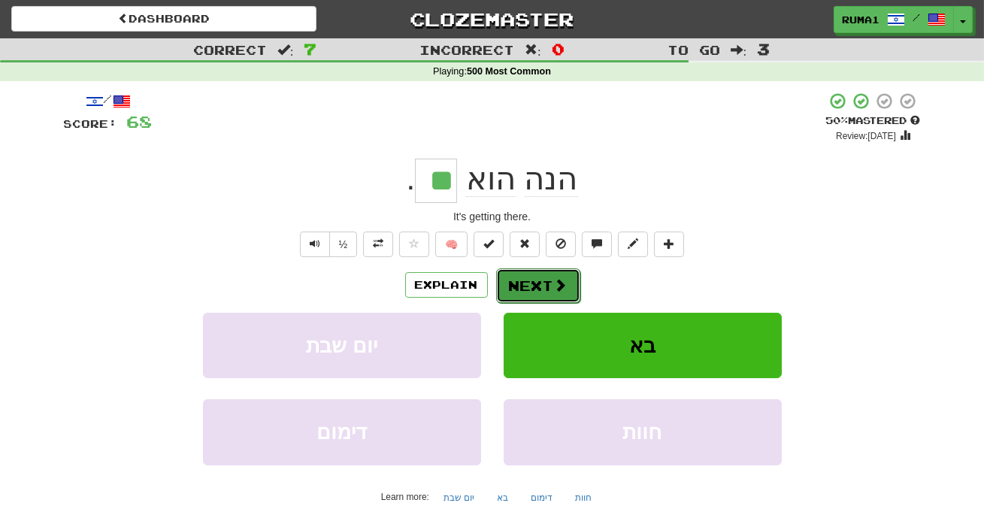
click at [542, 286] on button "Next" at bounding box center [538, 285] width 84 height 35
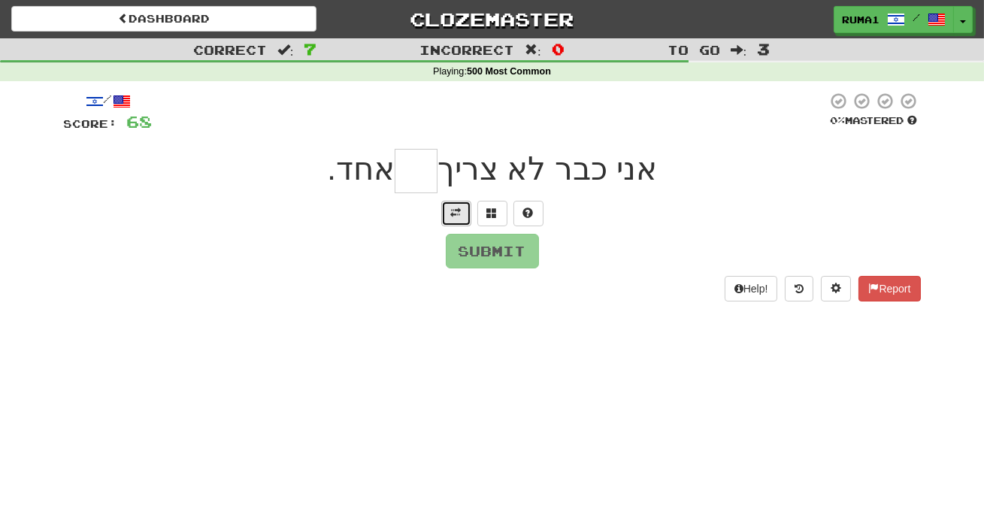
click at [455, 207] on span at bounding box center [456, 212] width 11 height 11
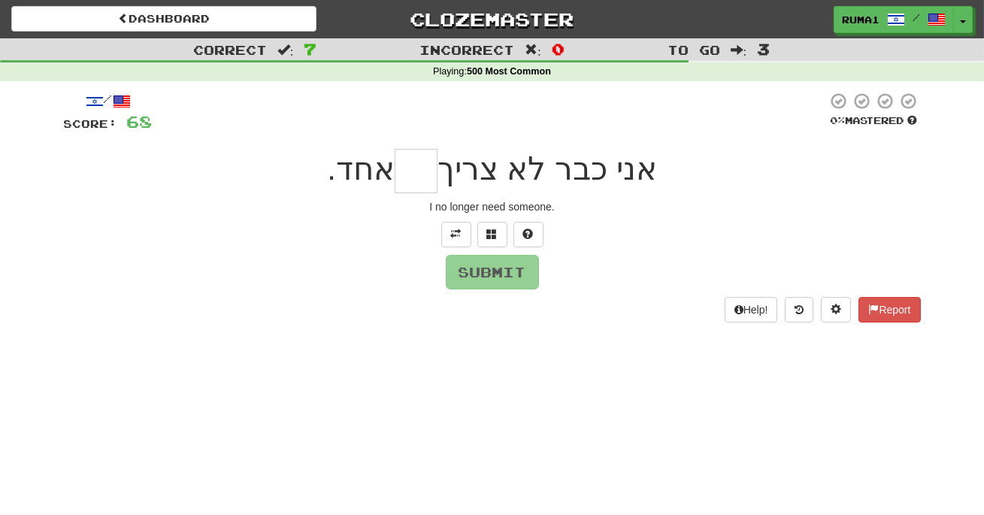
click at [416, 168] on input "text" at bounding box center [415, 171] width 43 height 44
click at [428, 176] on input "text" at bounding box center [415, 171] width 43 height 44
type input "*"
click at [431, 183] on input "text" at bounding box center [415, 171] width 43 height 44
click at [491, 270] on button "Submit" at bounding box center [492, 272] width 93 height 35
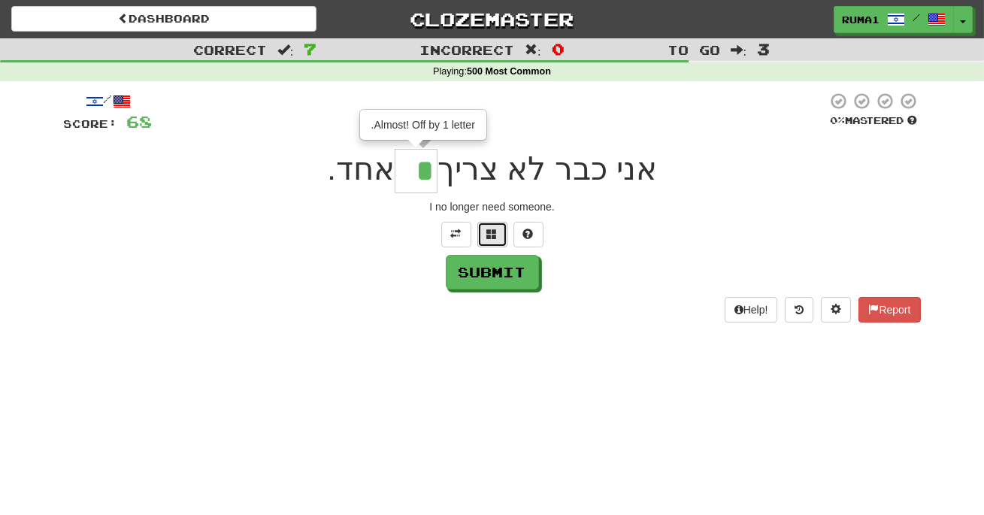
click at [487, 242] on button at bounding box center [492, 235] width 30 height 26
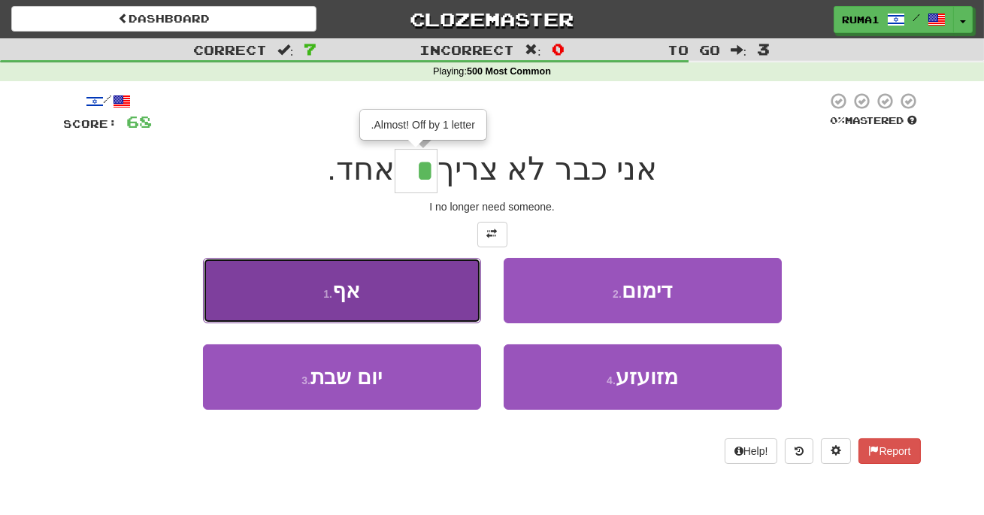
click at [365, 295] on button "1 . אף" at bounding box center [342, 290] width 278 height 65
type input "**"
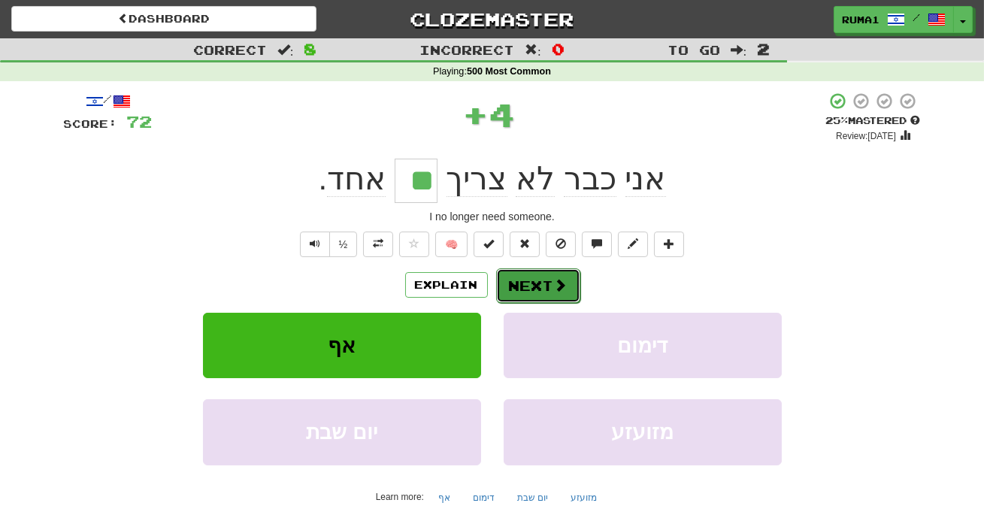
click at [555, 291] on span at bounding box center [561, 285] width 14 height 14
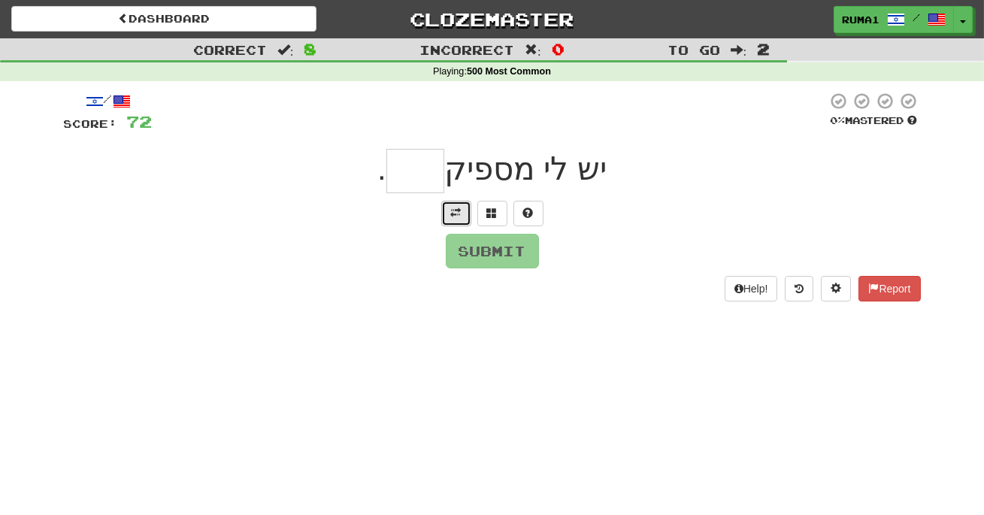
click at [446, 214] on button at bounding box center [456, 214] width 30 height 26
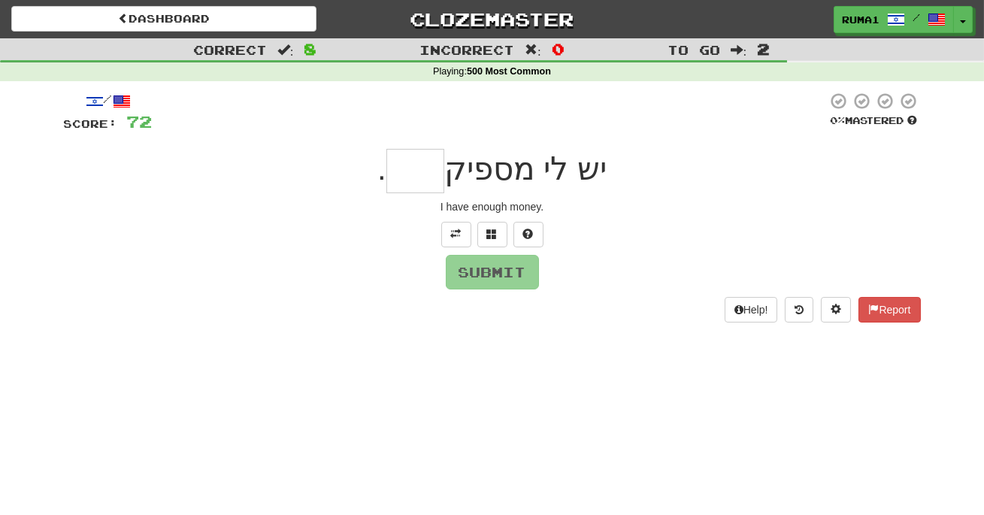
click at [397, 166] on input "text" at bounding box center [415, 171] width 58 height 44
type input "***"
click at [487, 297] on div "Help! Report" at bounding box center [492, 310] width 857 height 26
click at [493, 273] on button "Submit" at bounding box center [492, 272] width 93 height 35
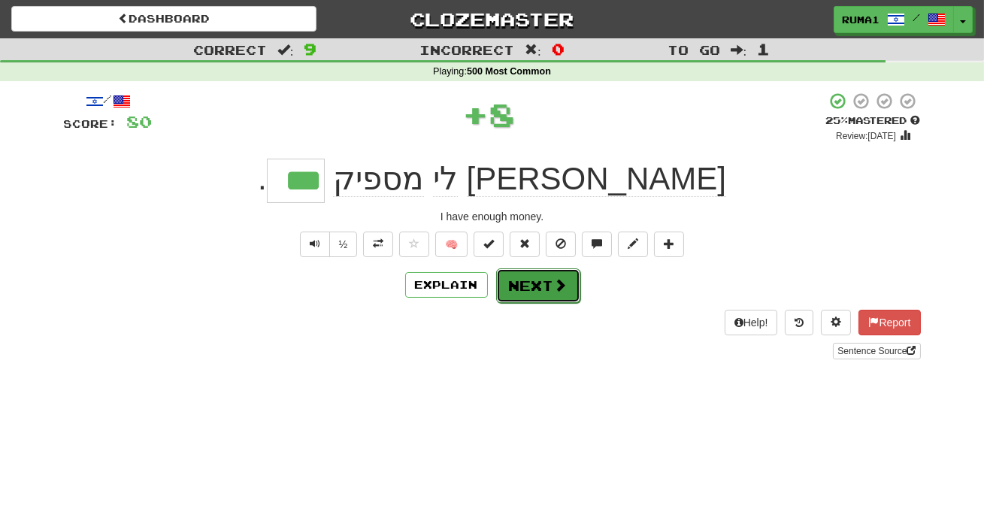
click at [550, 296] on button "Next" at bounding box center [538, 285] width 84 height 35
